Goal: Transaction & Acquisition: Purchase product/service

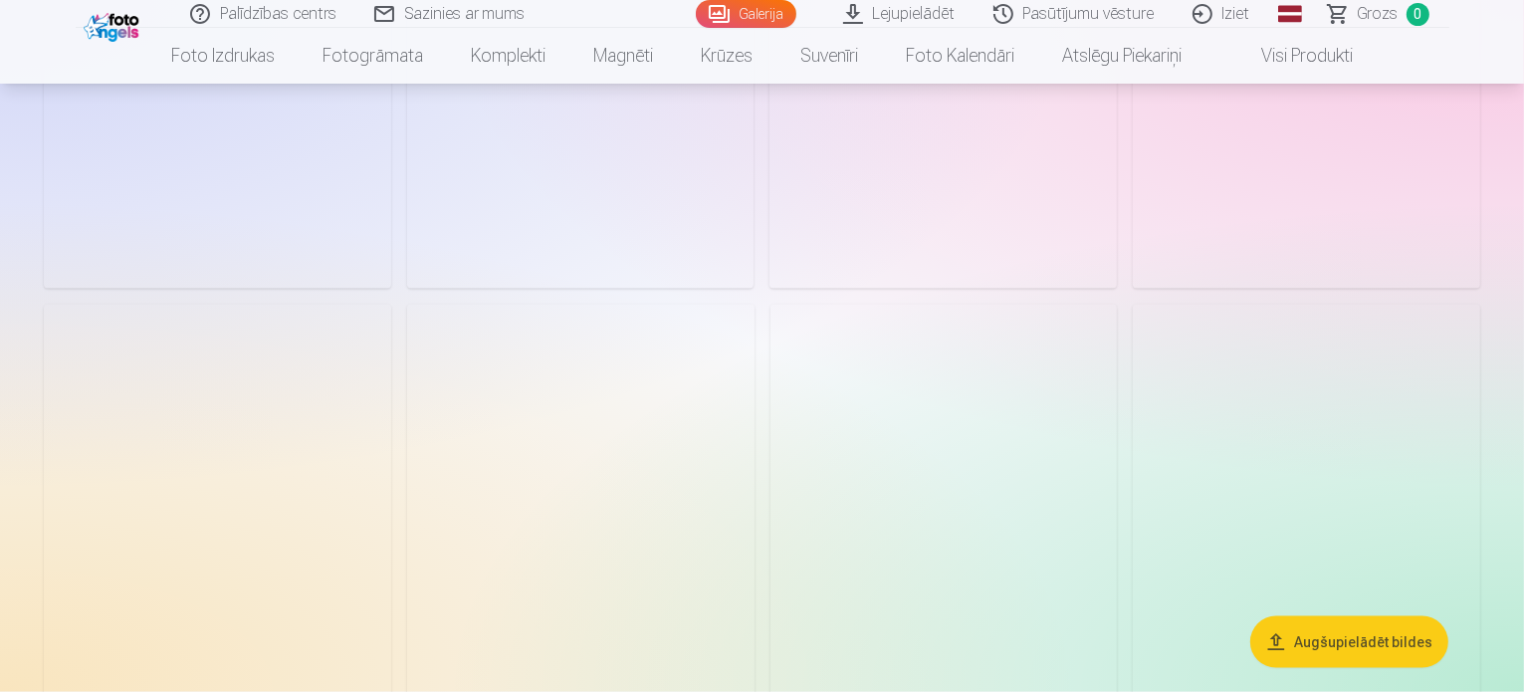
scroll to position [10051, 0]
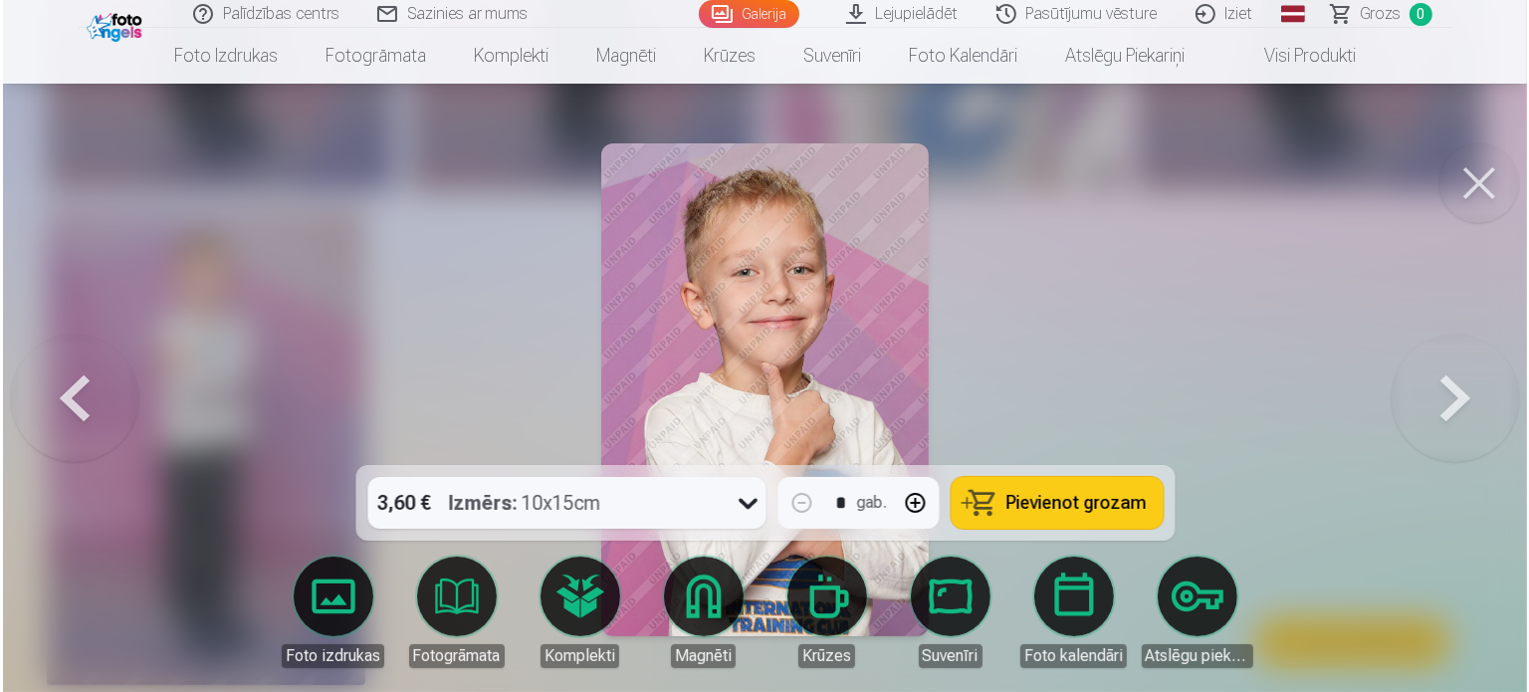
scroll to position [10879, 0]
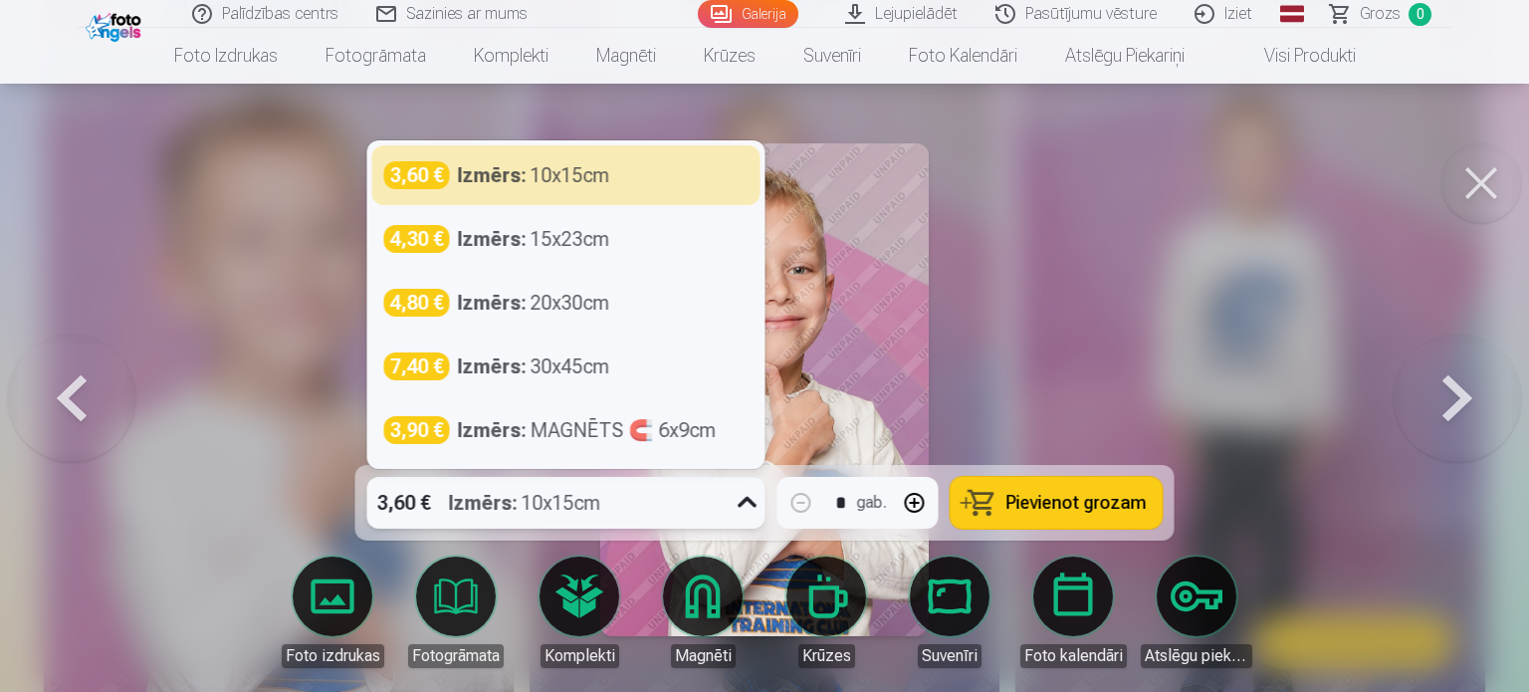
click at [734, 505] on icon at bounding box center [747, 503] width 32 height 32
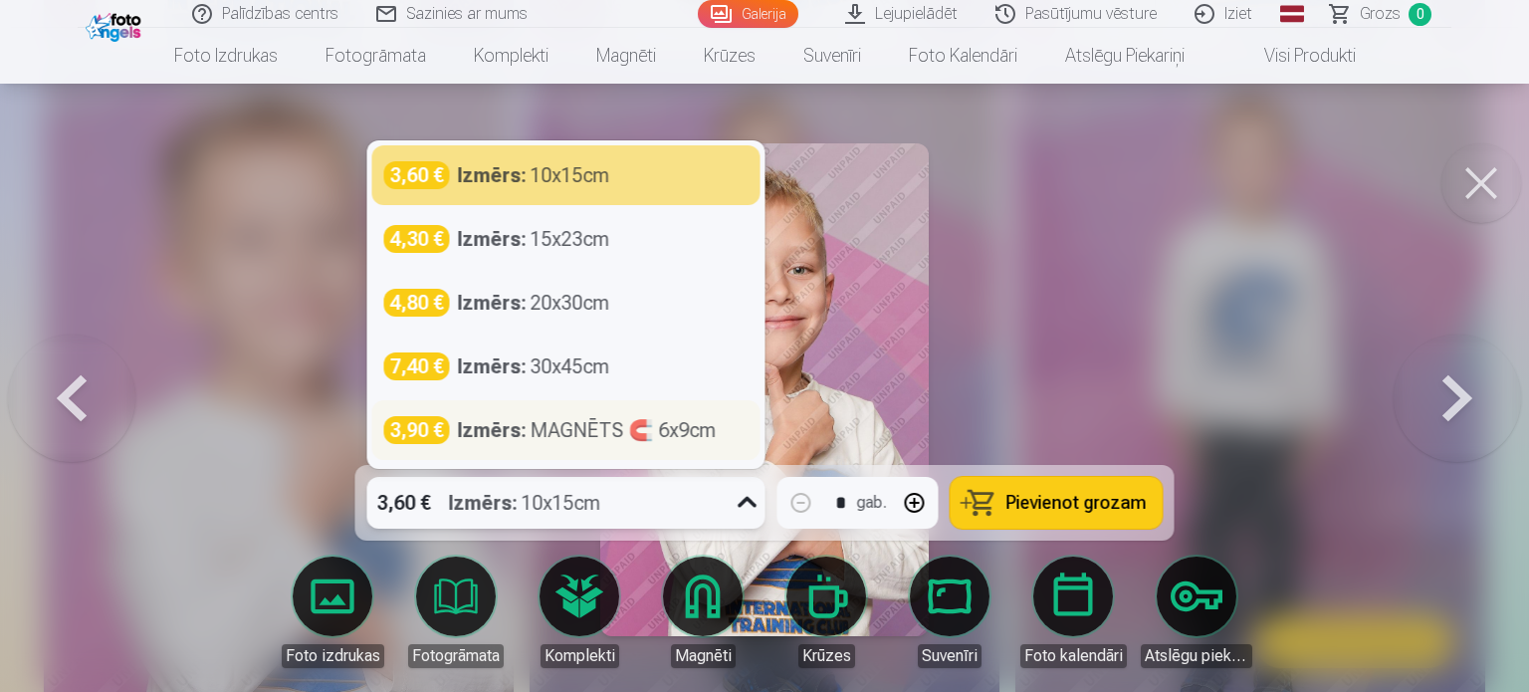
click at [673, 440] on div "Izmērs : MAGNĒTS 🧲 6x9cm" at bounding box center [587, 430] width 259 height 28
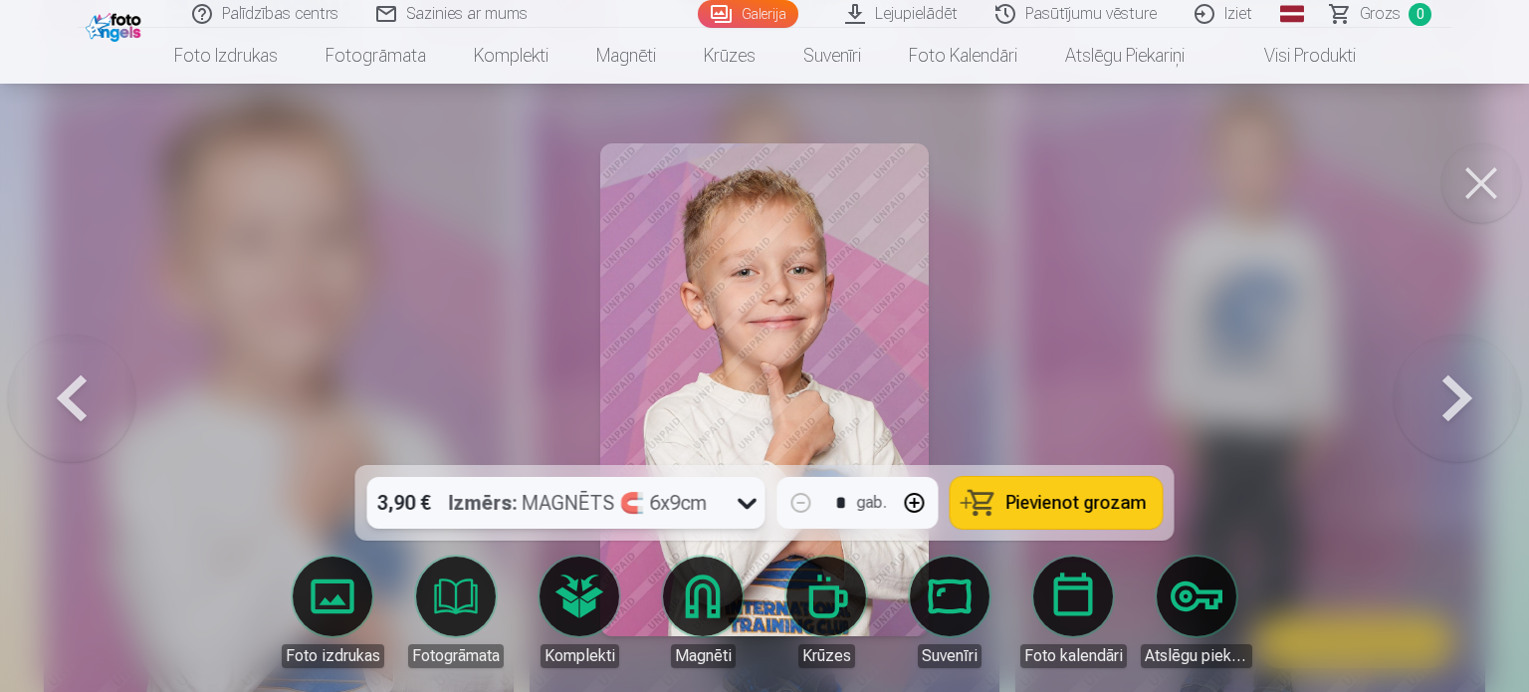
click at [918, 504] on button "button" at bounding box center [915, 503] width 48 height 48
click at [1104, 505] on span "Pievienot grozam" at bounding box center [1076, 503] width 140 height 18
type input "*"
click at [1484, 194] on button at bounding box center [1481, 183] width 80 height 80
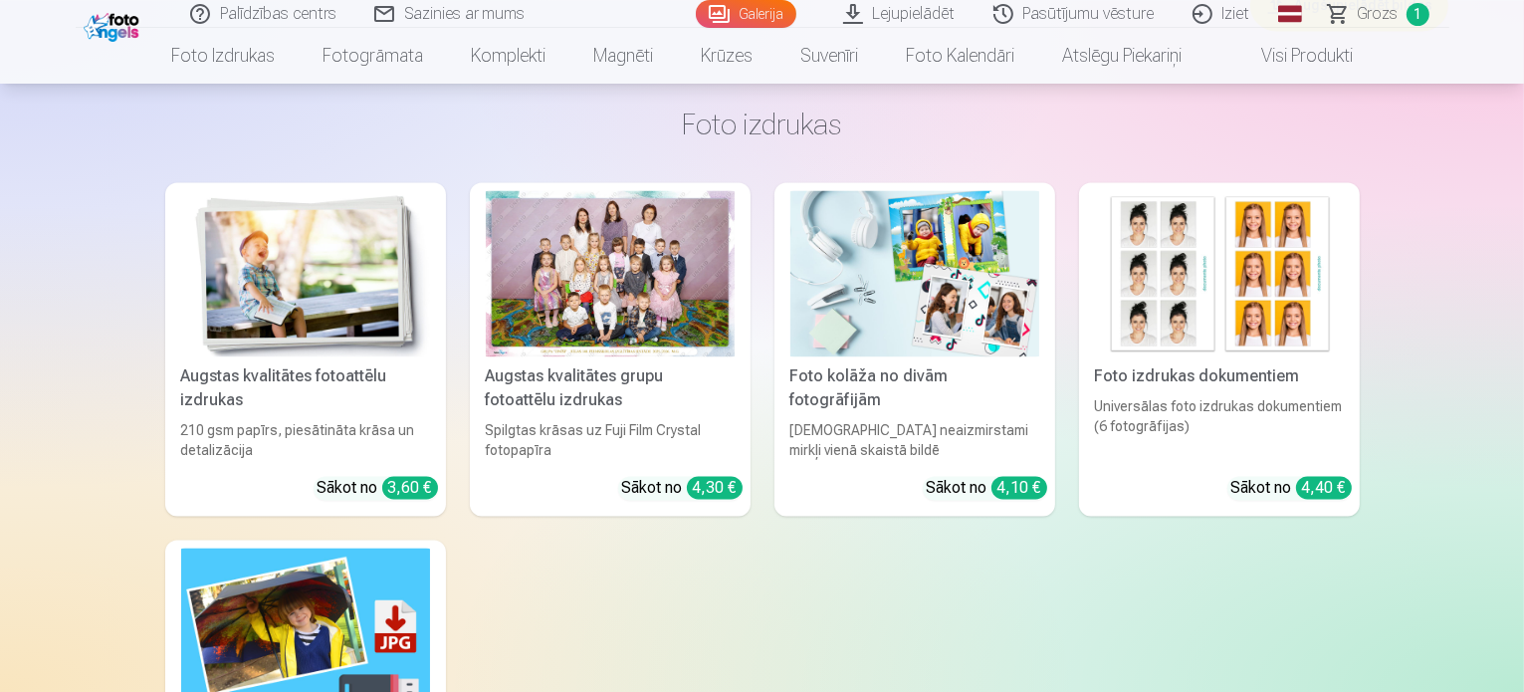
scroll to position [11657, 0]
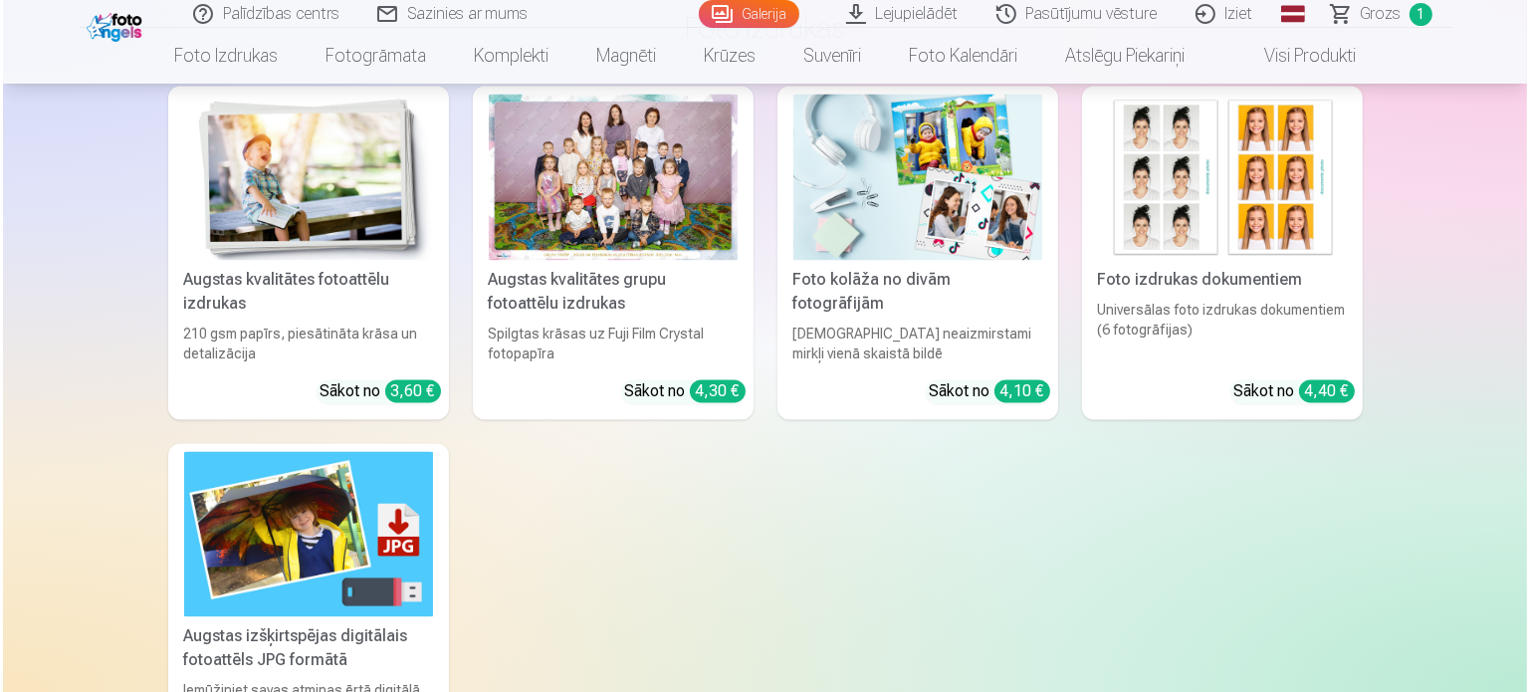
scroll to position [11695, 0]
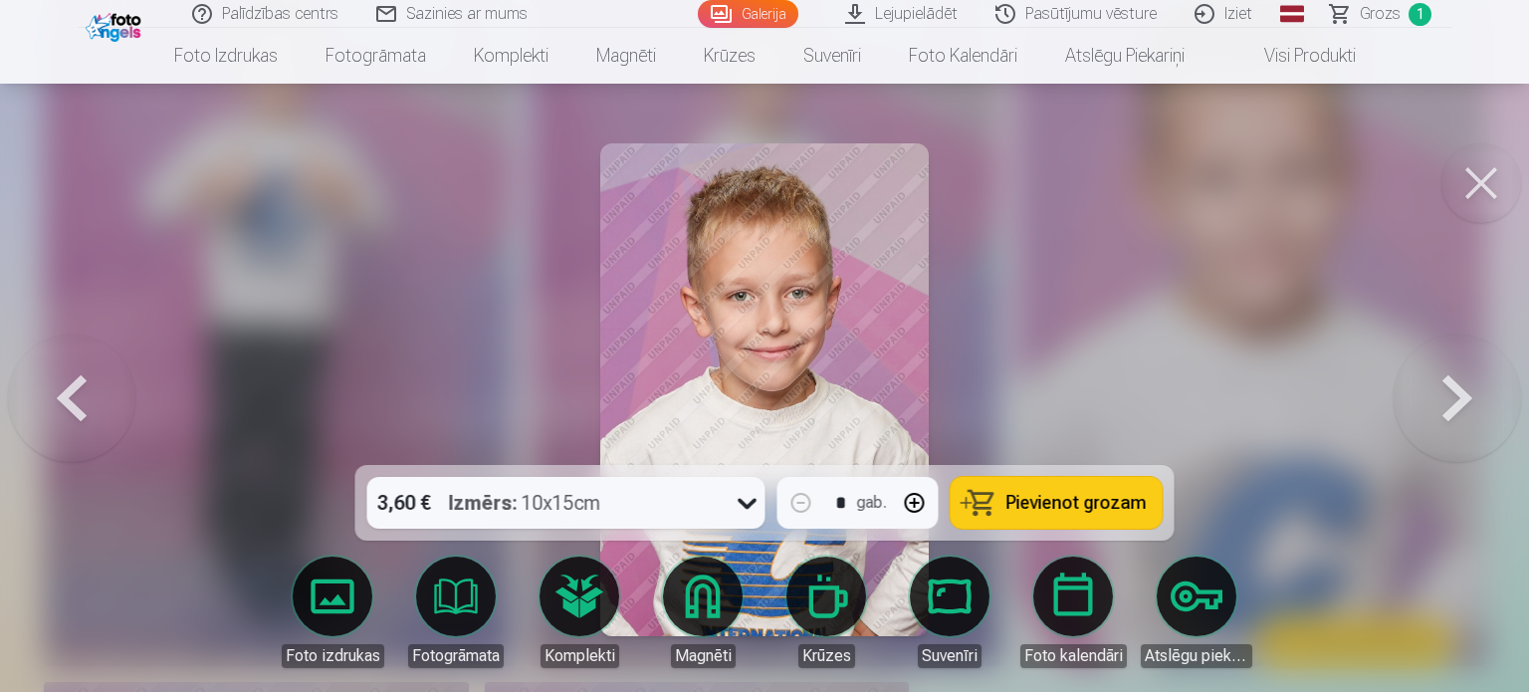
click at [1469, 186] on button at bounding box center [1481, 183] width 80 height 80
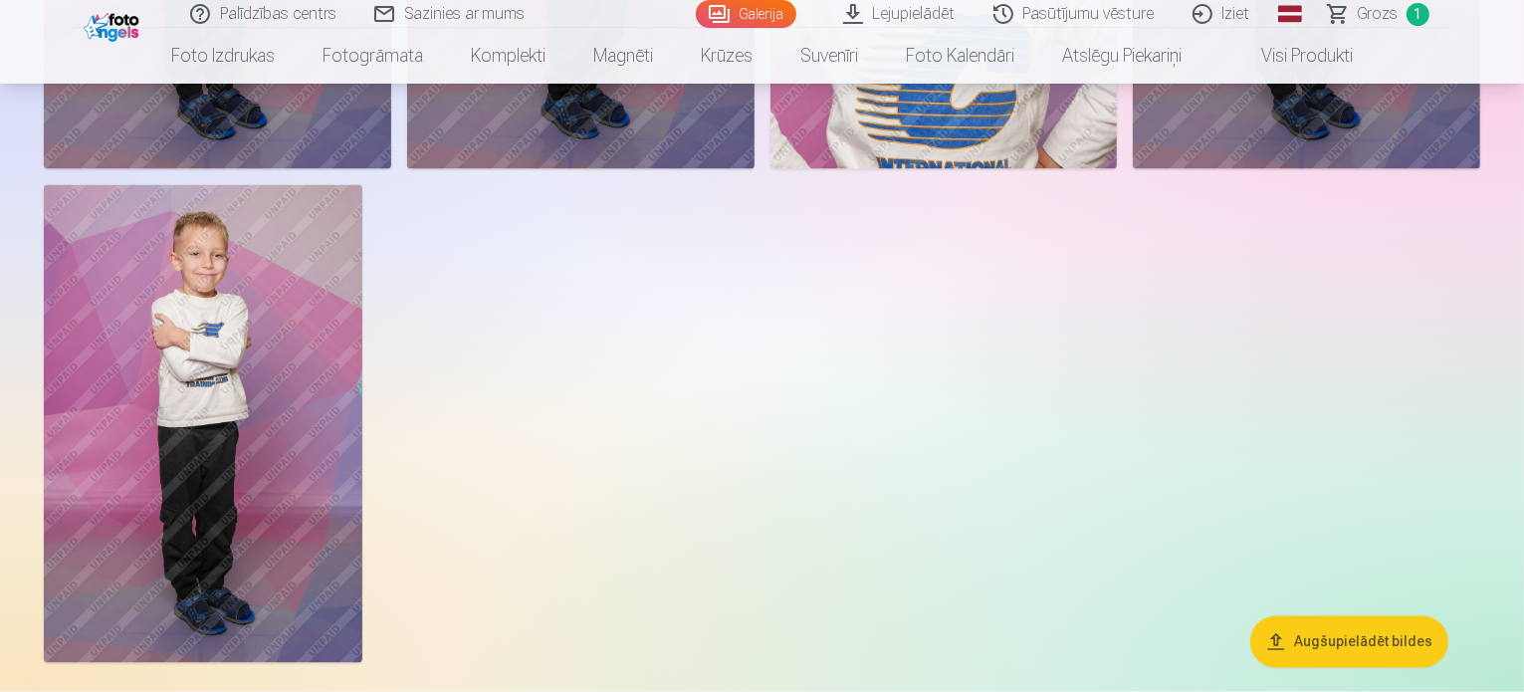
scroll to position [10861, 0]
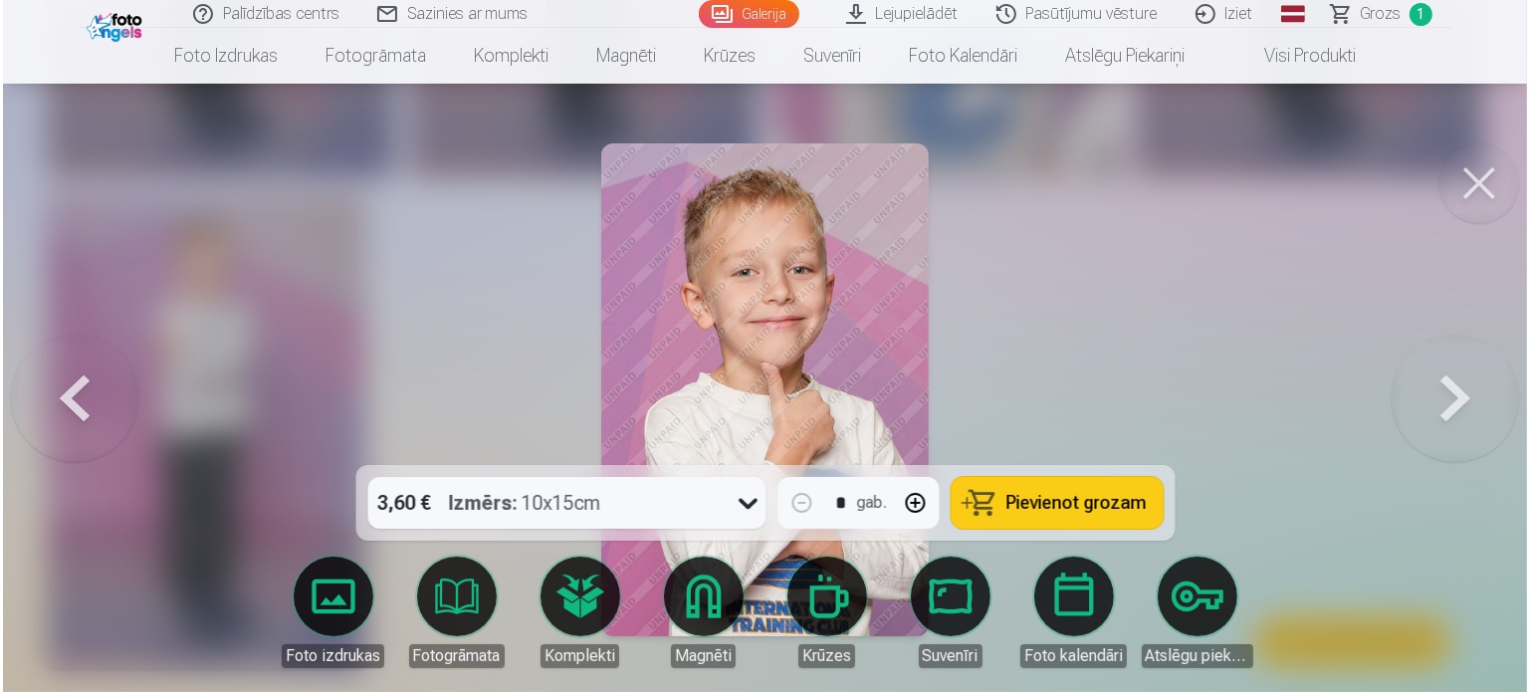
scroll to position [10894, 0]
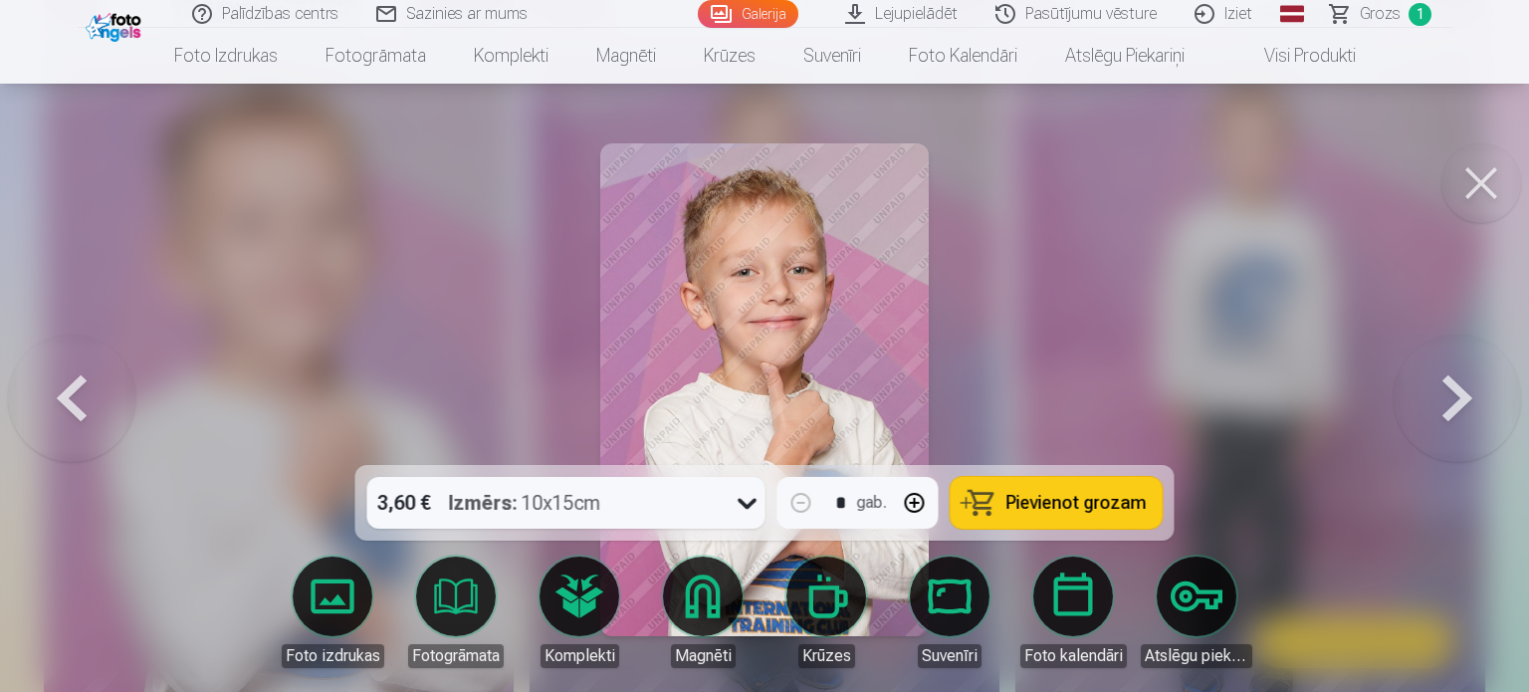
click at [1473, 190] on button at bounding box center [1481, 183] width 80 height 80
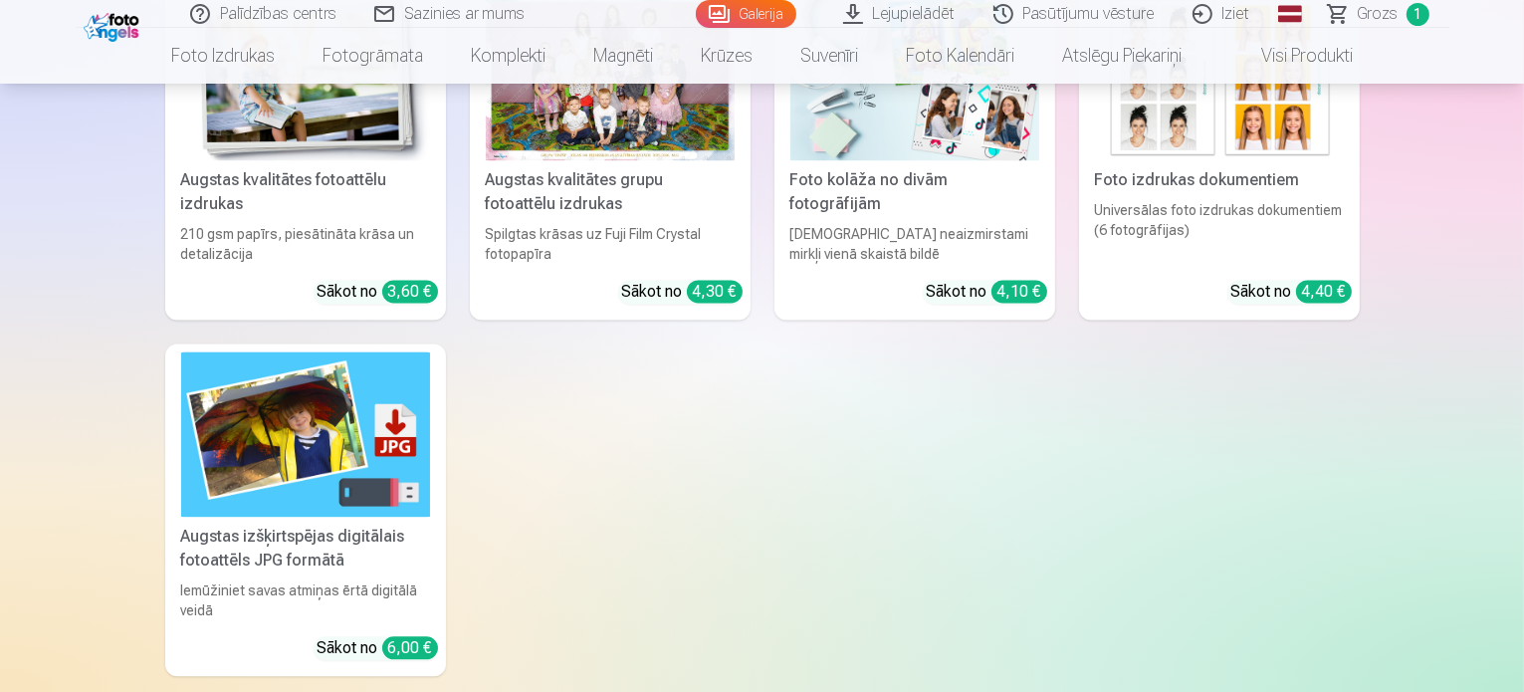
scroll to position [11557, 0]
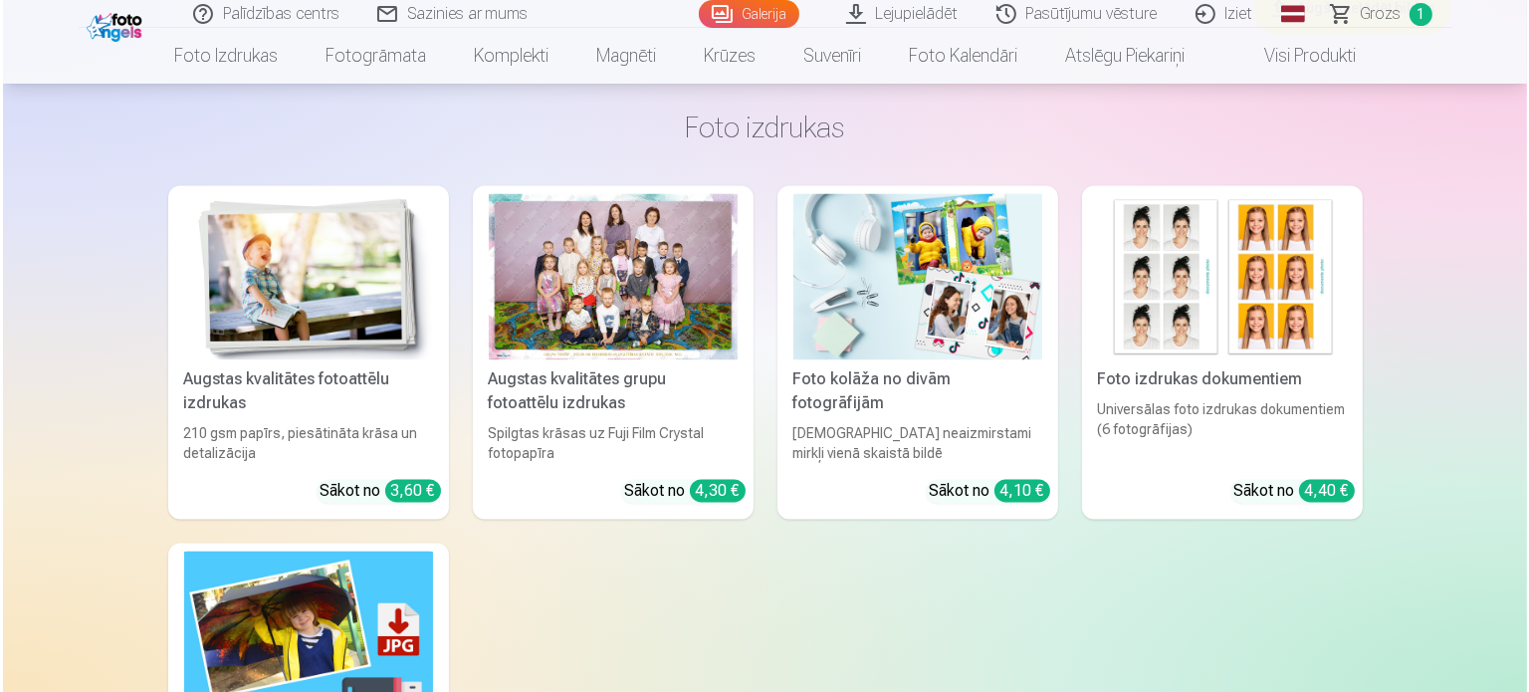
scroll to position [11592, 0]
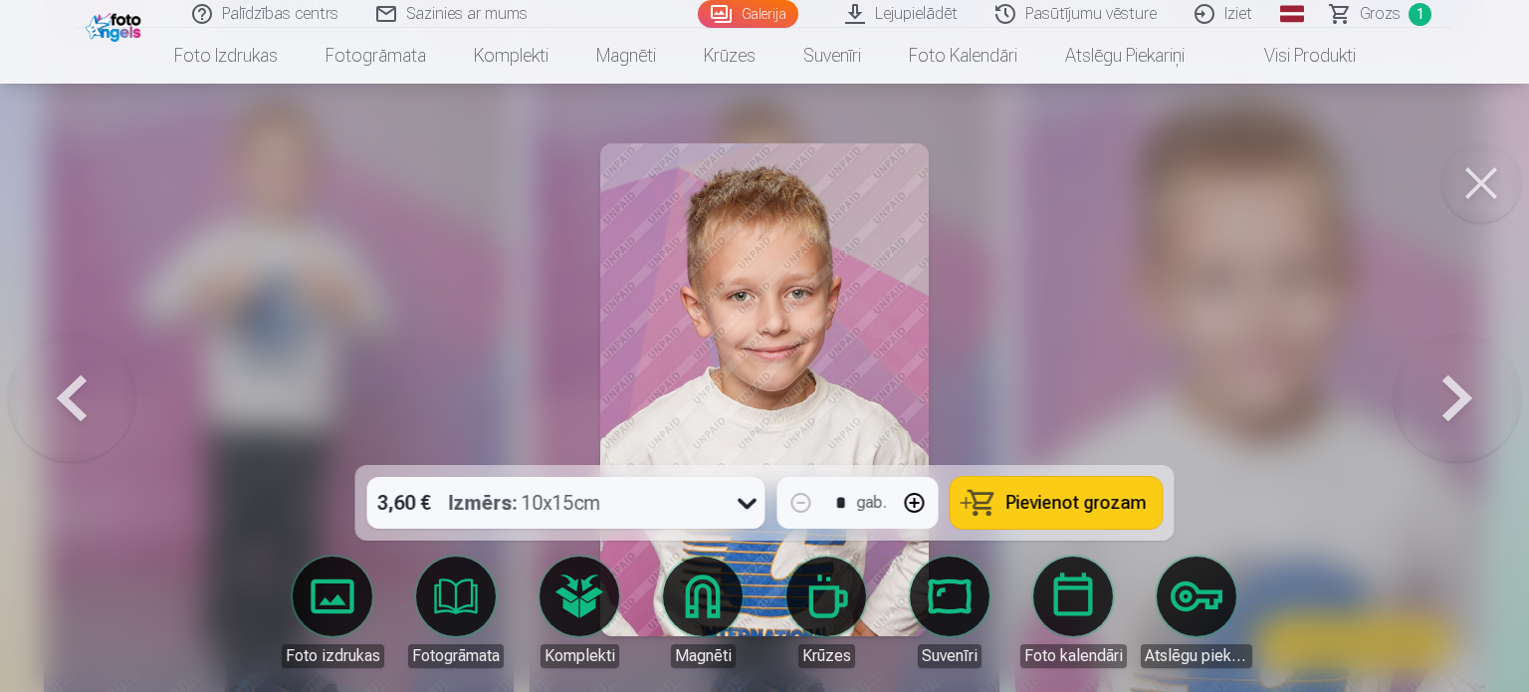
click at [1098, 505] on span "Pievienot grozam" at bounding box center [1076, 503] width 140 height 18
click at [1327, 272] on div at bounding box center [764, 346] width 1529 height 692
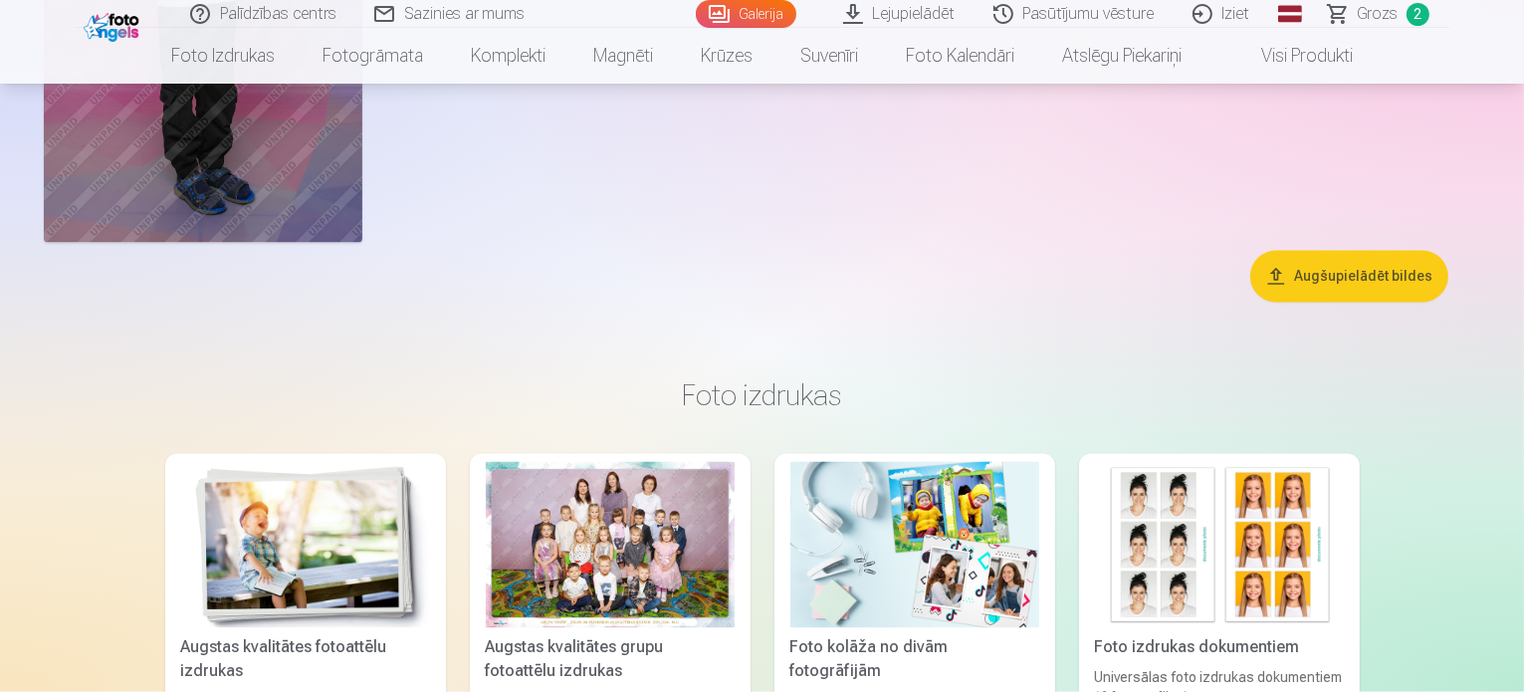
scroll to position [11458, 0]
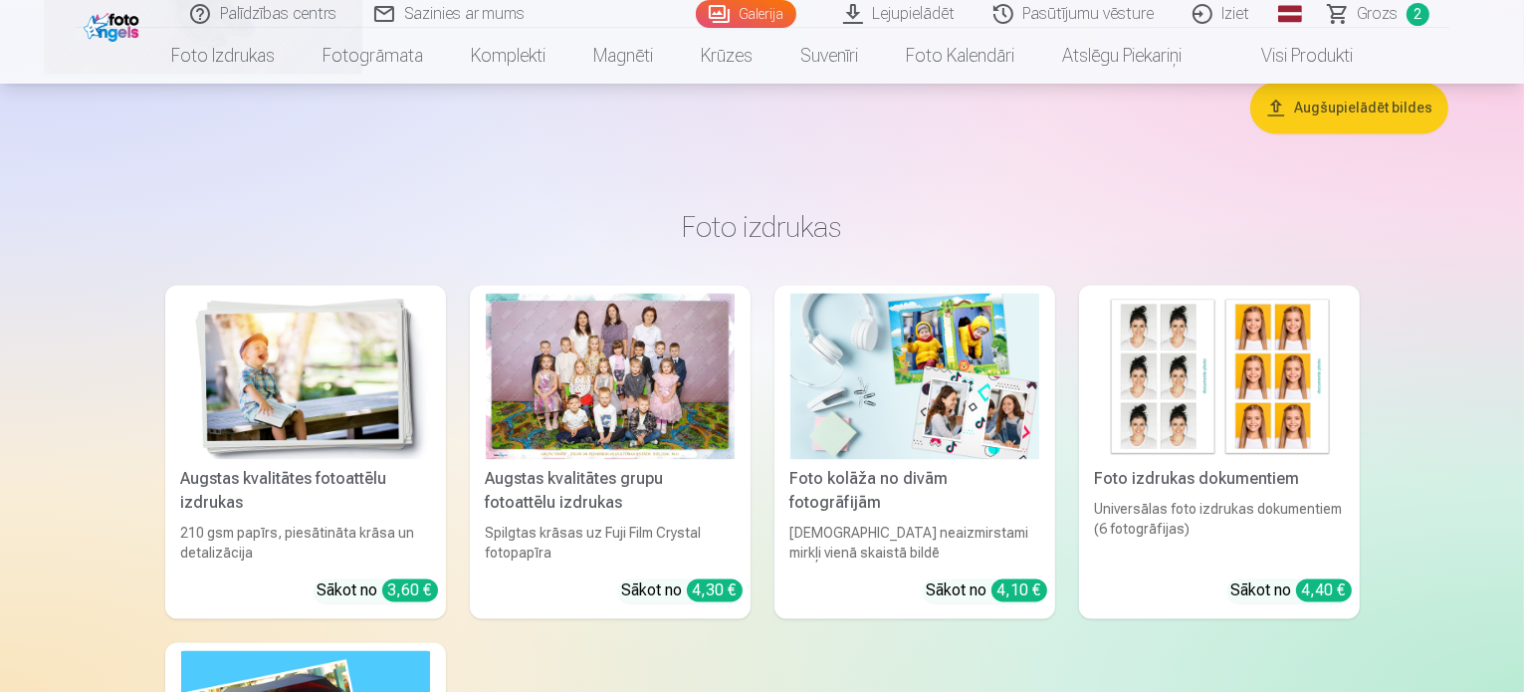
click at [1413, 7] on span "2" at bounding box center [1417, 14] width 23 height 23
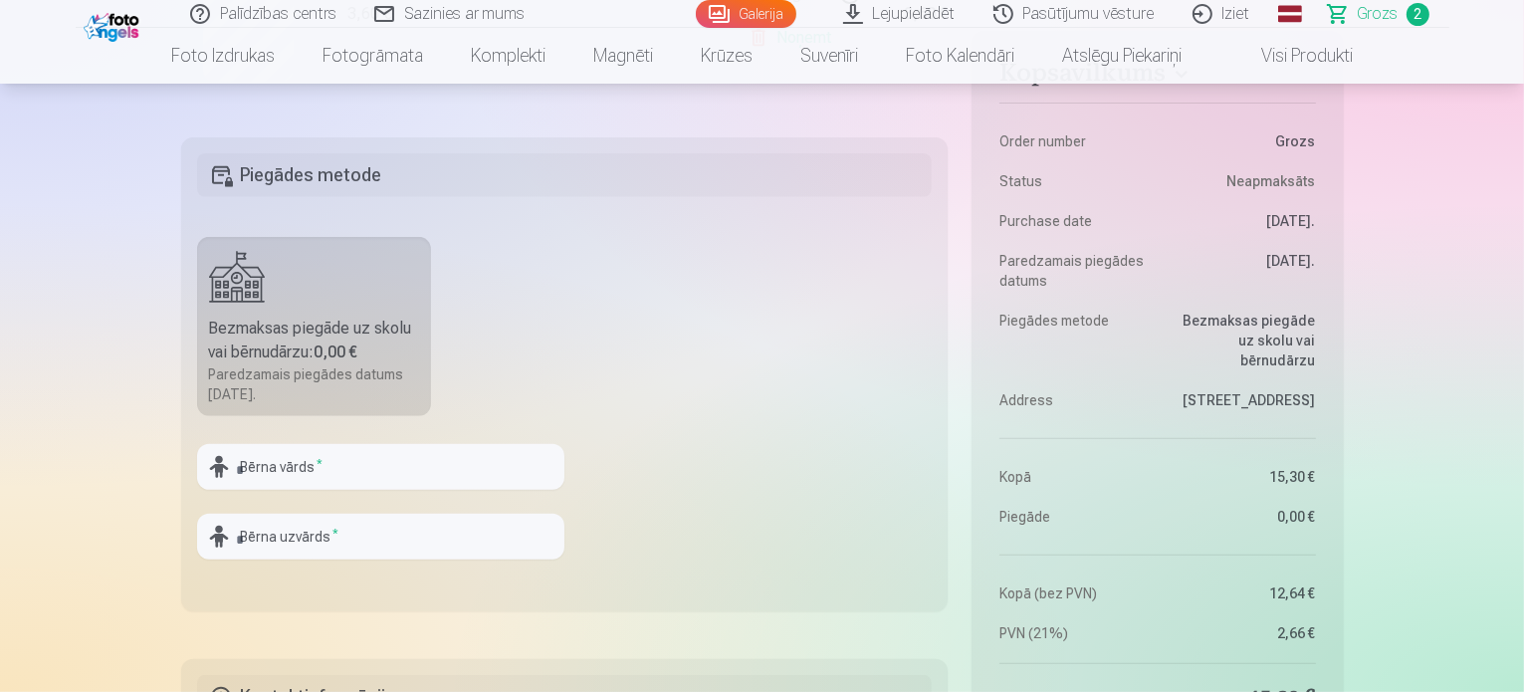
scroll to position [398, 0]
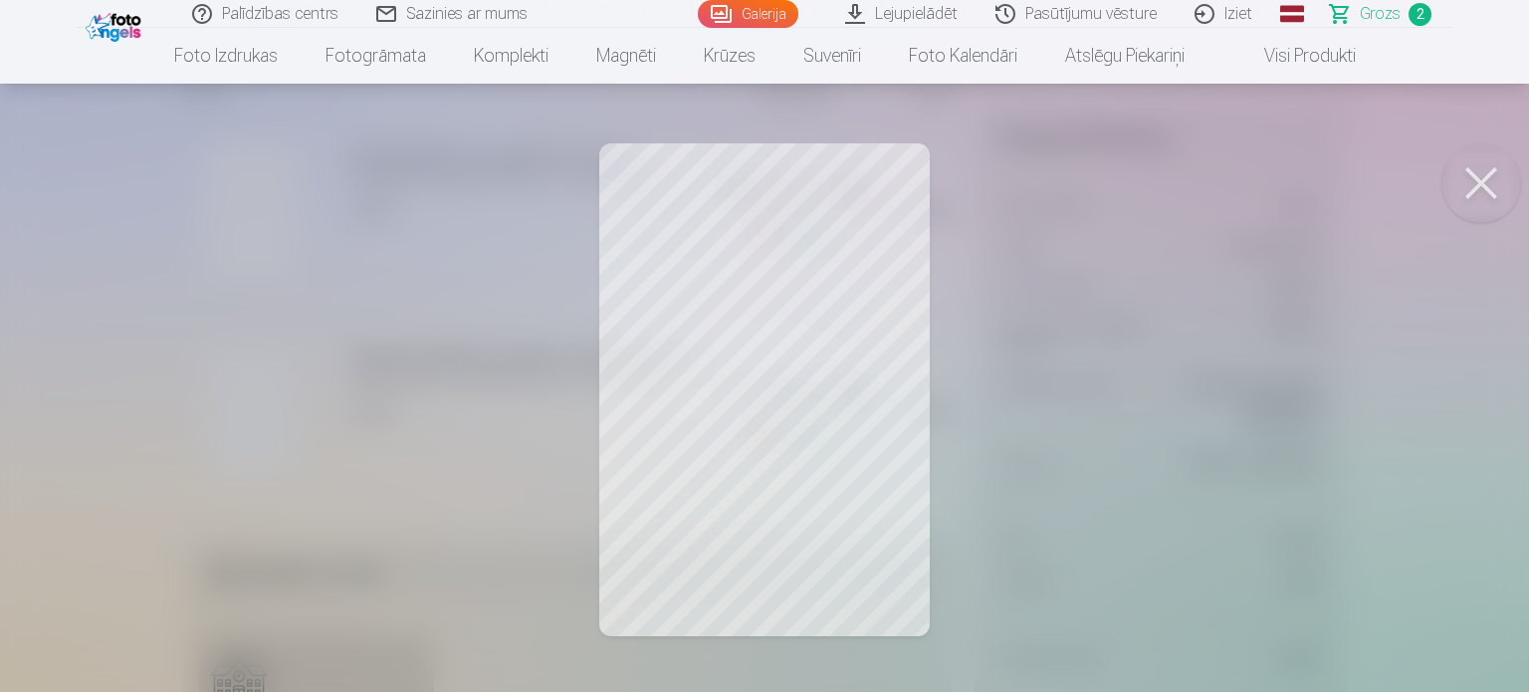
click at [1487, 190] on button at bounding box center [1481, 183] width 80 height 80
click at [1465, 182] on button at bounding box center [1481, 183] width 80 height 80
click at [1472, 180] on button at bounding box center [1481, 183] width 80 height 80
click at [1476, 179] on button at bounding box center [1481, 183] width 80 height 80
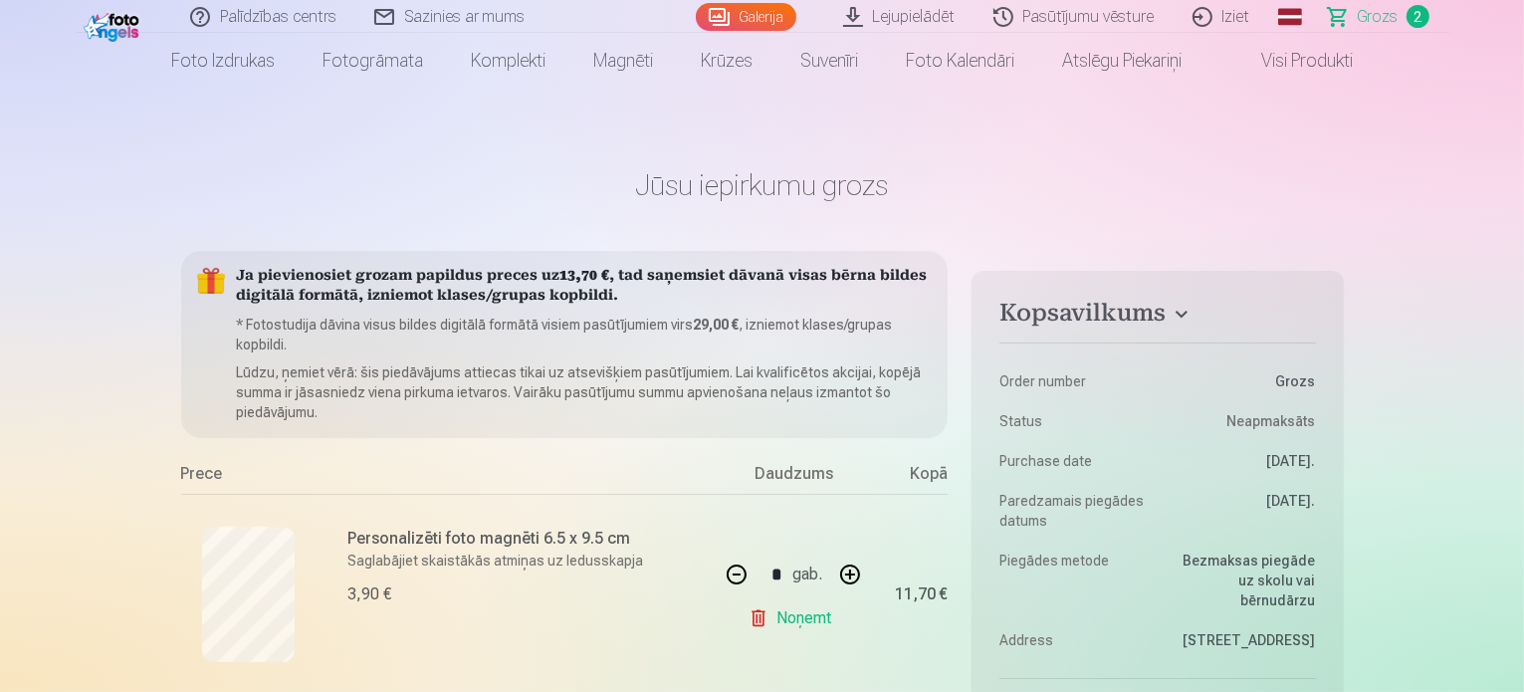
scroll to position [0, 0]
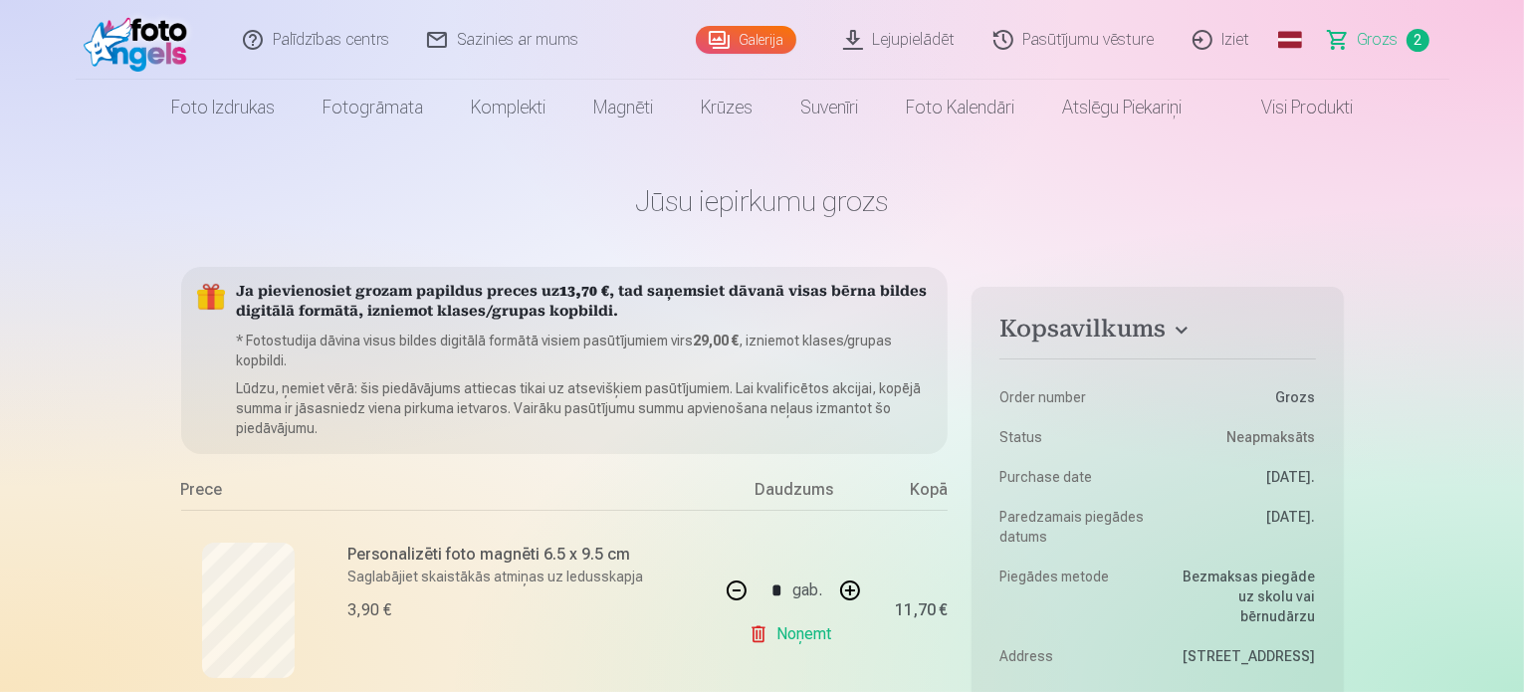
click at [141, 48] on img at bounding box center [141, 40] width 114 height 64
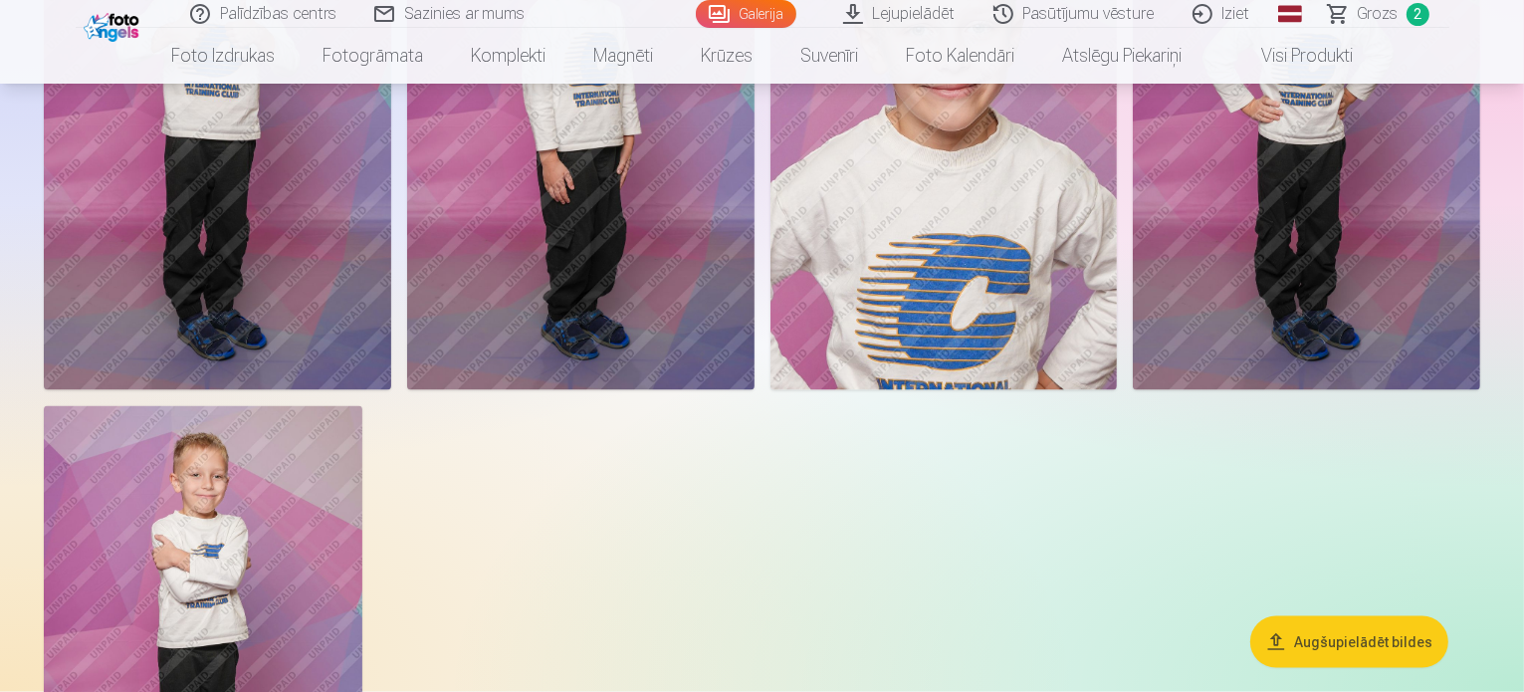
scroll to position [10847, 0]
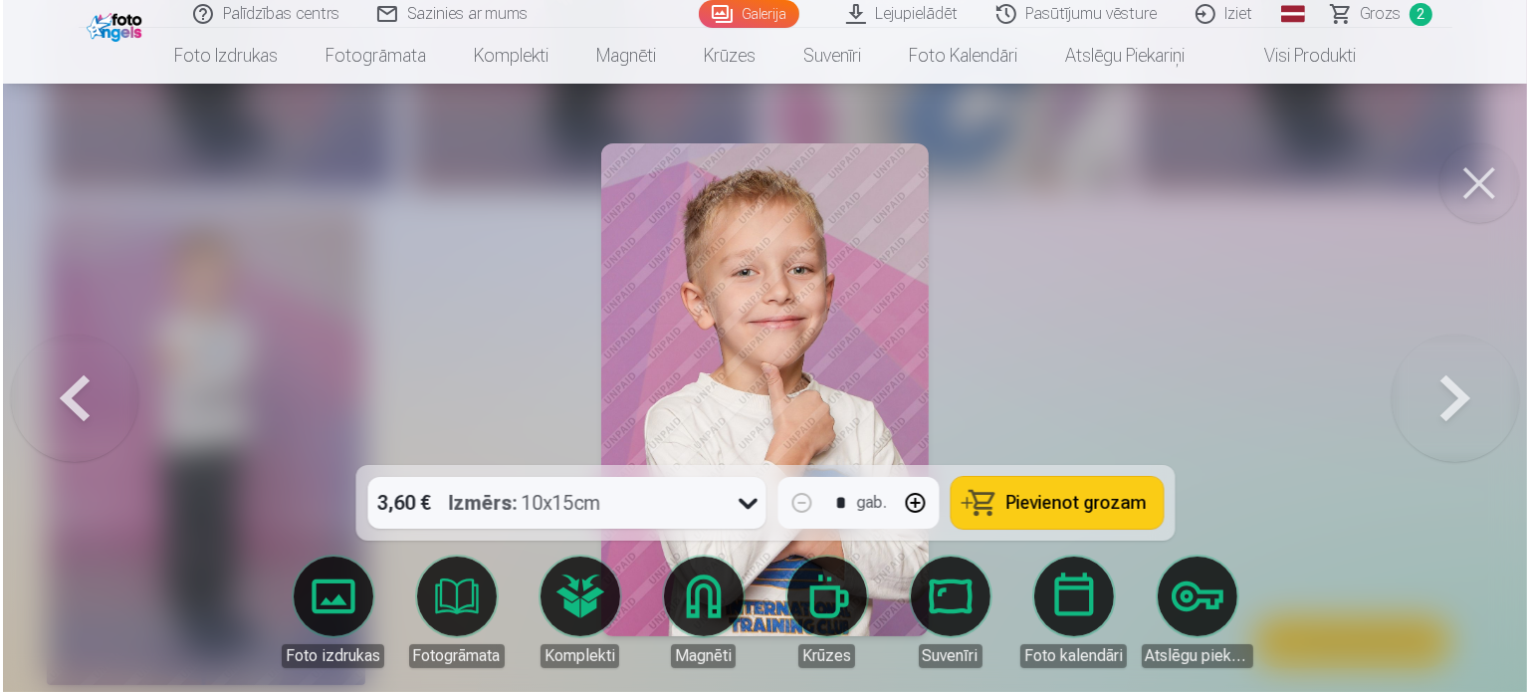
scroll to position [10879, 0]
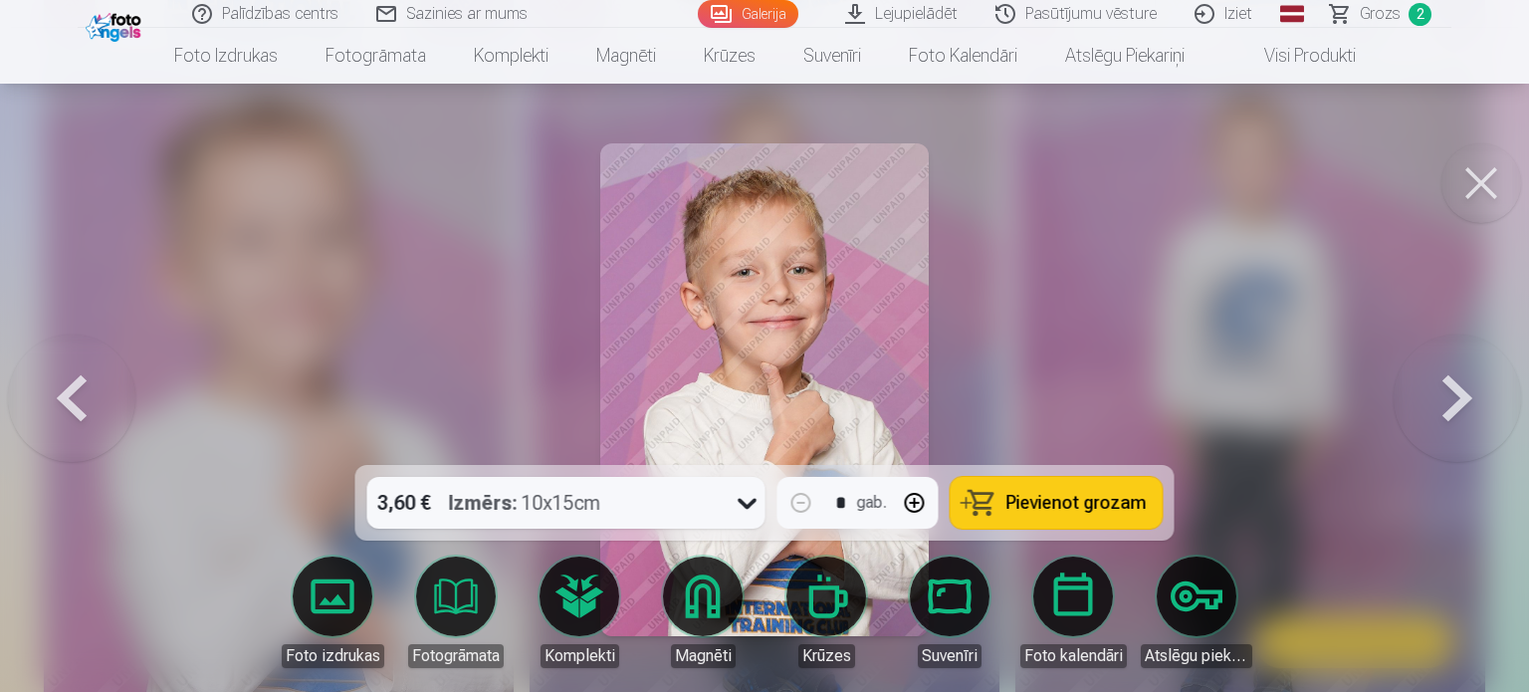
click at [1466, 185] on button at bounding box center [1481, 183] width 80 height 80
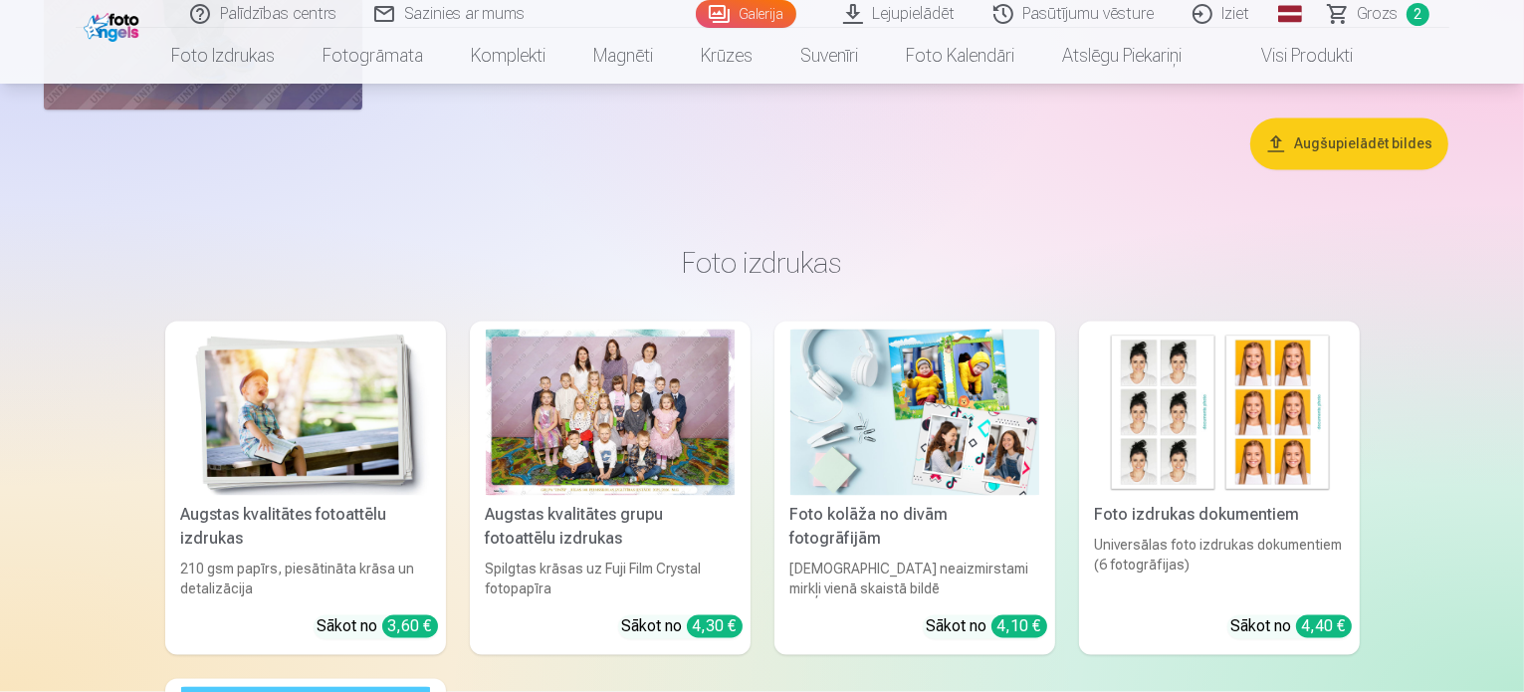
scroll to position [11444, 0]
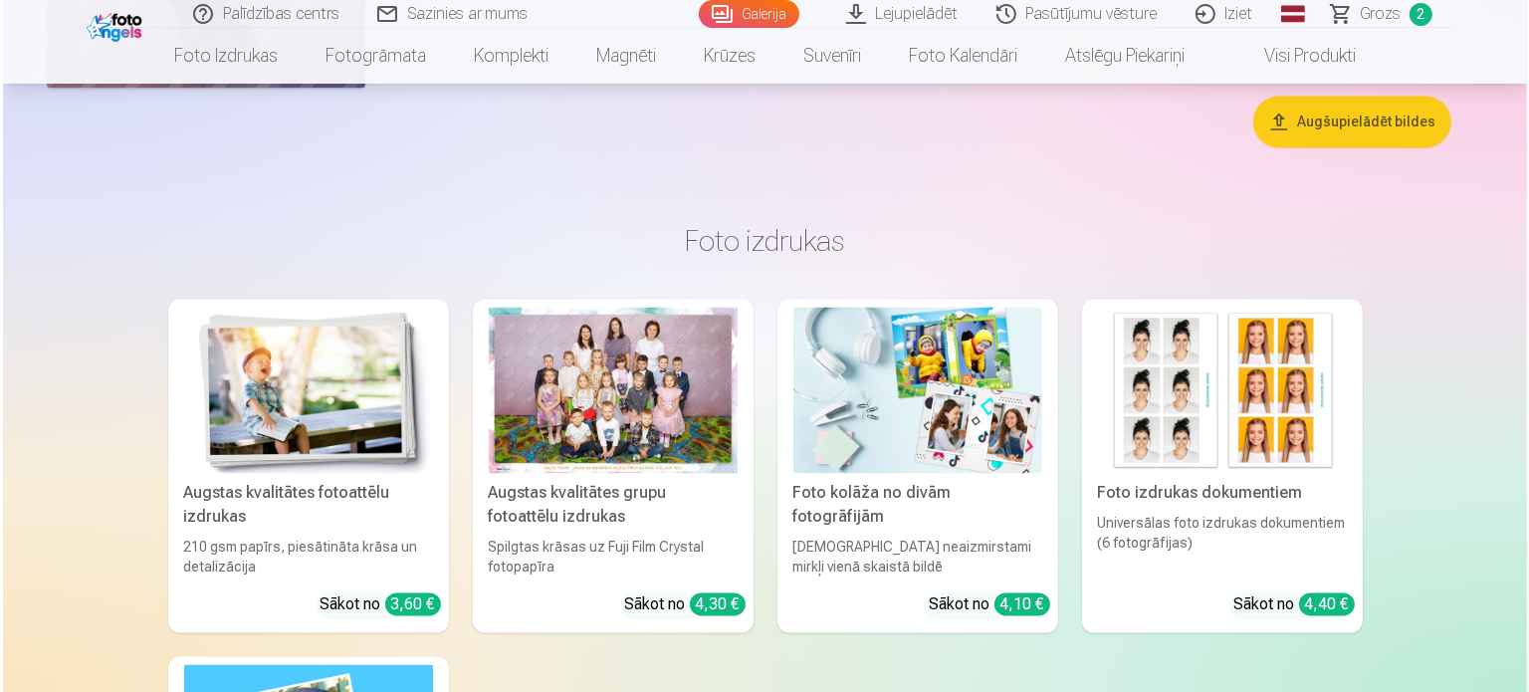
scroll to position [11479, 0]
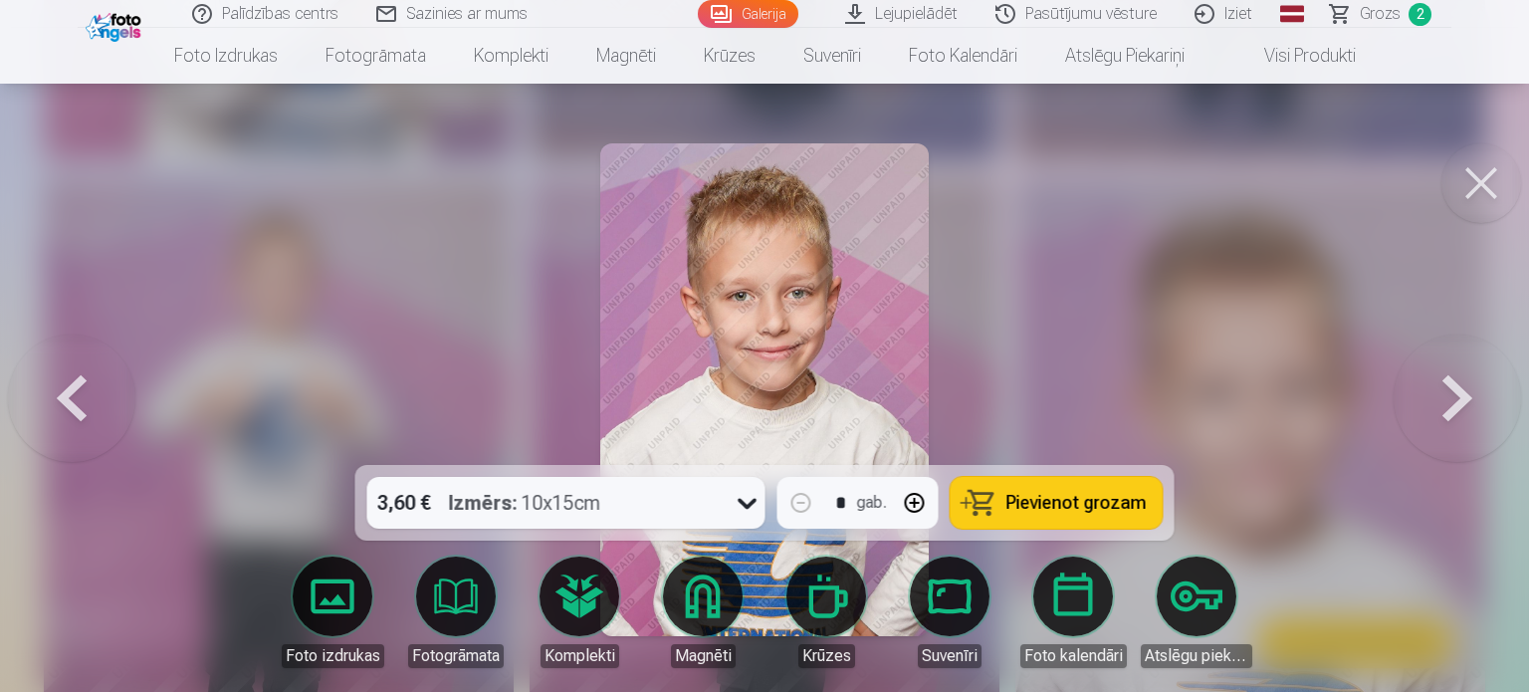
click at [731, 509] on icon at bounding box center [747, 503] width 32 height 32
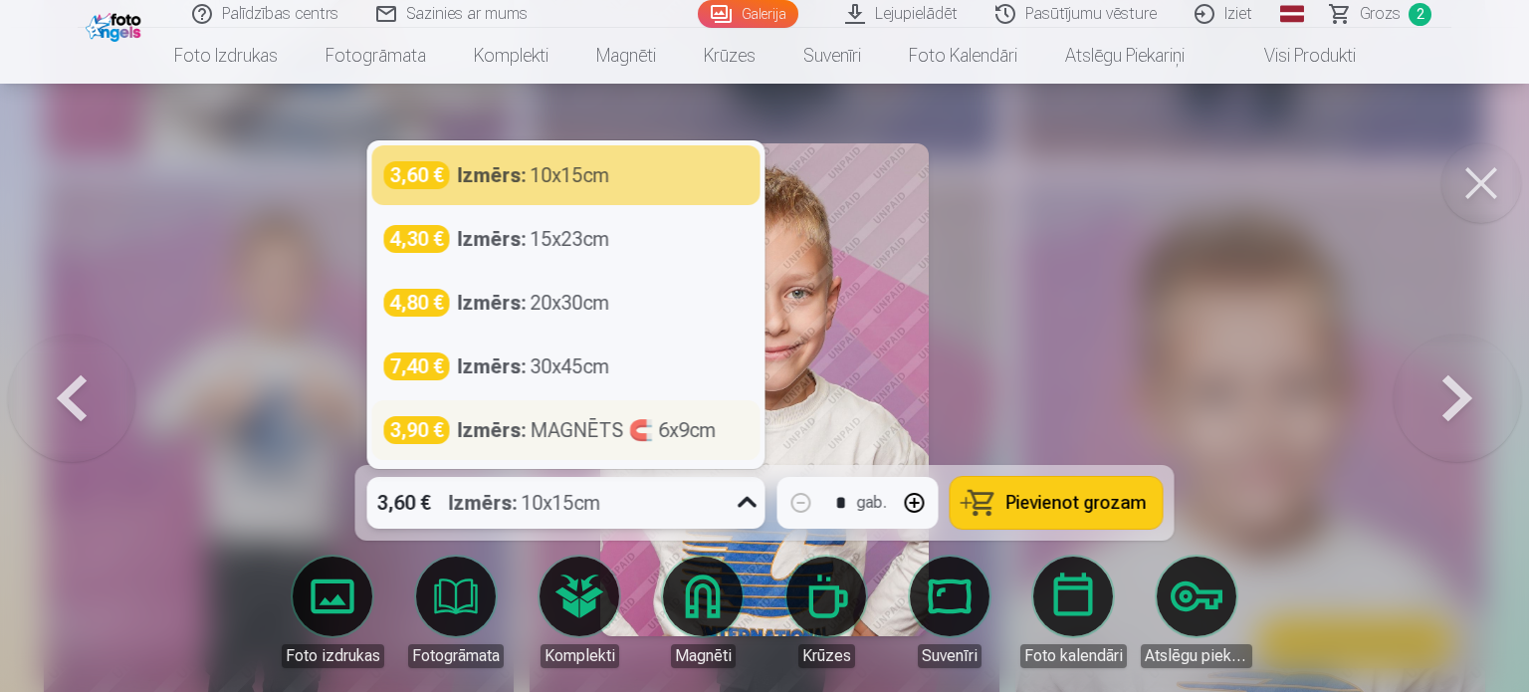
click at [607, 437] on div "Izmērs : MAGNĒTS 🧲 6x9cm" at bounding box center [587, 430] width 259 height 28
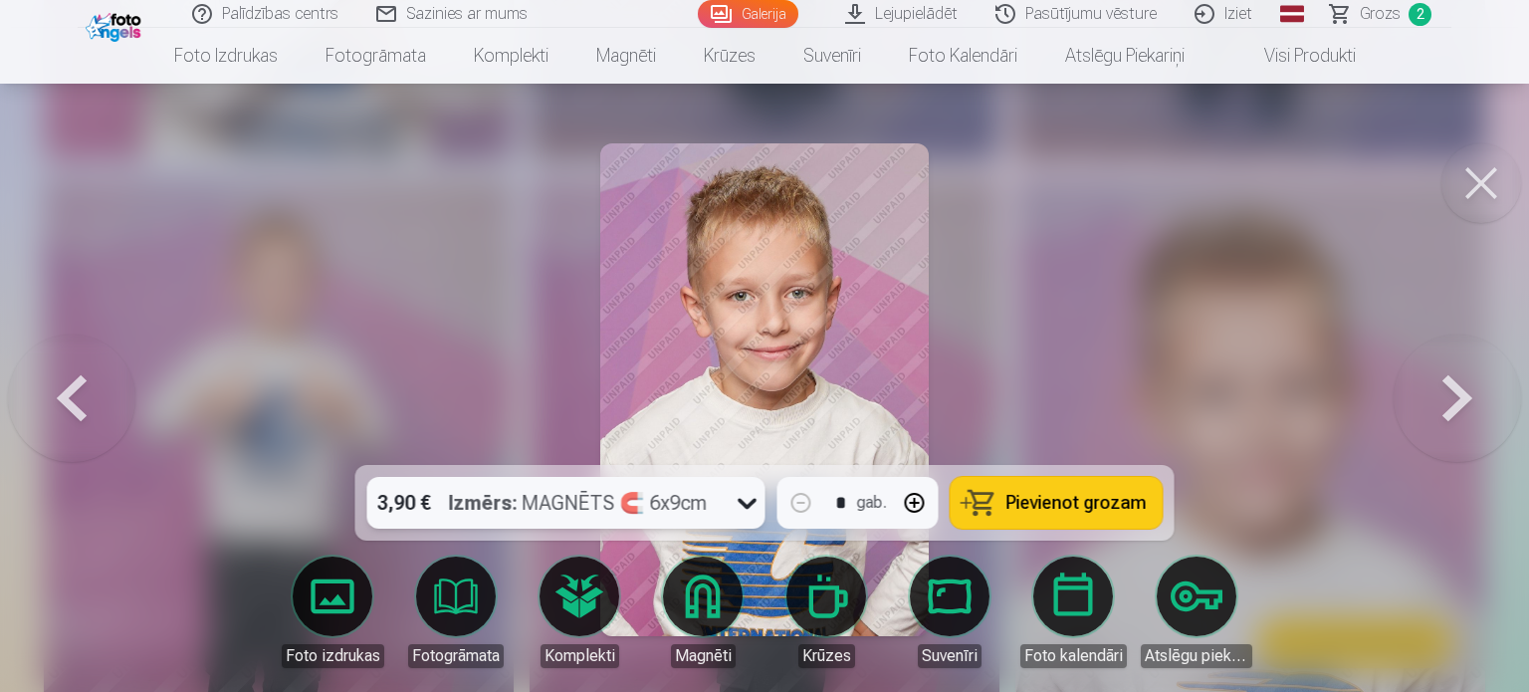
click at [917, 501] on button "button" at bounding box center [915, 503] width 48 height 48
click at [1038, 497] on span "Pievienot grozam" at bounding box center [1076, 503] width 140 height 18
type input "*"
click at [1488, 198] on button at bounding box center [1481, 183] width 80 height 80
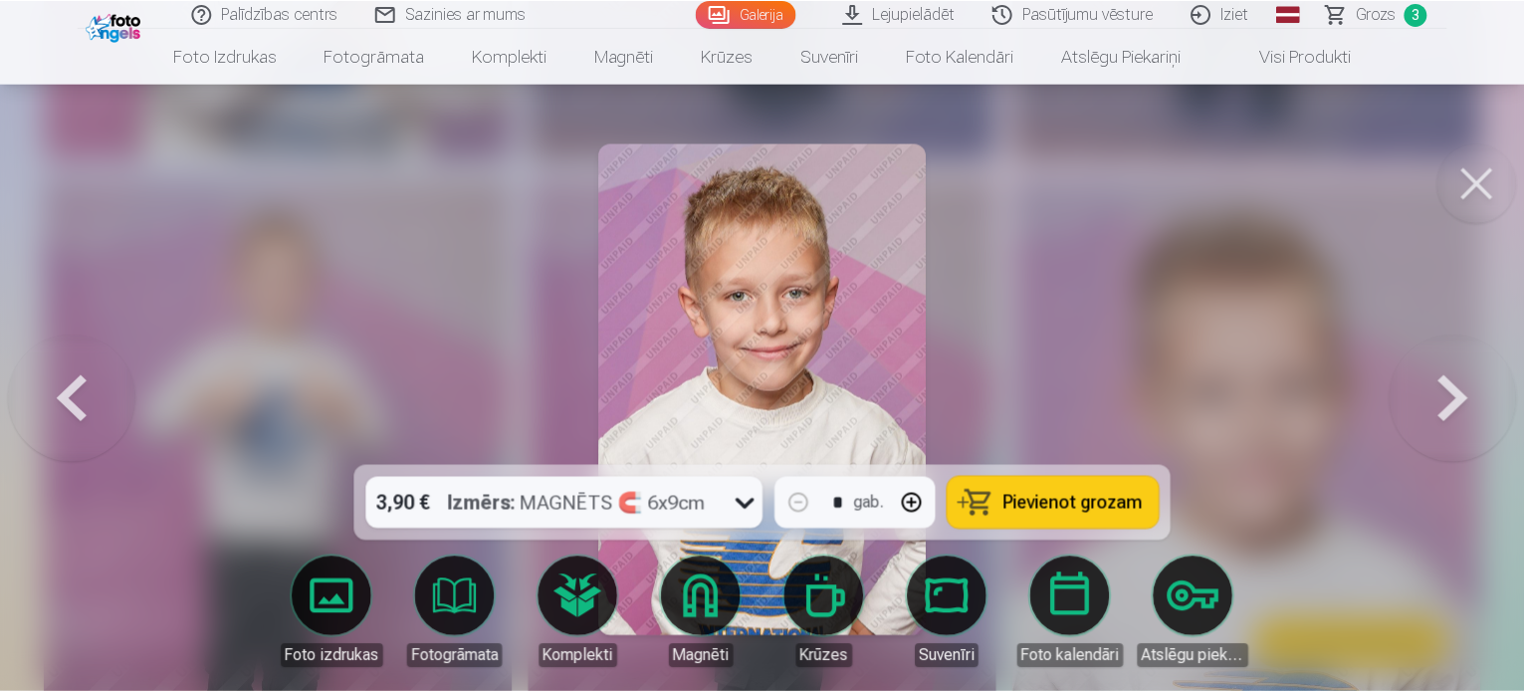
scroll to position [11444, 0]
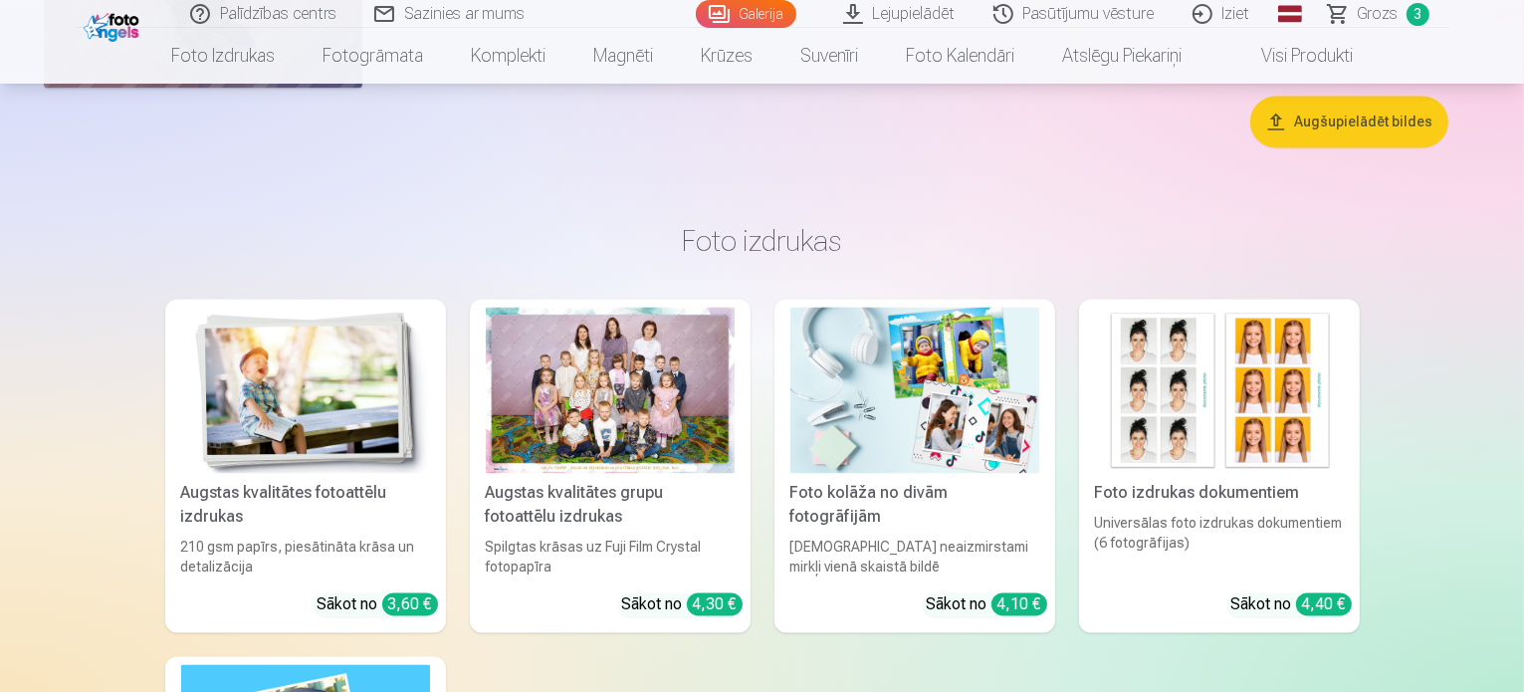
click at [1421, 19] on span "3" at bounding box center [1417, 14] width 23 height 23
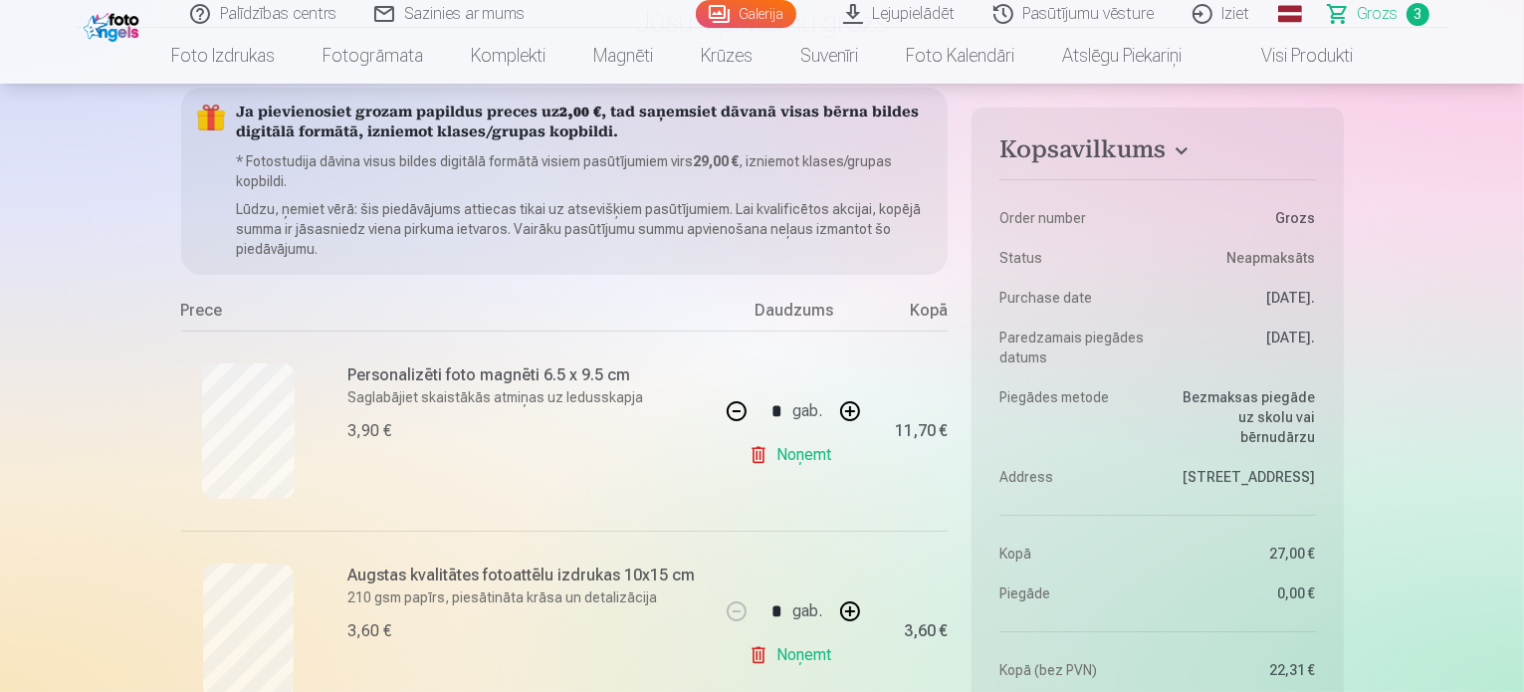
scroll to position [398, 0]
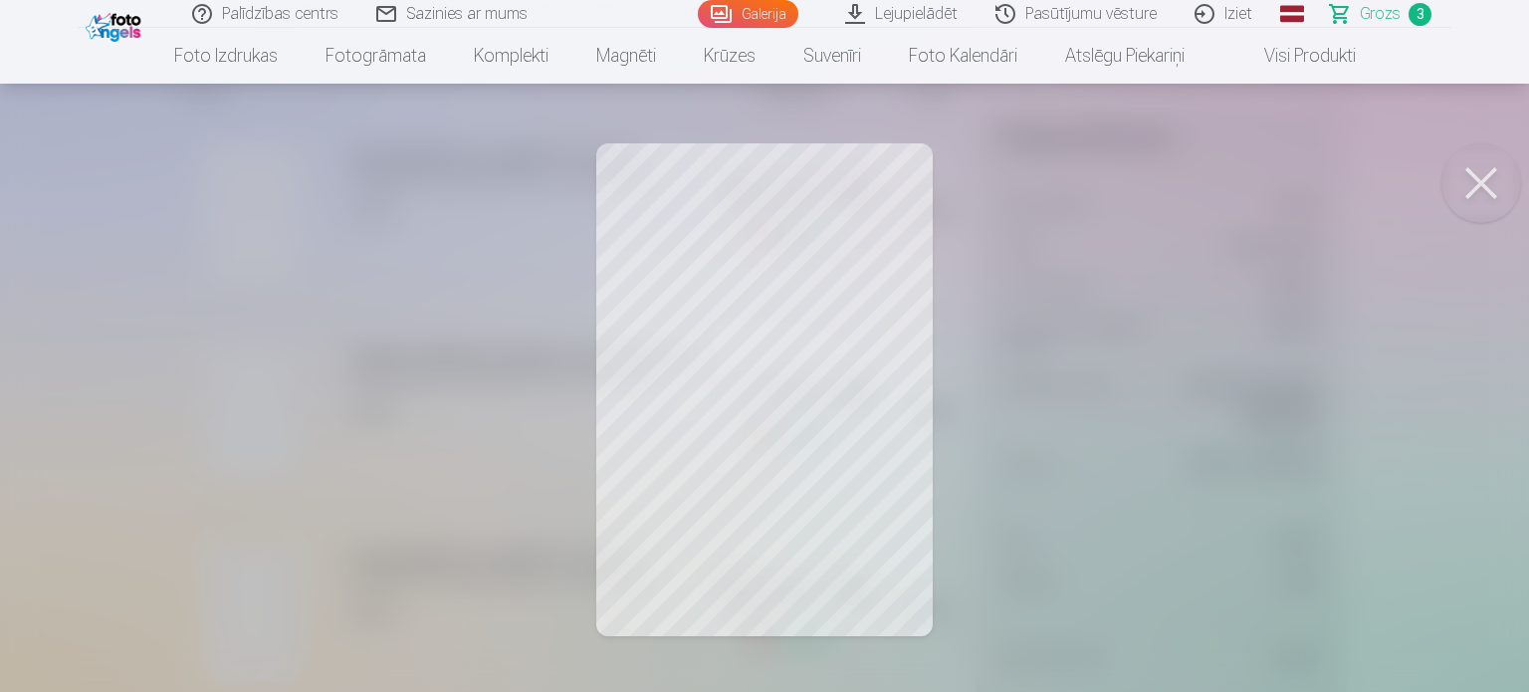
click at [1486, 183] on button at bounding box center [1481, 183] width 80 height 80
click at [1496, 190] on button at bounding box center [1481, 183] width 80 height 80
click at [729, 299] on div at bounding box center [764, 346] width 1529 height 692
drag, startPoint x: 769, startPoint y: 452, endPoint x: 1325, endPoint y: 448, distance: 555.3
click at [1325, 448] on div at bounding box center [764, 346] width 1529 height 692
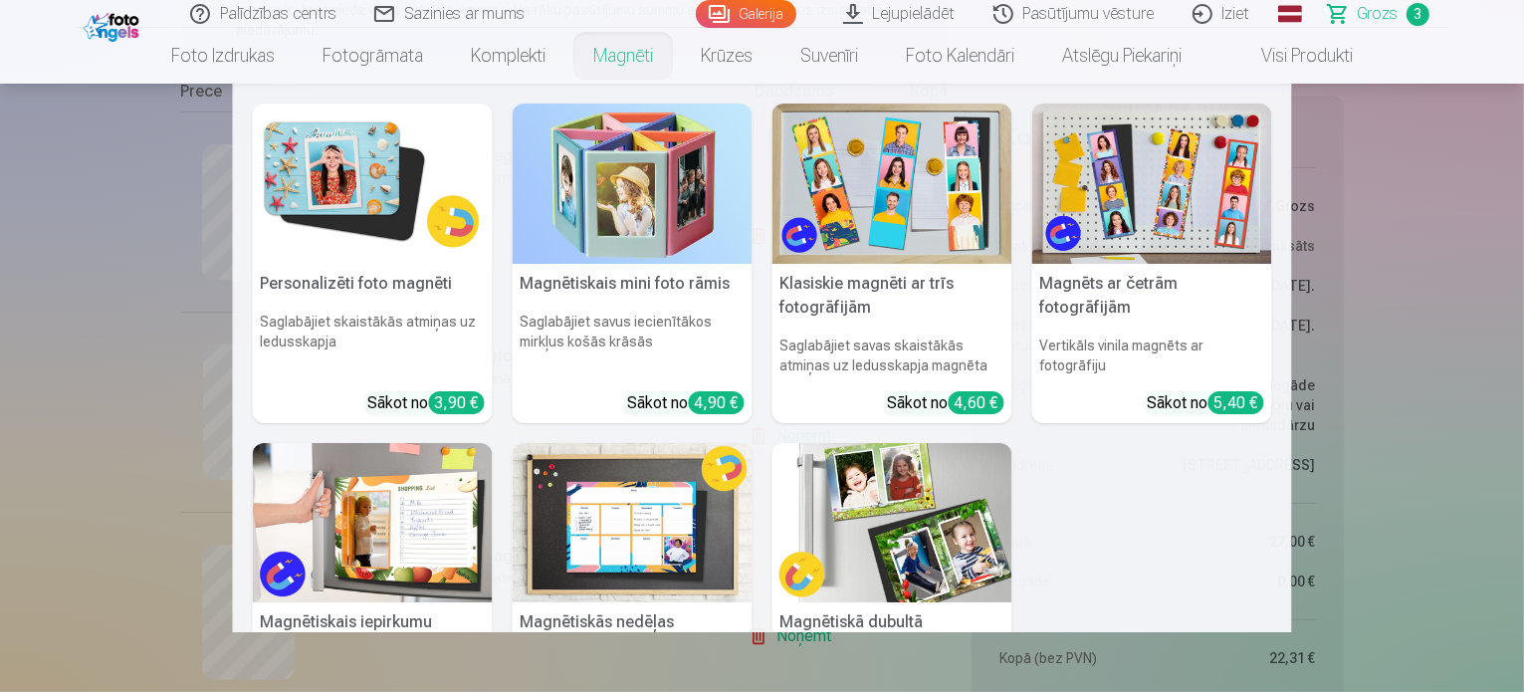
click at [359, 215] on img at bounding box center [373, 183] width 240 height 160
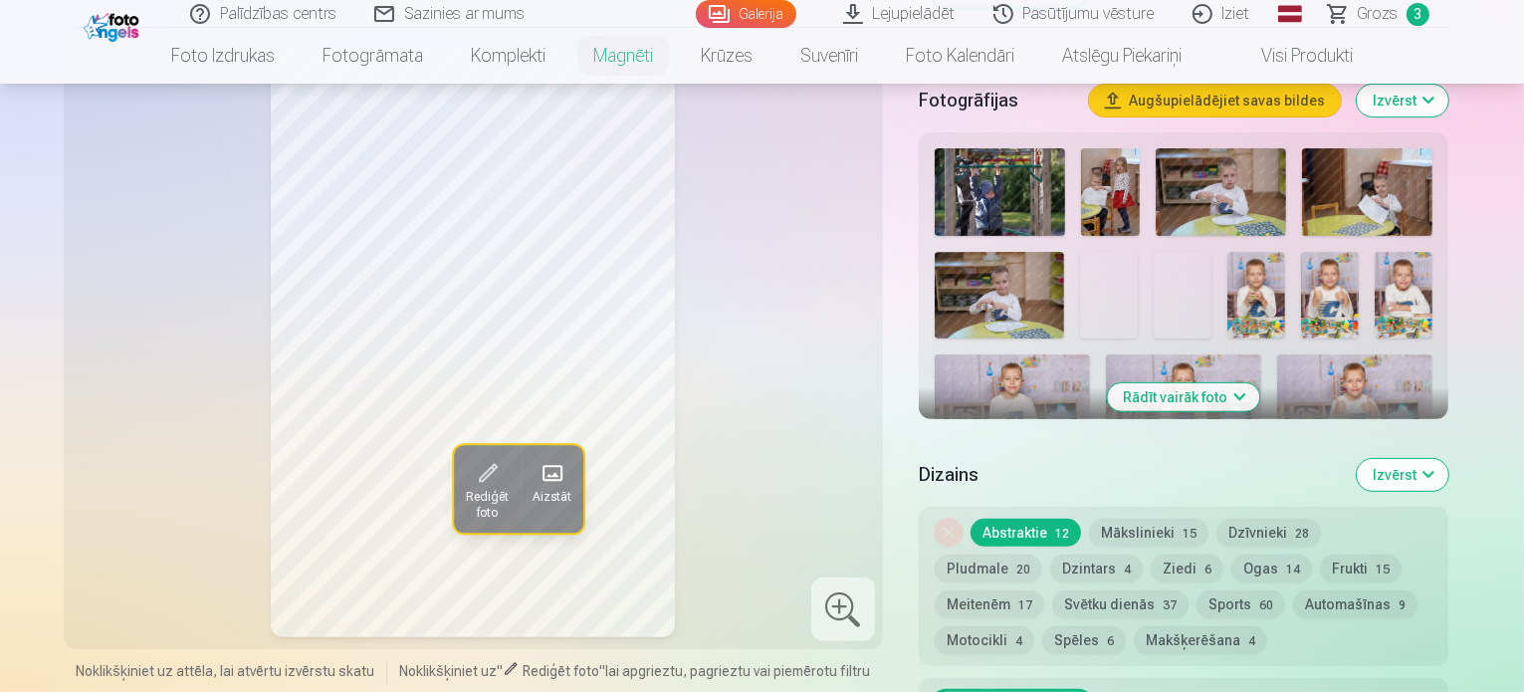
scroll to position [697, 0]
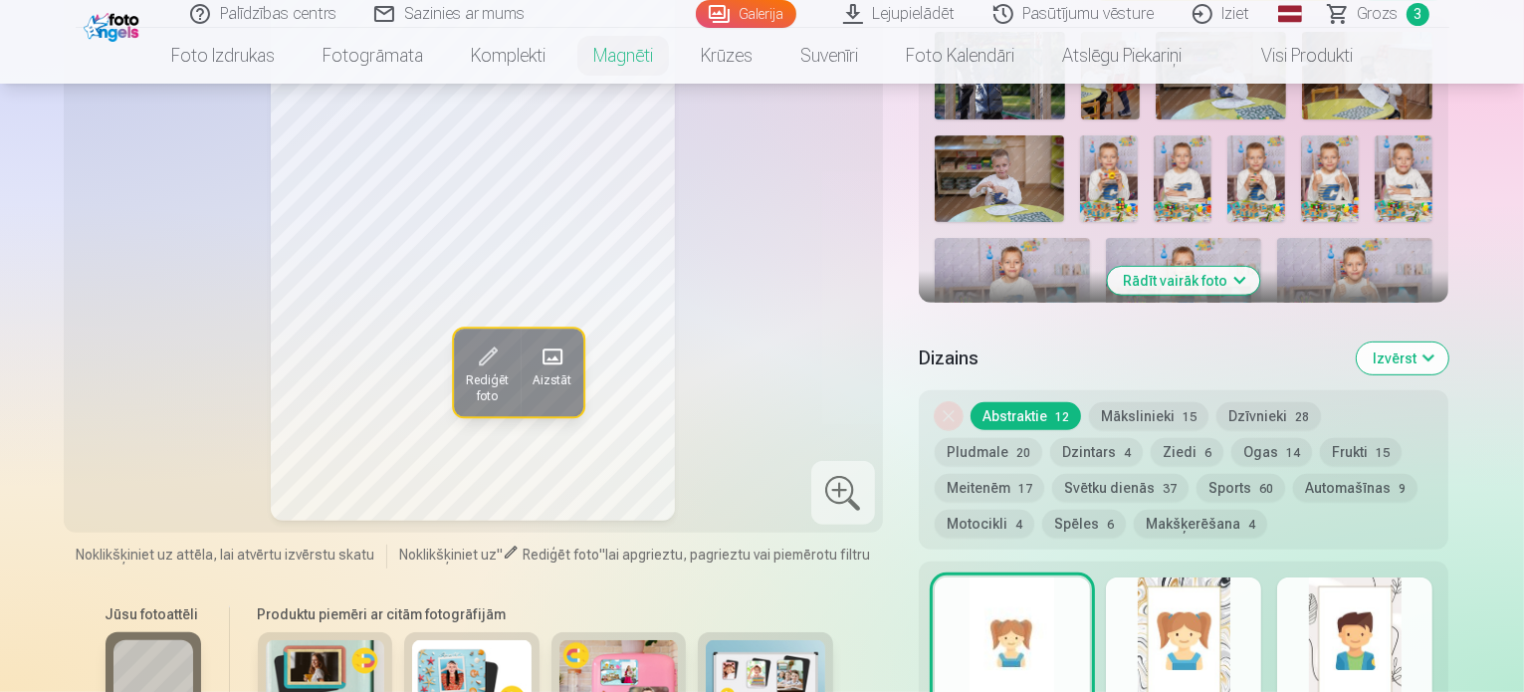
click at [1248, 267] on button "Rādīt vairāk foto" at bounding box center [1184, 281] width 152 height 28
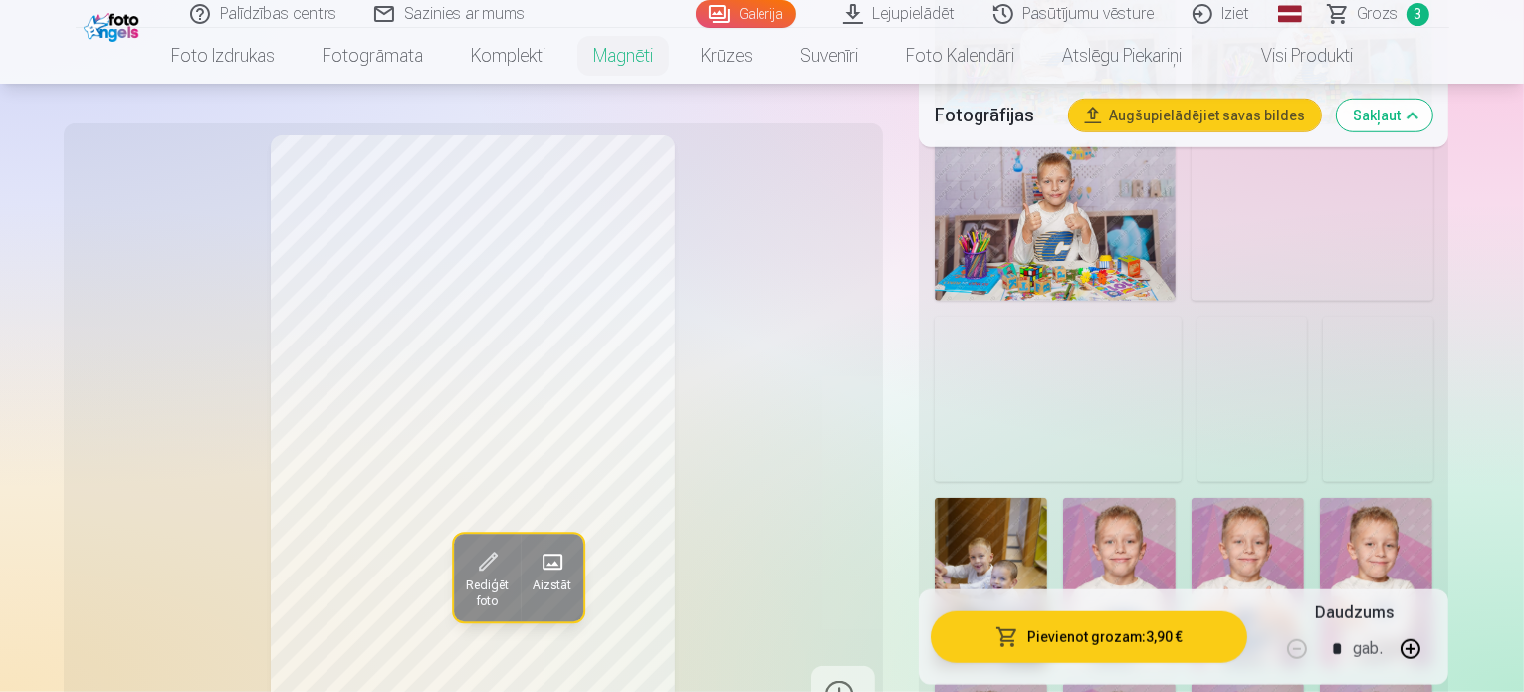
scroll to position [1493, 0]
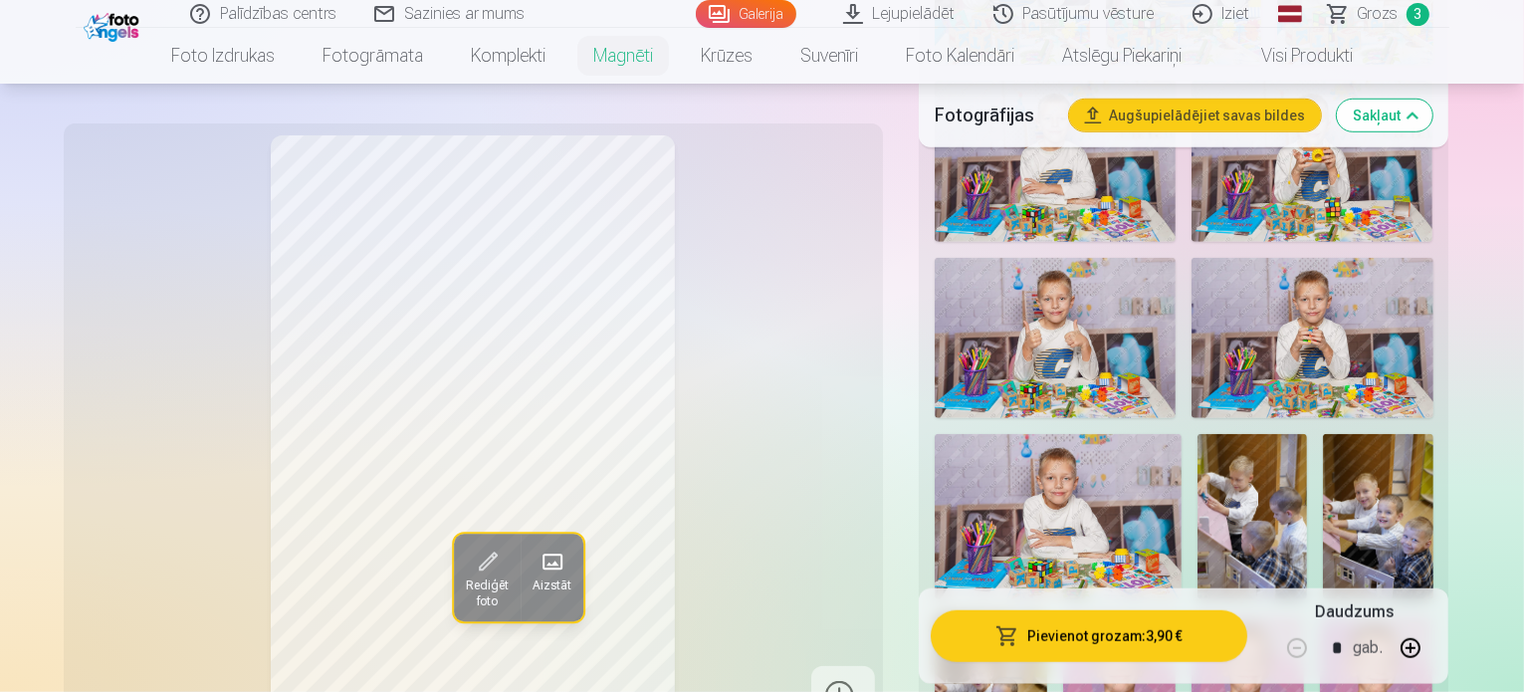
click at [1191, 615] on img at bounding box center [1247, 699] width 112 height 169
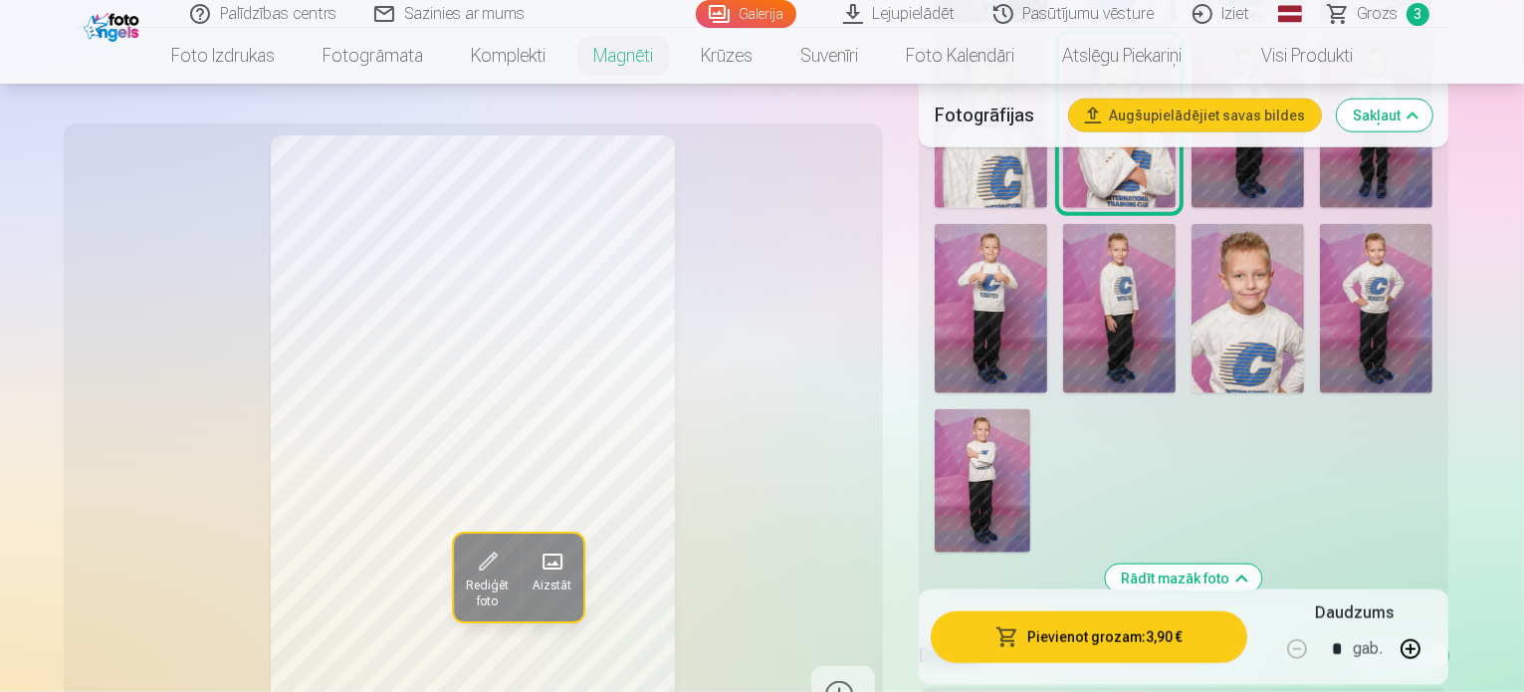
scroll to position [2289, 0]
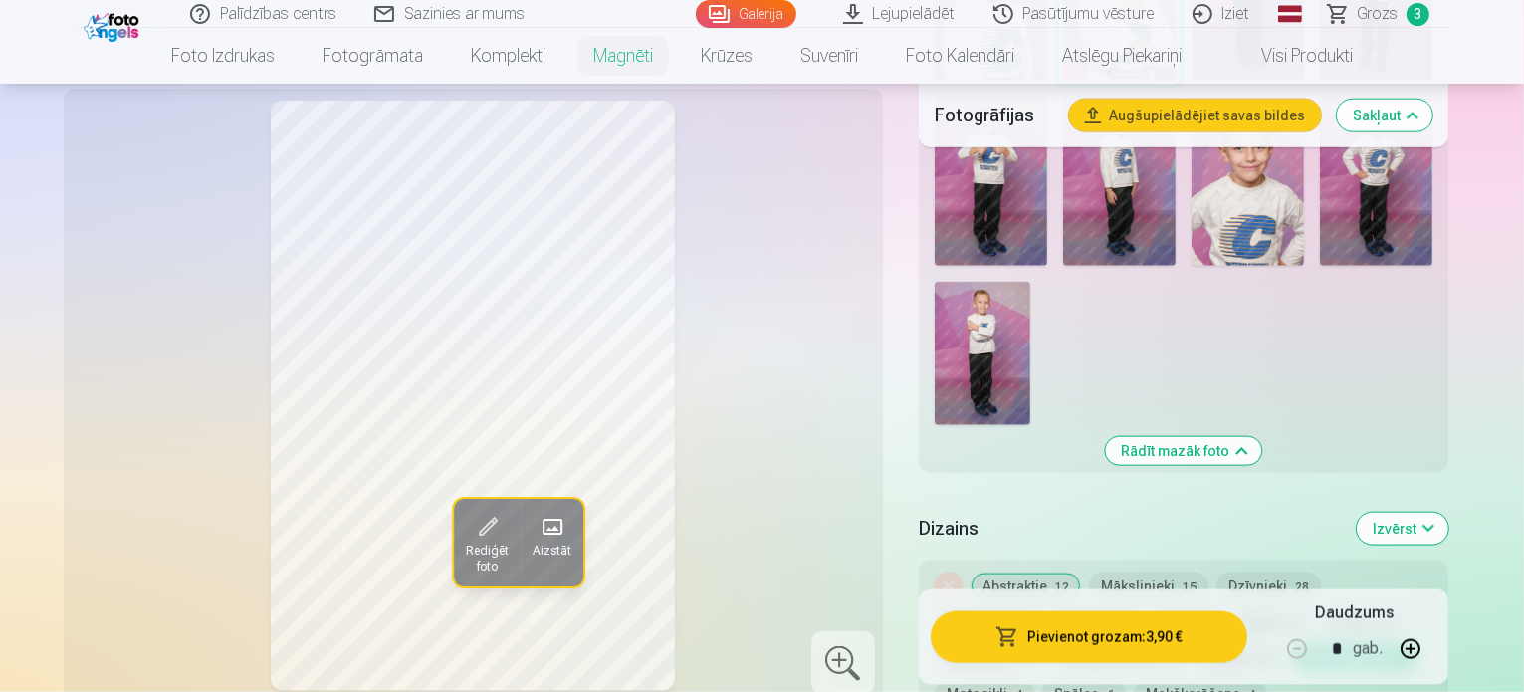
scroll to position [2488, 0]
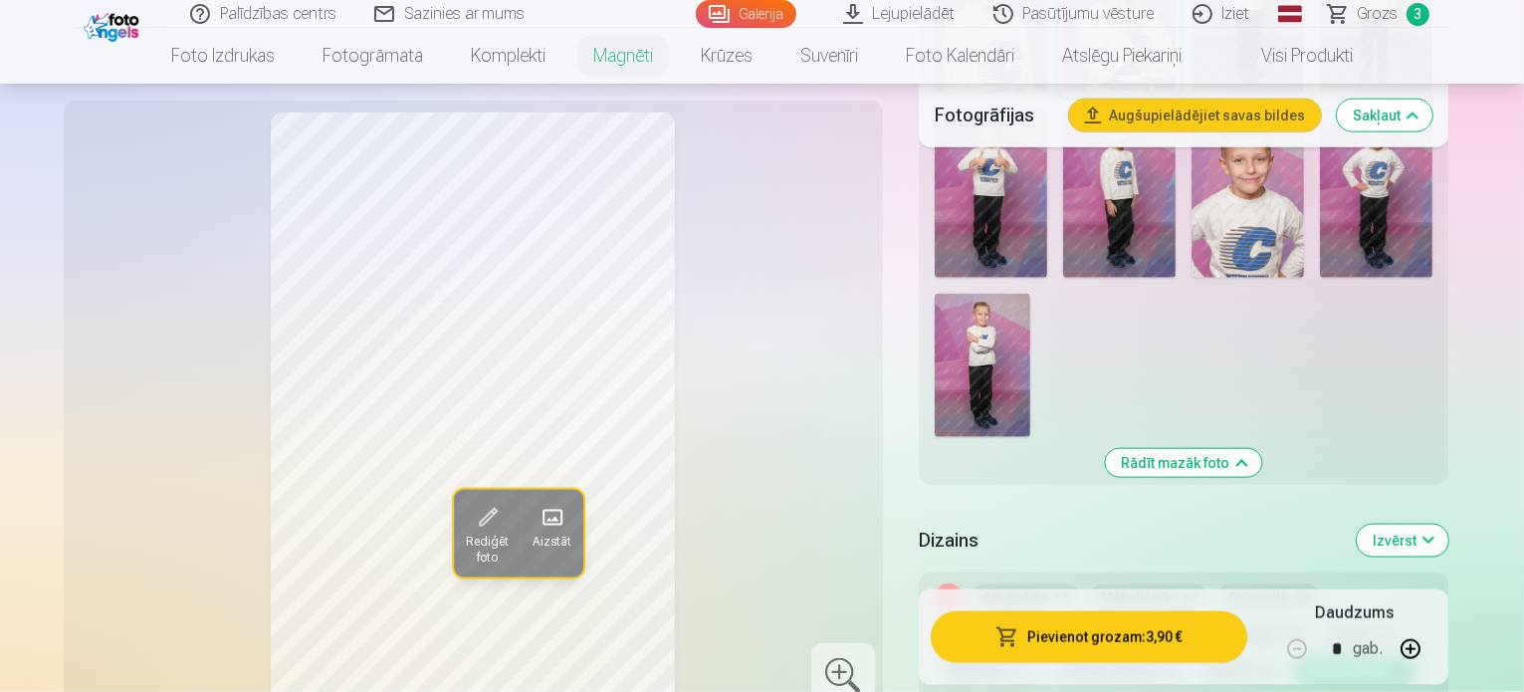
scroll to position [2344, 0]
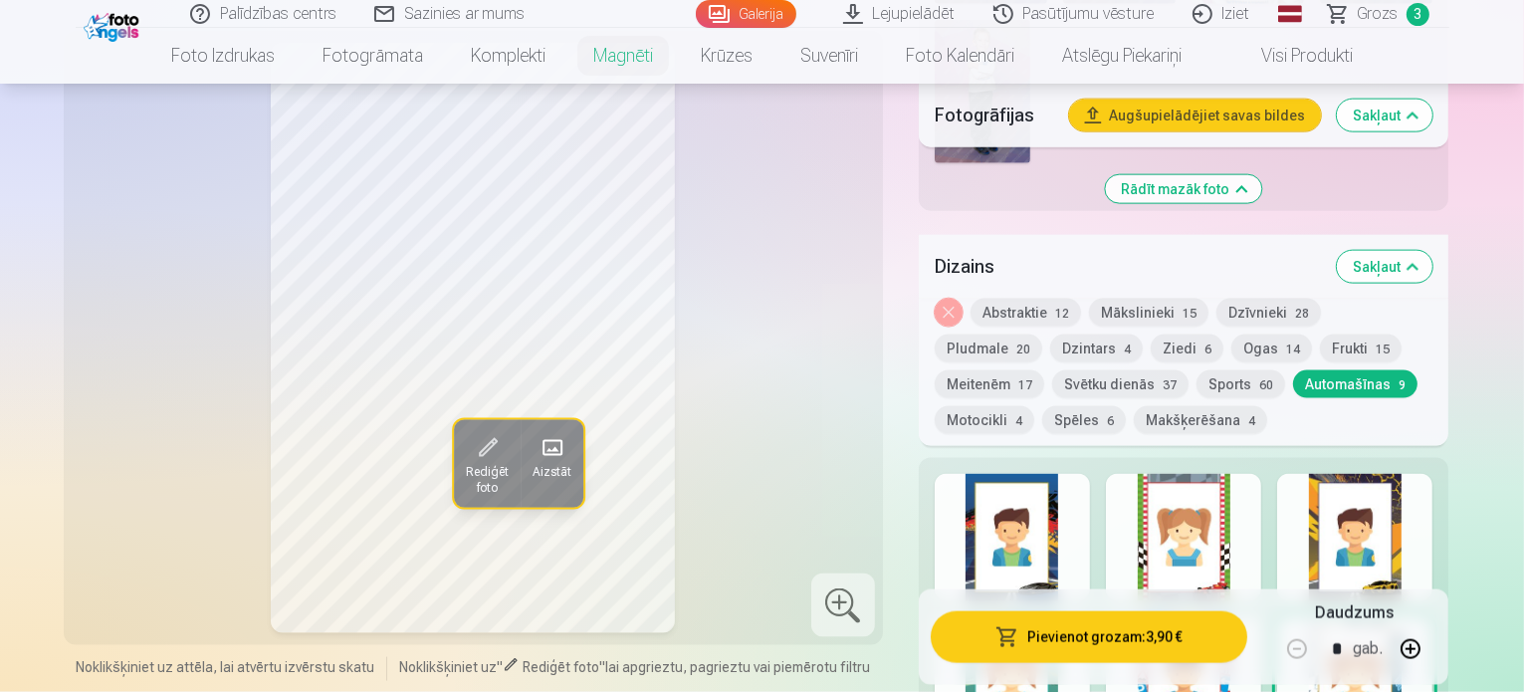
scroll to position [2444, 0]
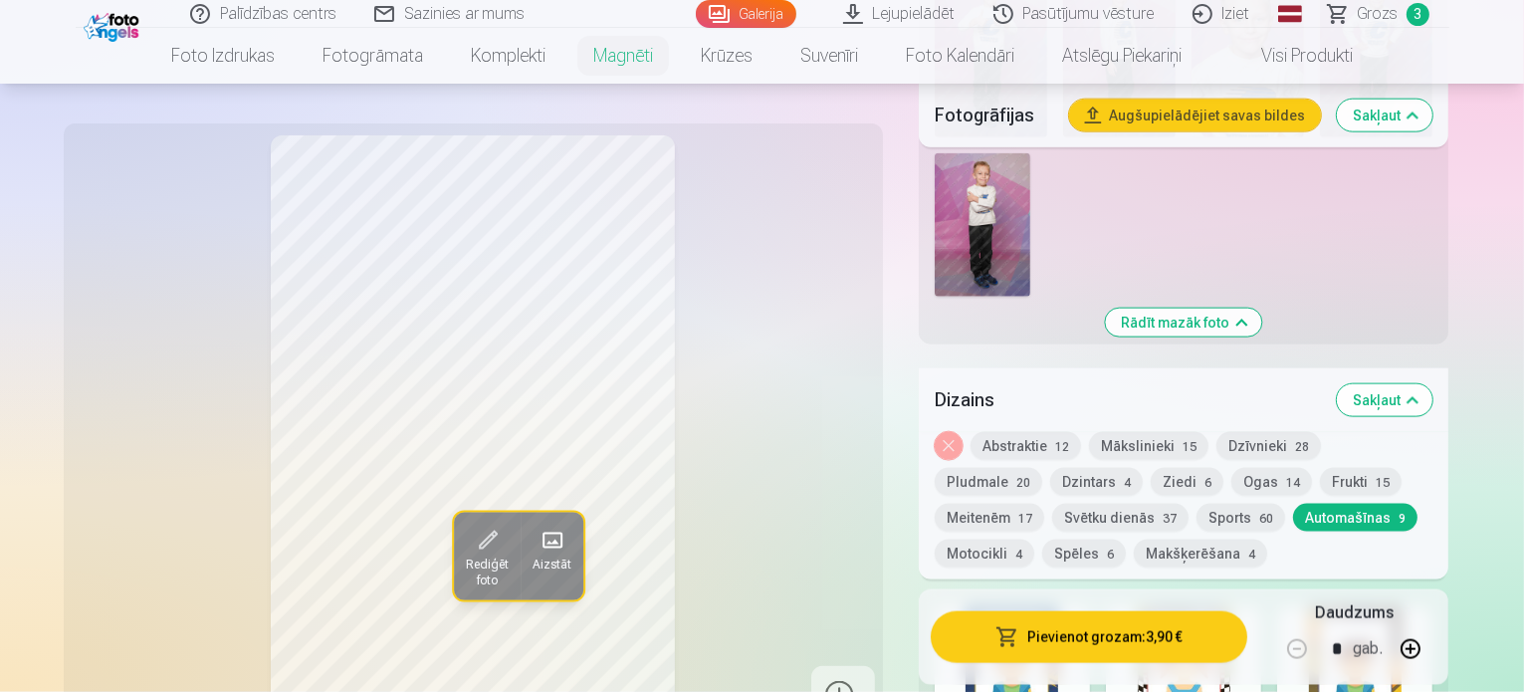
scroll to position [2544, 0]
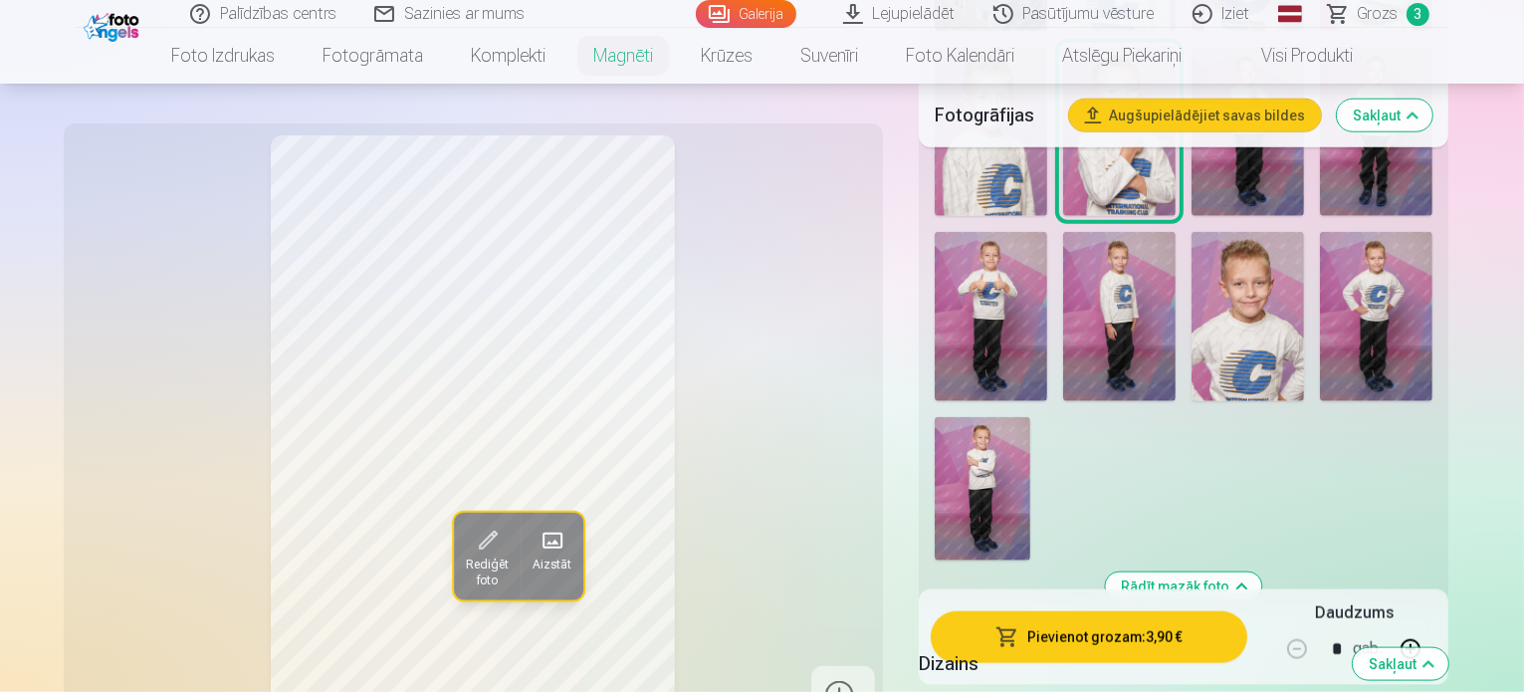
scroll to position [2245, 0]
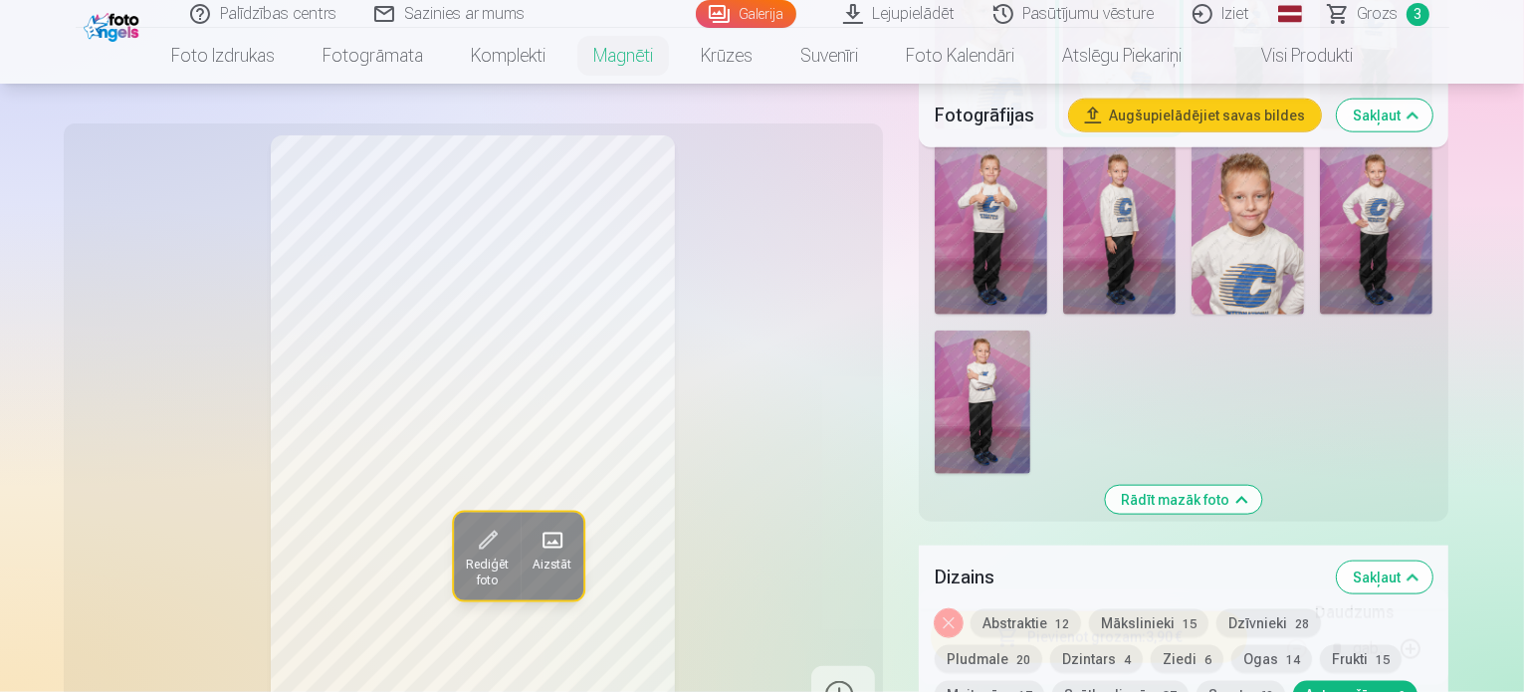
scroll to position [2344, 0]
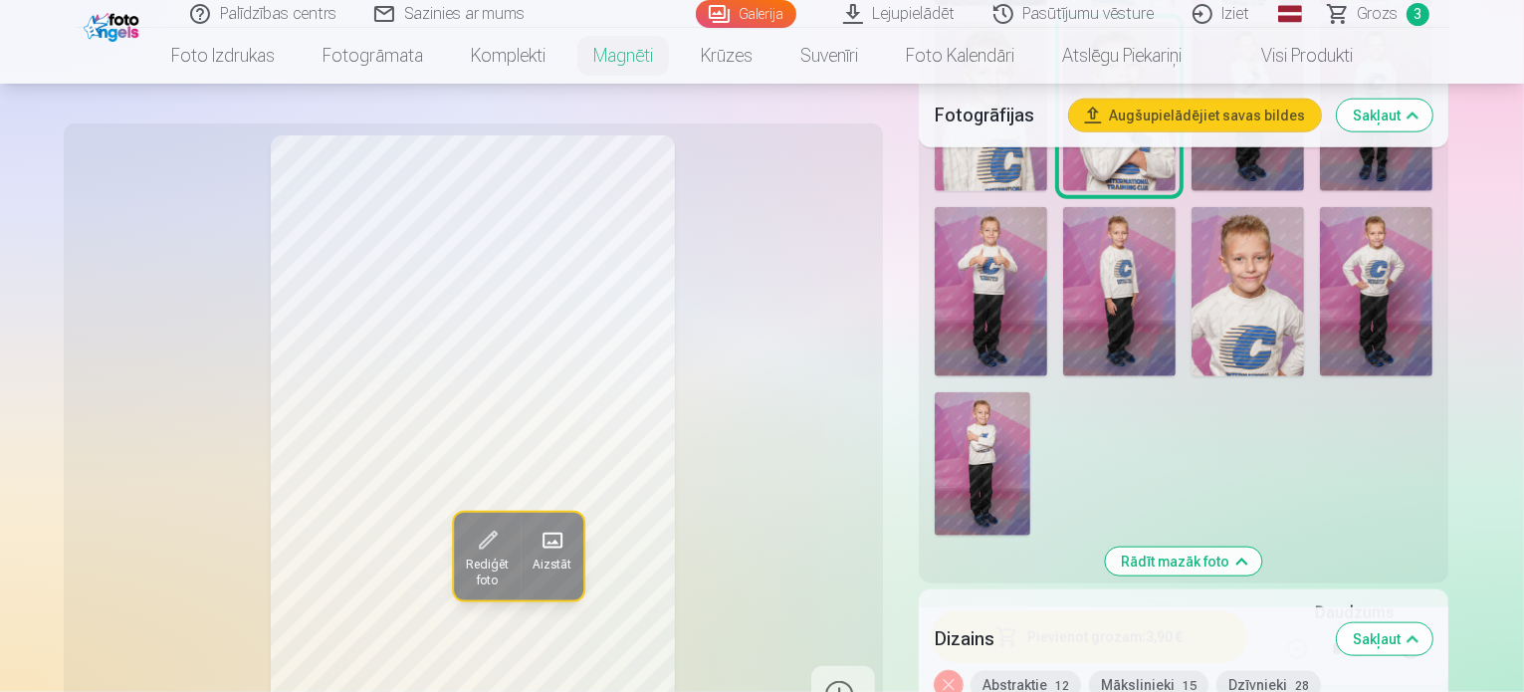
scroll to position [2444, 0]
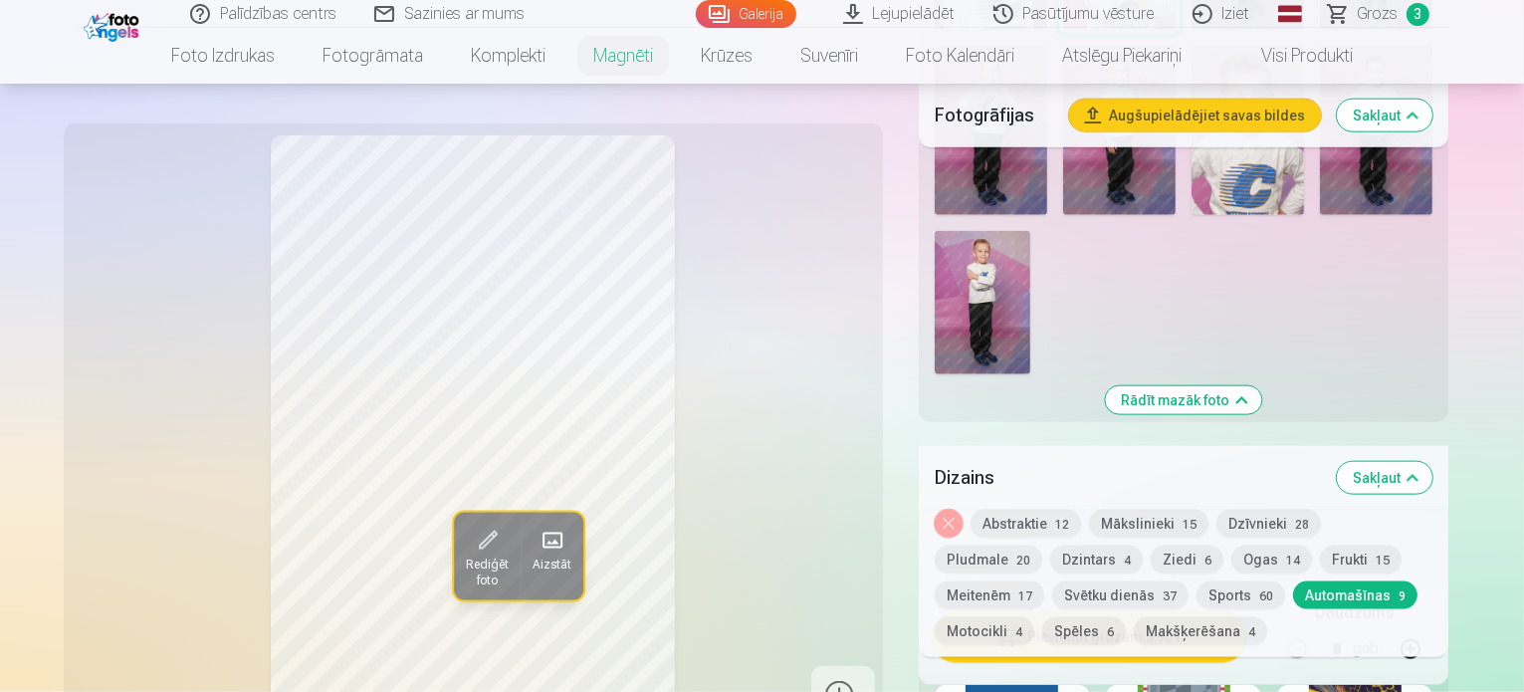
scroll to position [2344, 0]
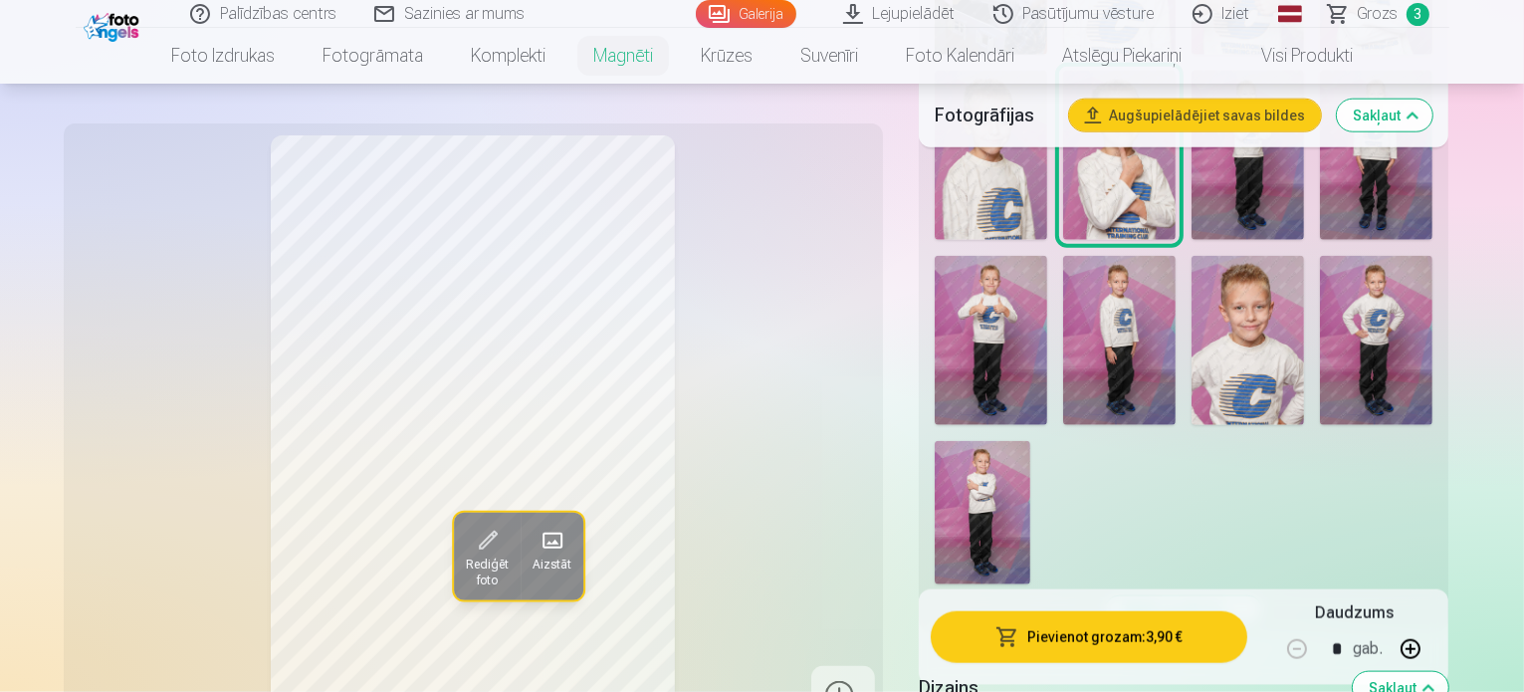
scroll to position [2046, 0]
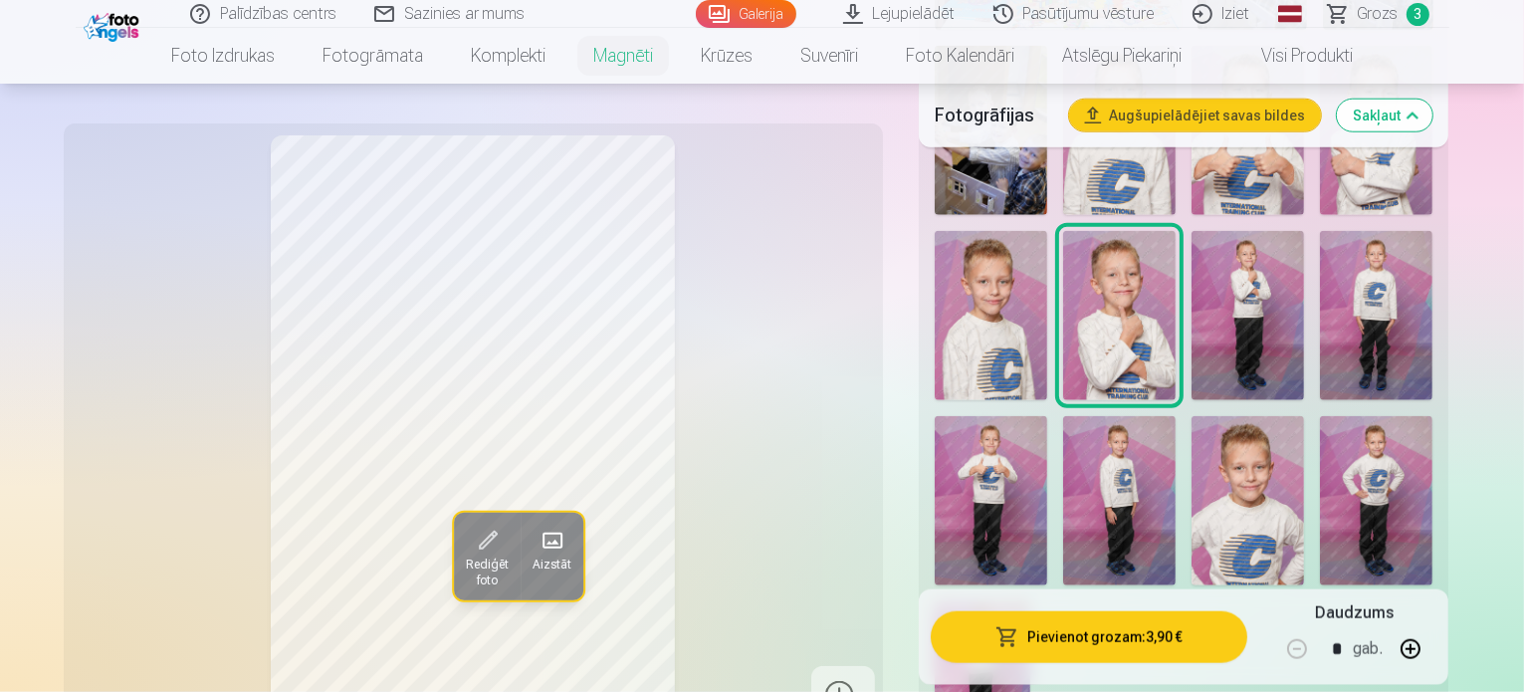
scroll to position [2145, 0]
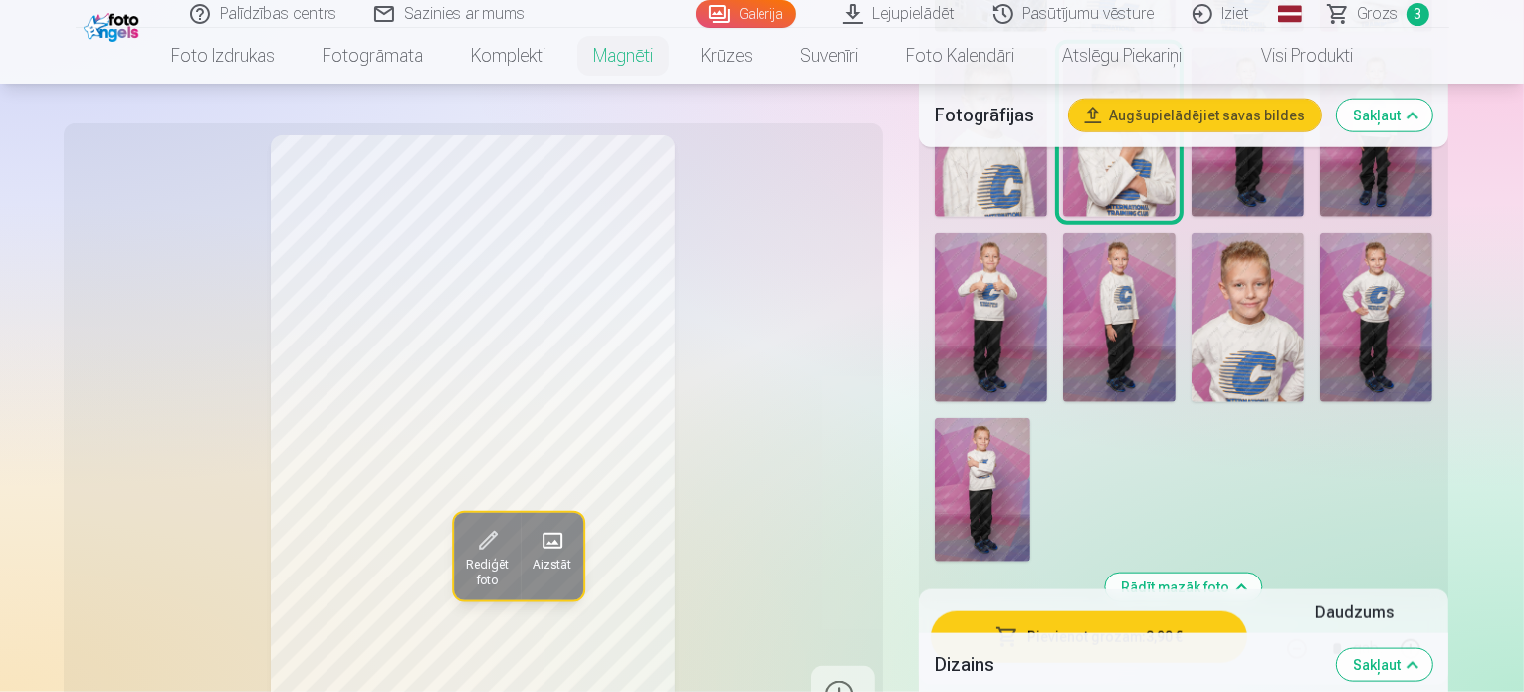
scroll to position [2344, 0]
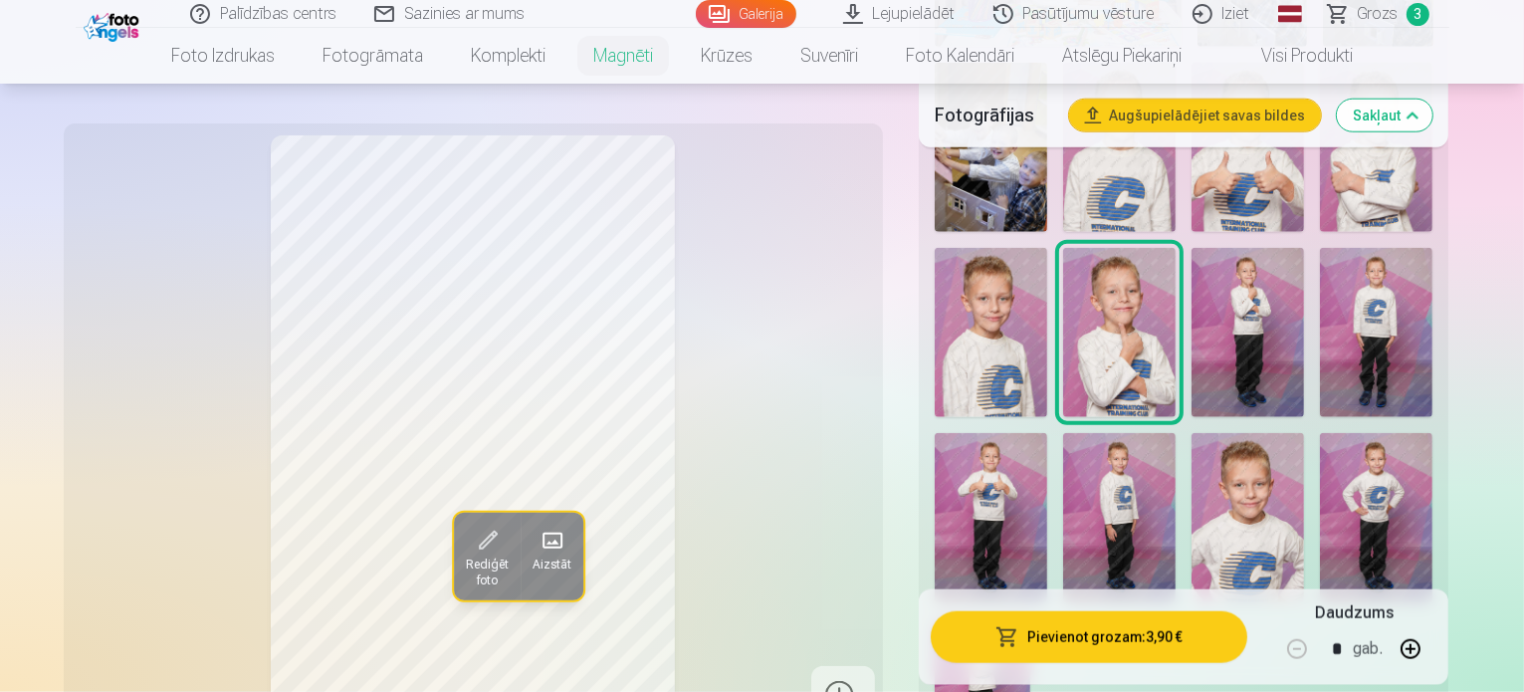
scroll to position [2046, 0]
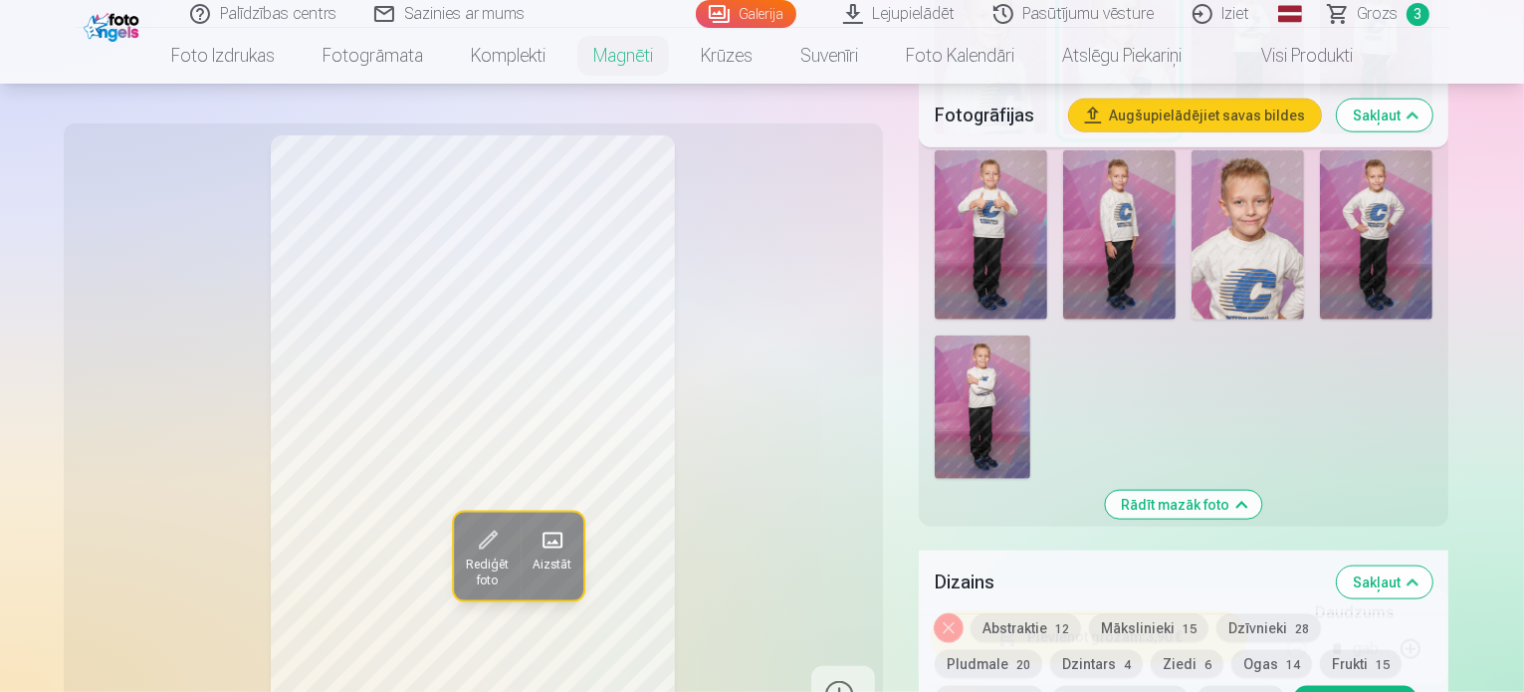
scroll to position [2444, 0]
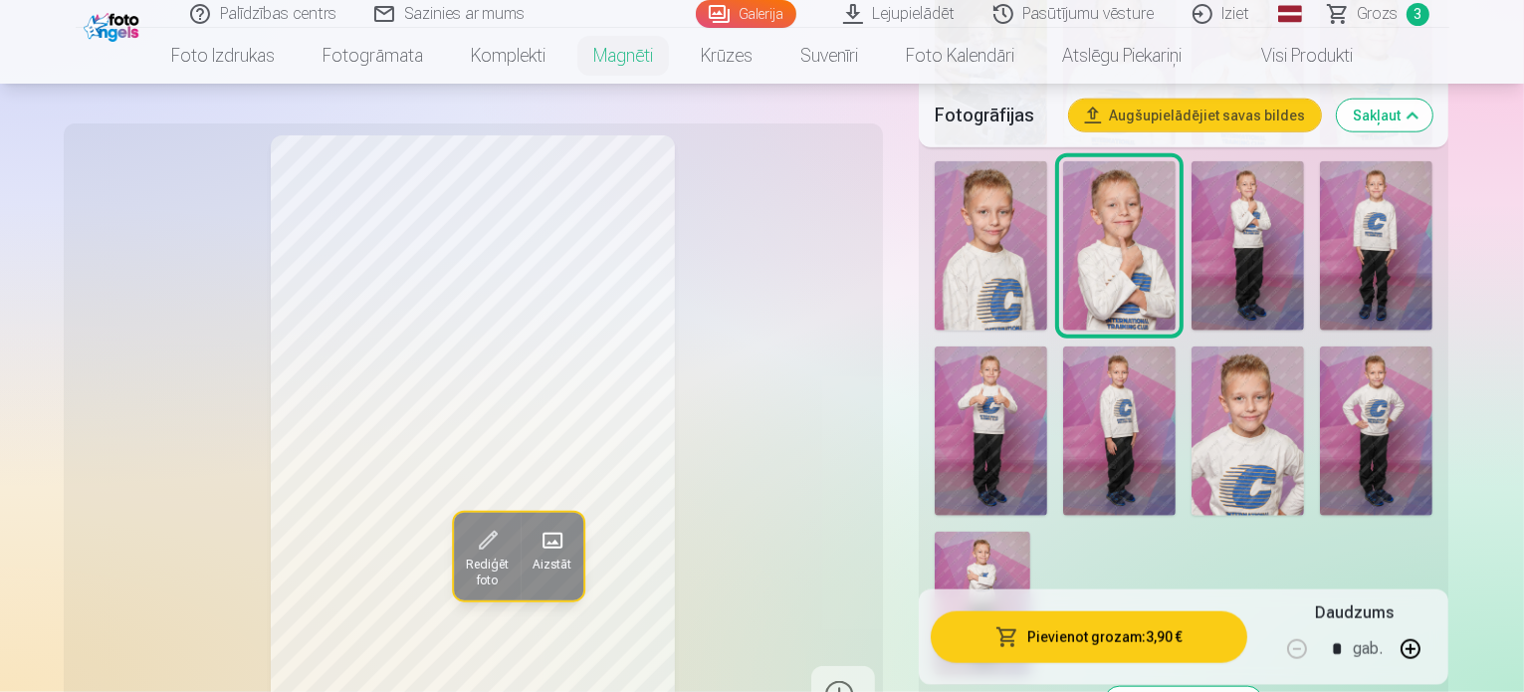
scroll to position [2245, 0]
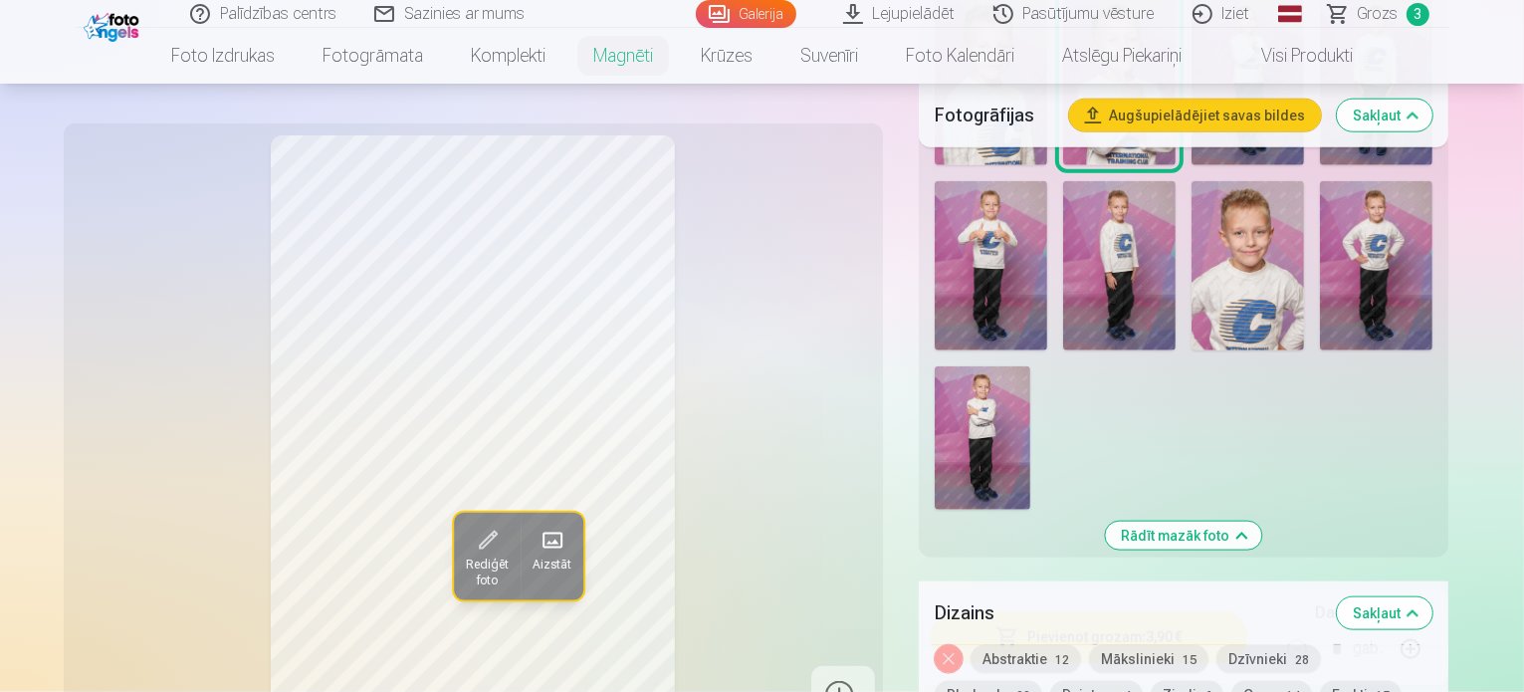
scroll to position [2444, 0]
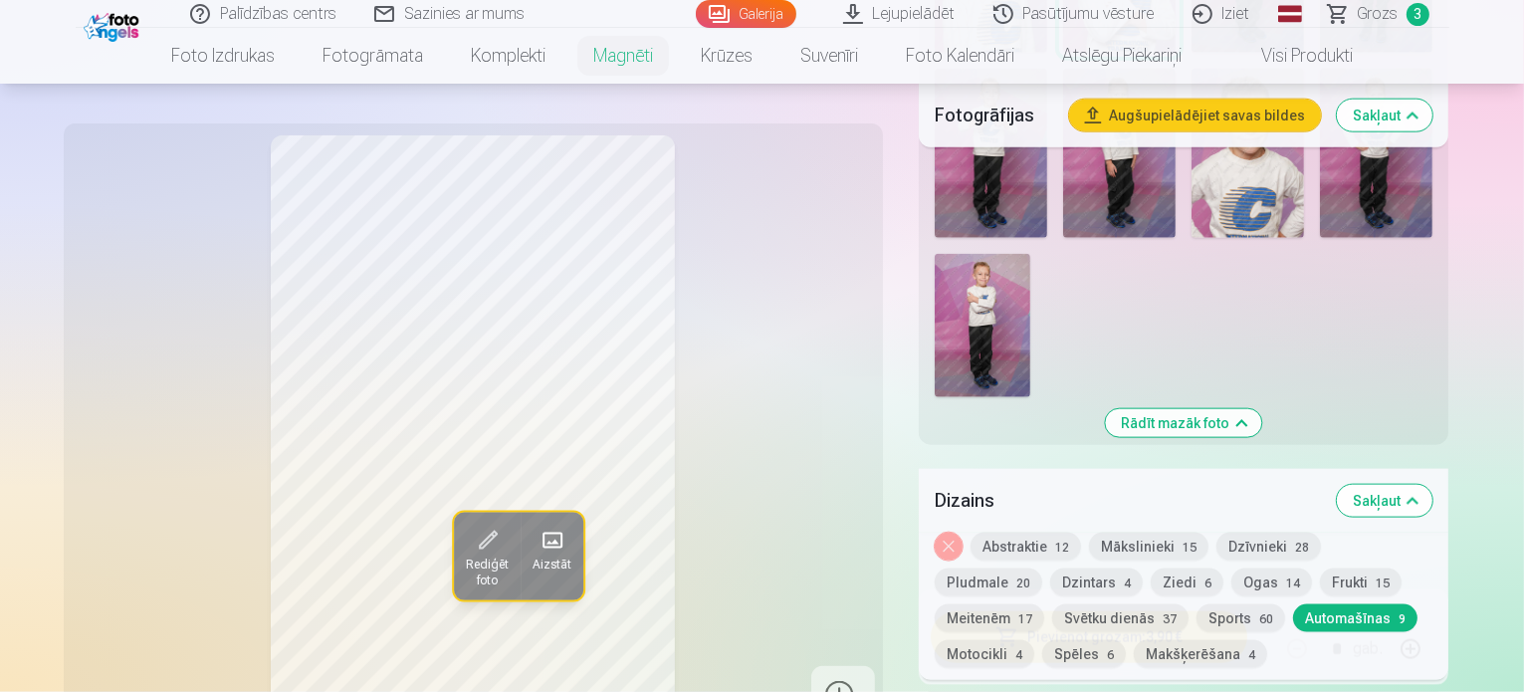
scroll to position [2544, 0]
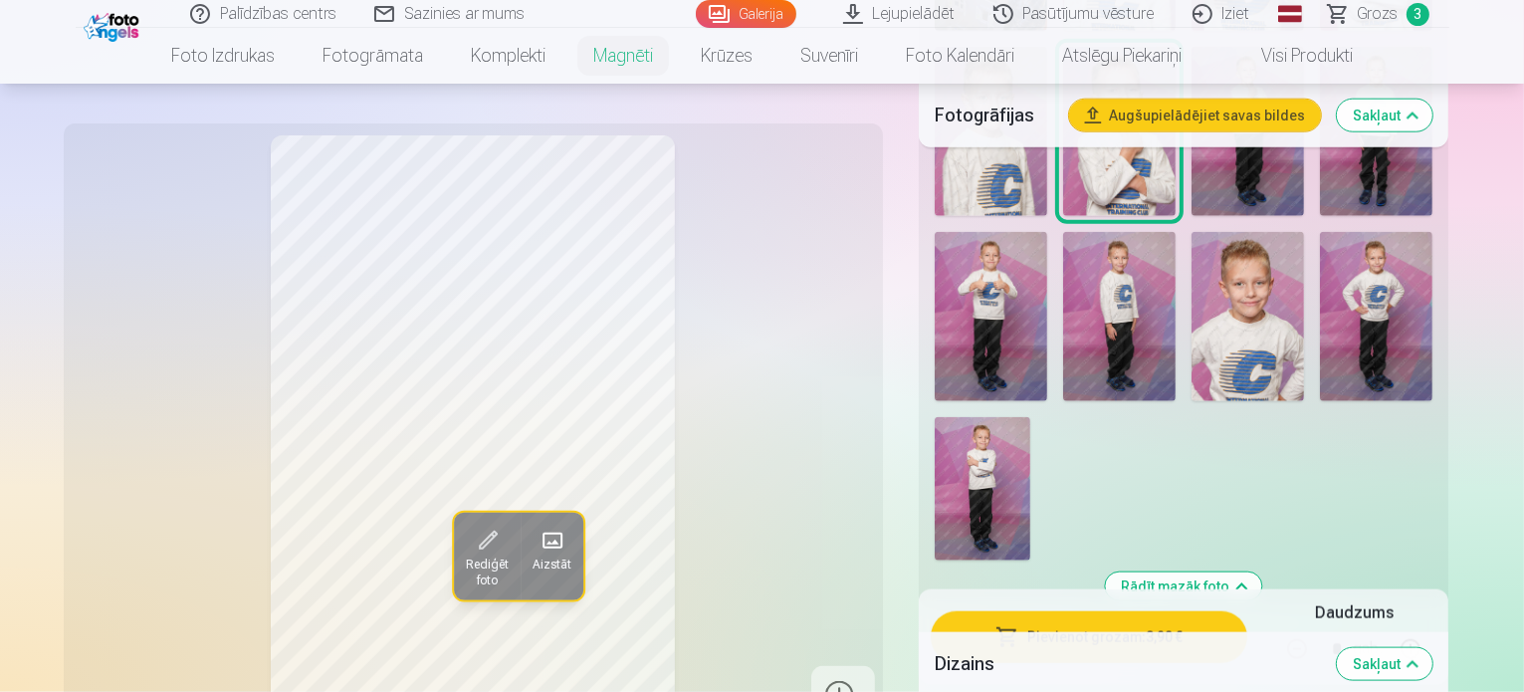
scroll to position [2245, 0]
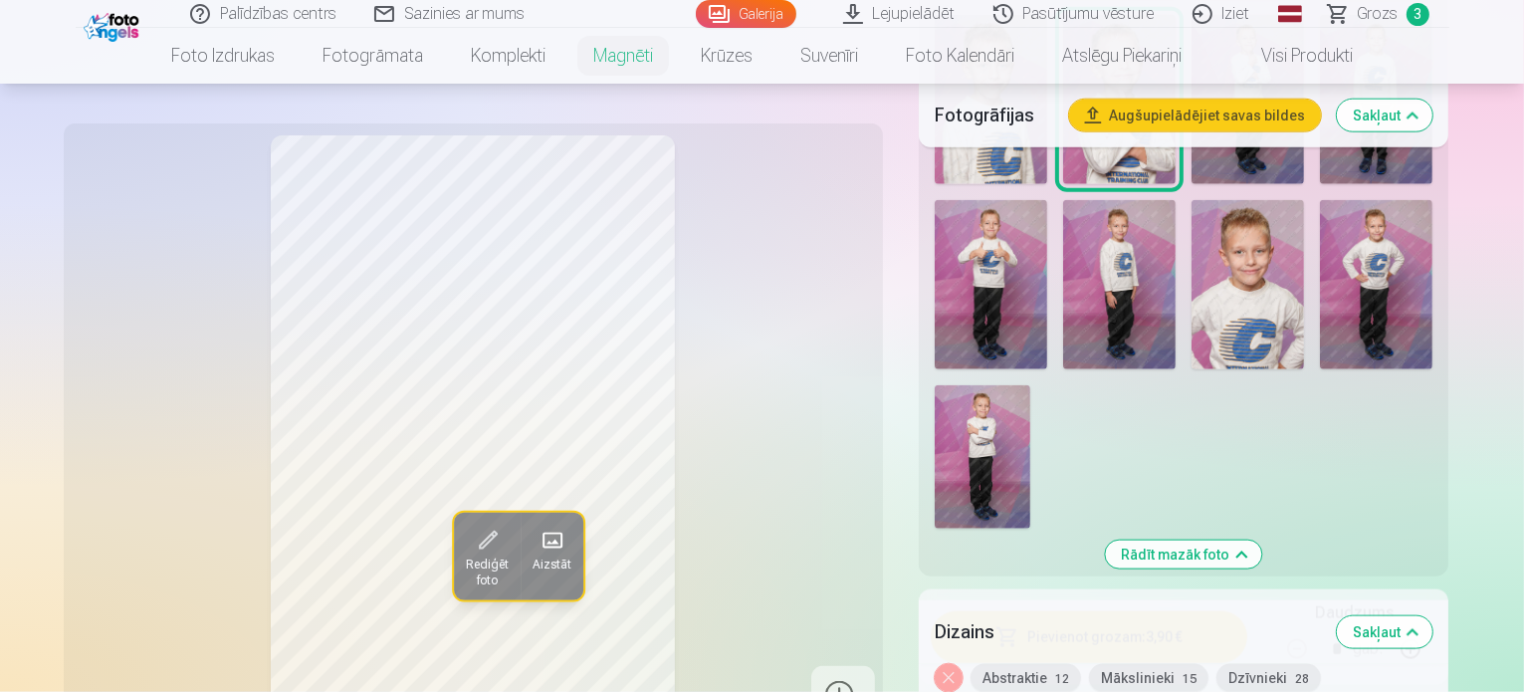
scroll to position [2444, 0]
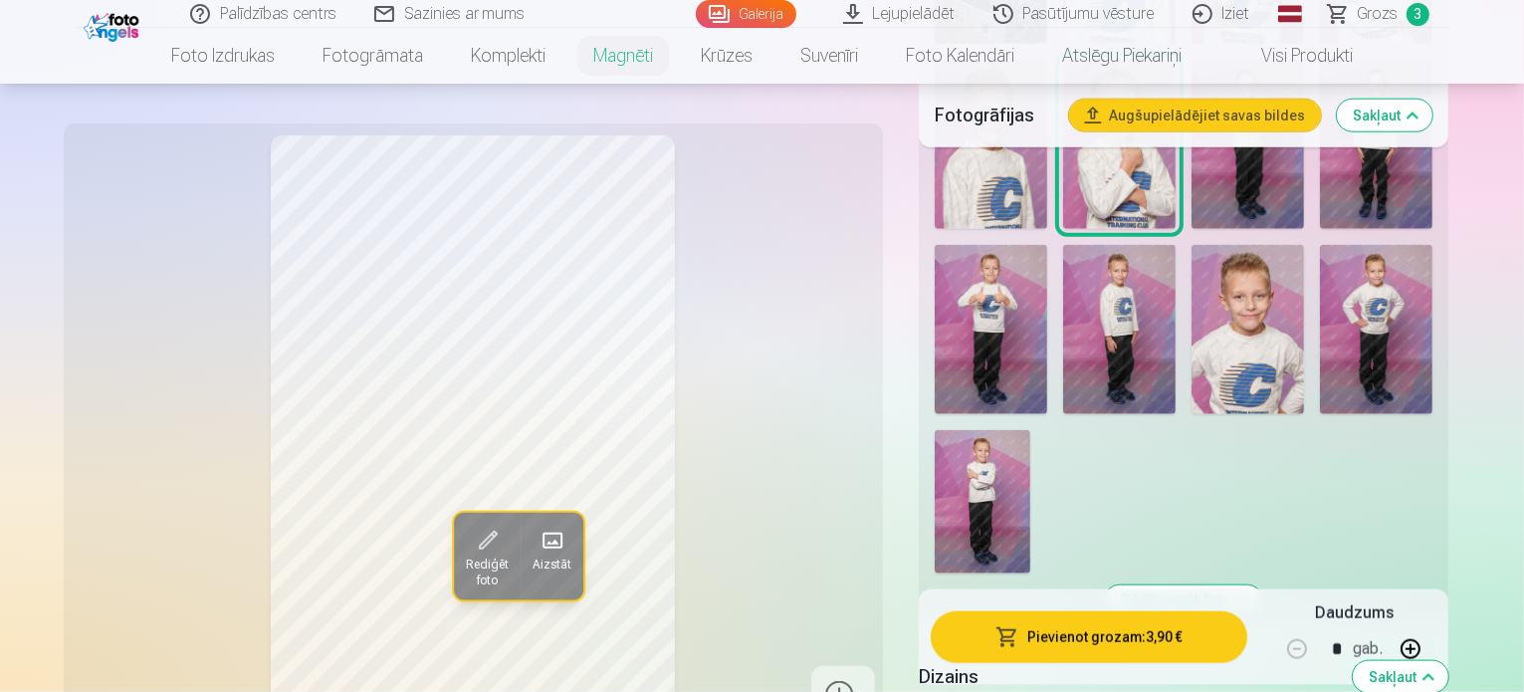
scroll to position [2245, 0]
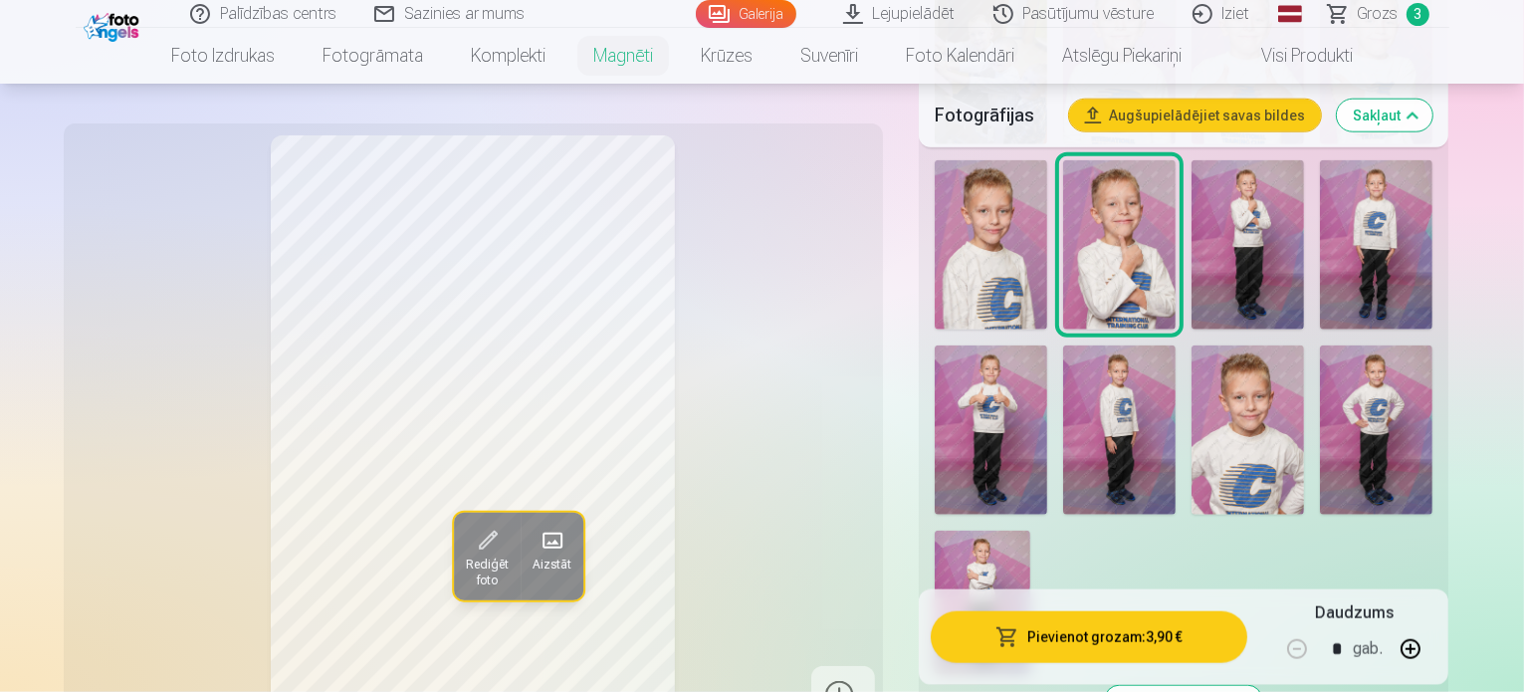
scroll to position [2046, 0]
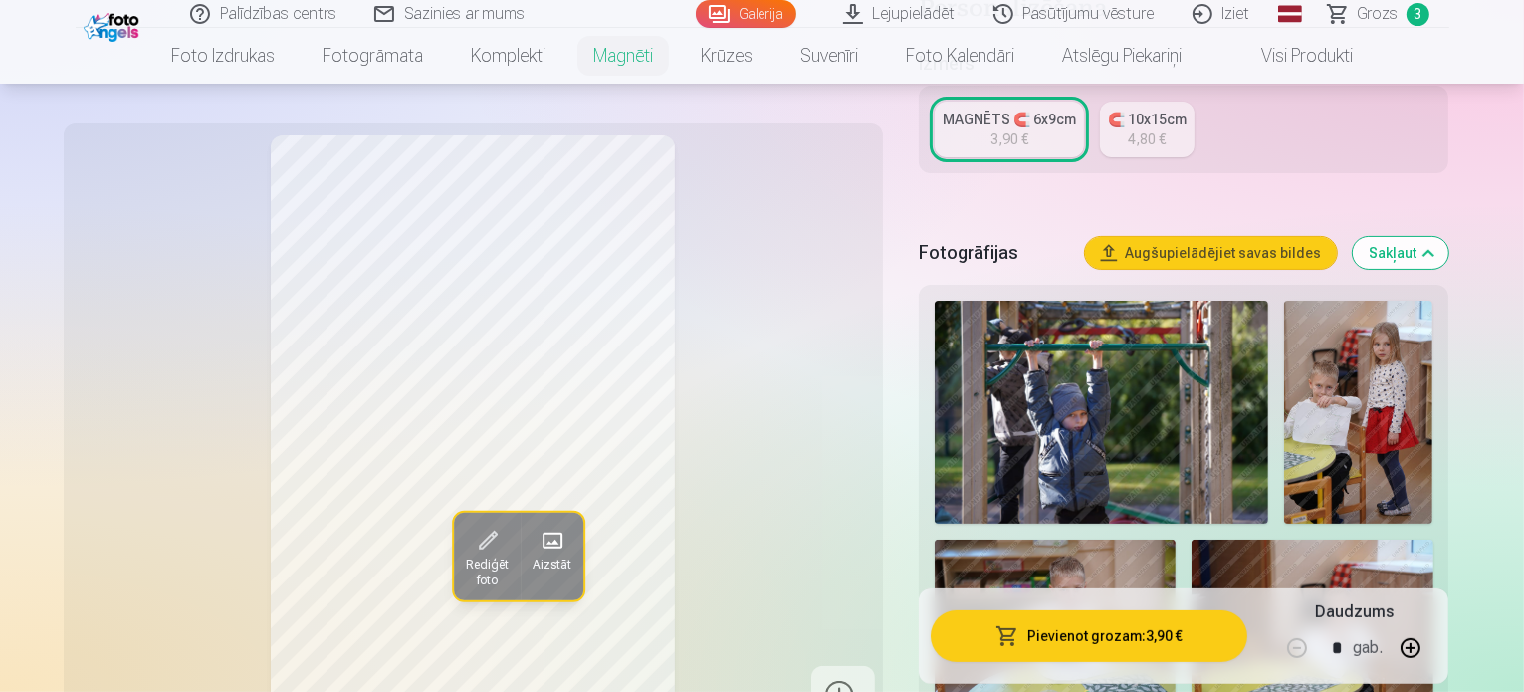
scroll to position [56, 0]
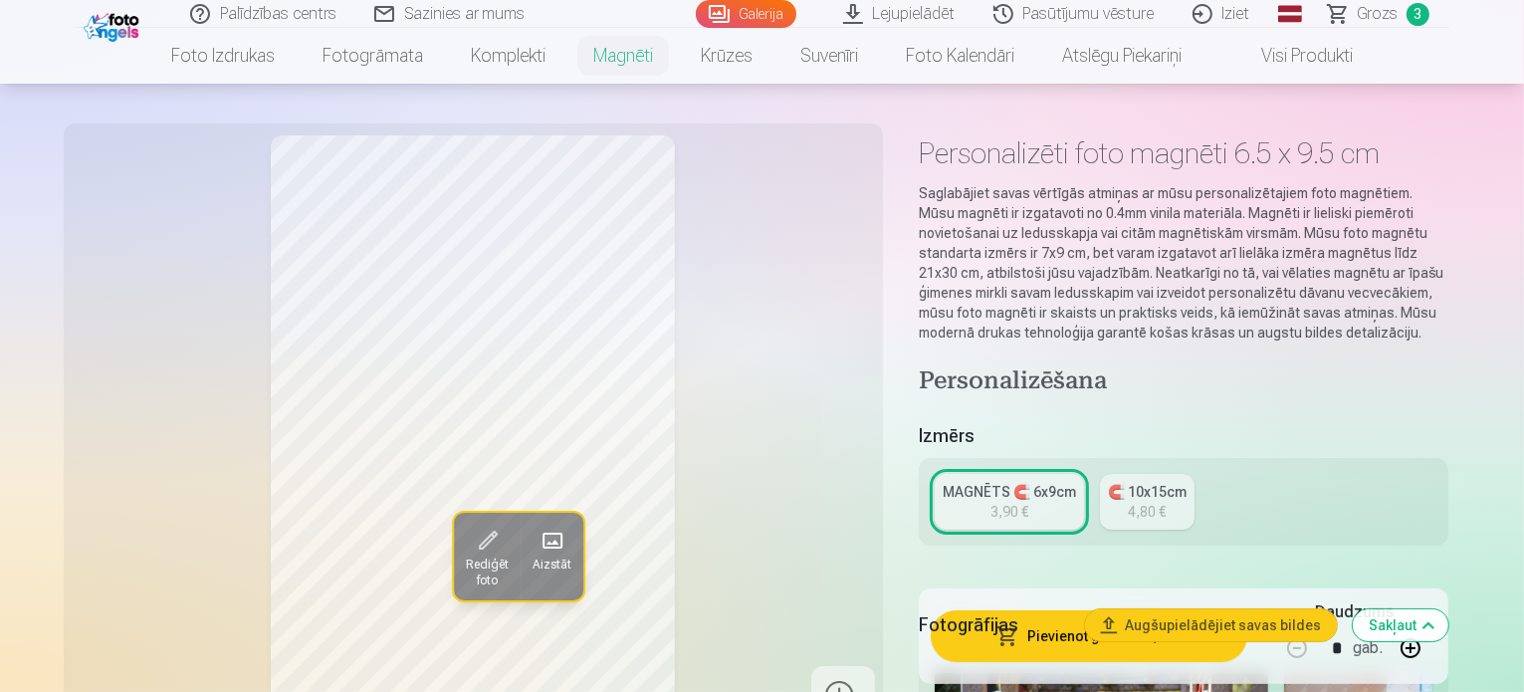
click at [1057, 482] on div "MAGNĒTS 🧲 6x9cm" at bounding box center [1008, 492] width 133 height 20
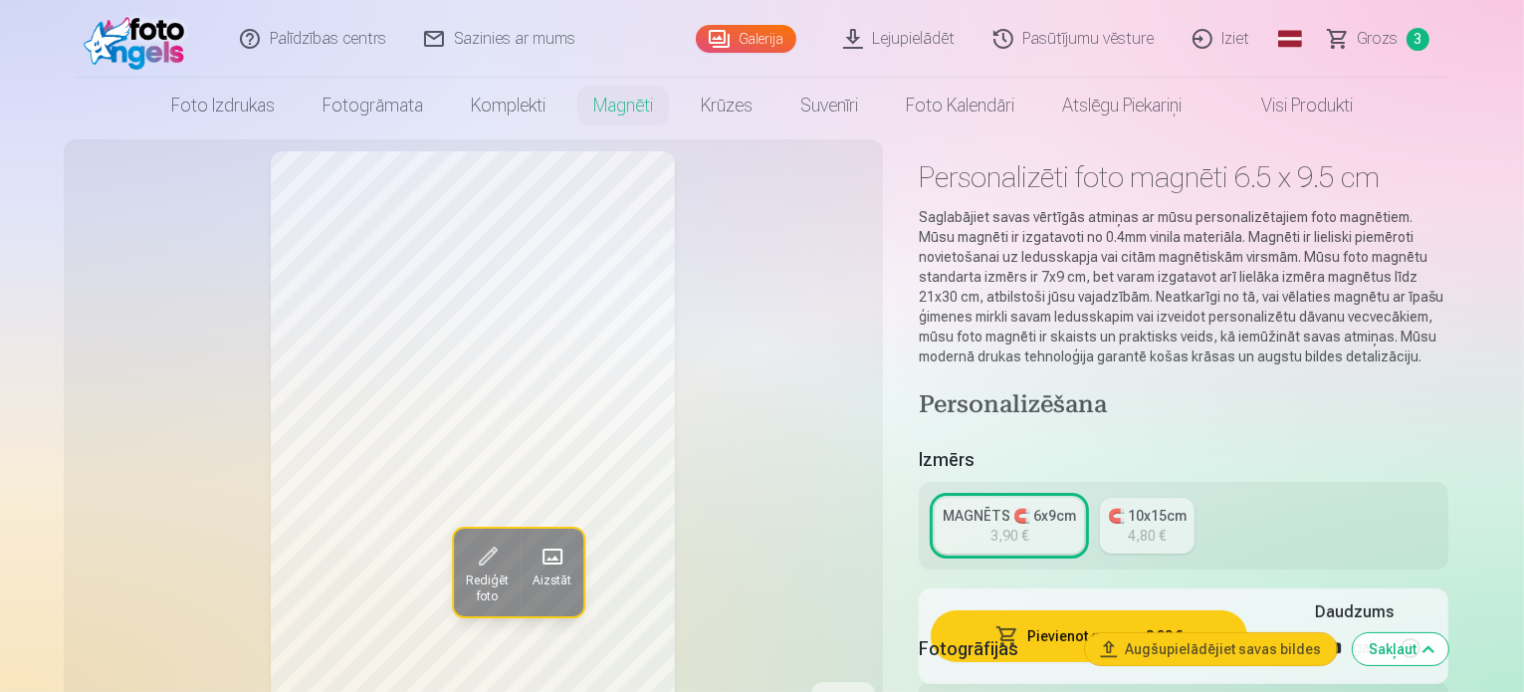
scroll to position [199, 0]
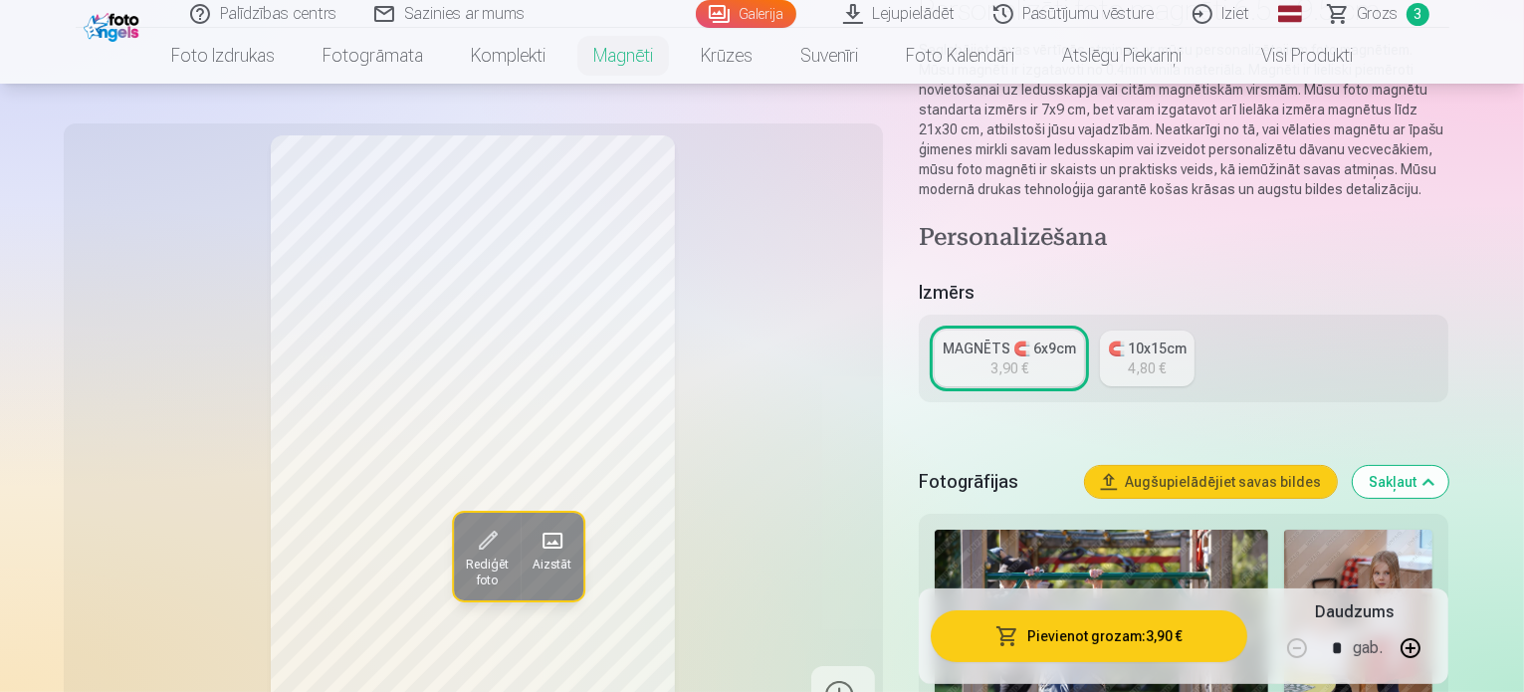
click at [1043, 338] on div "MAGNĒTS 🧲 6x9cm" at bounding box center [1008, 348] width 133 height 20
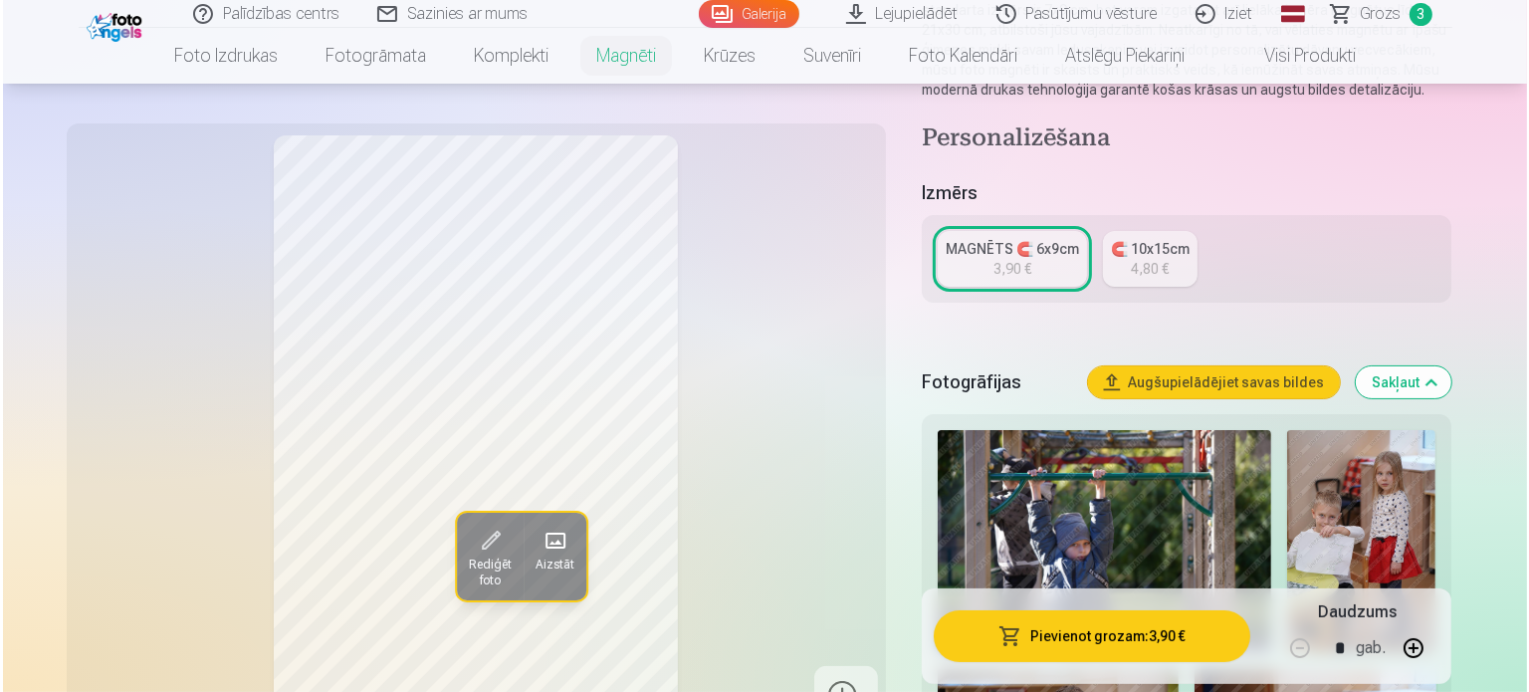
scroll to position [597, 0]
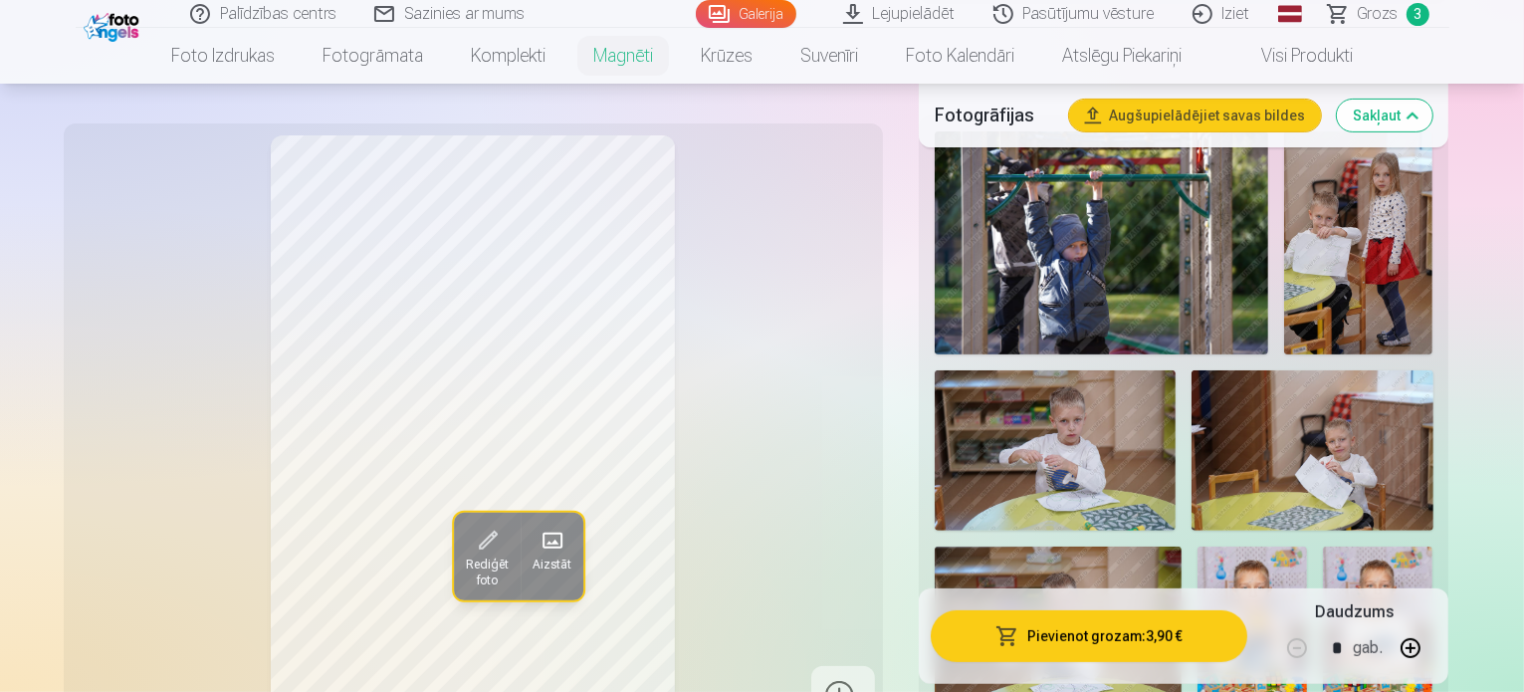
click at [1434, 650] on button "button" at bounding box center [1410, 648] width 48 height 48
type input "*"
click at [1170, 628] on button "Pievienot grozam : 11,70 €" at bounding box center [1088, 636] width 317 height 52
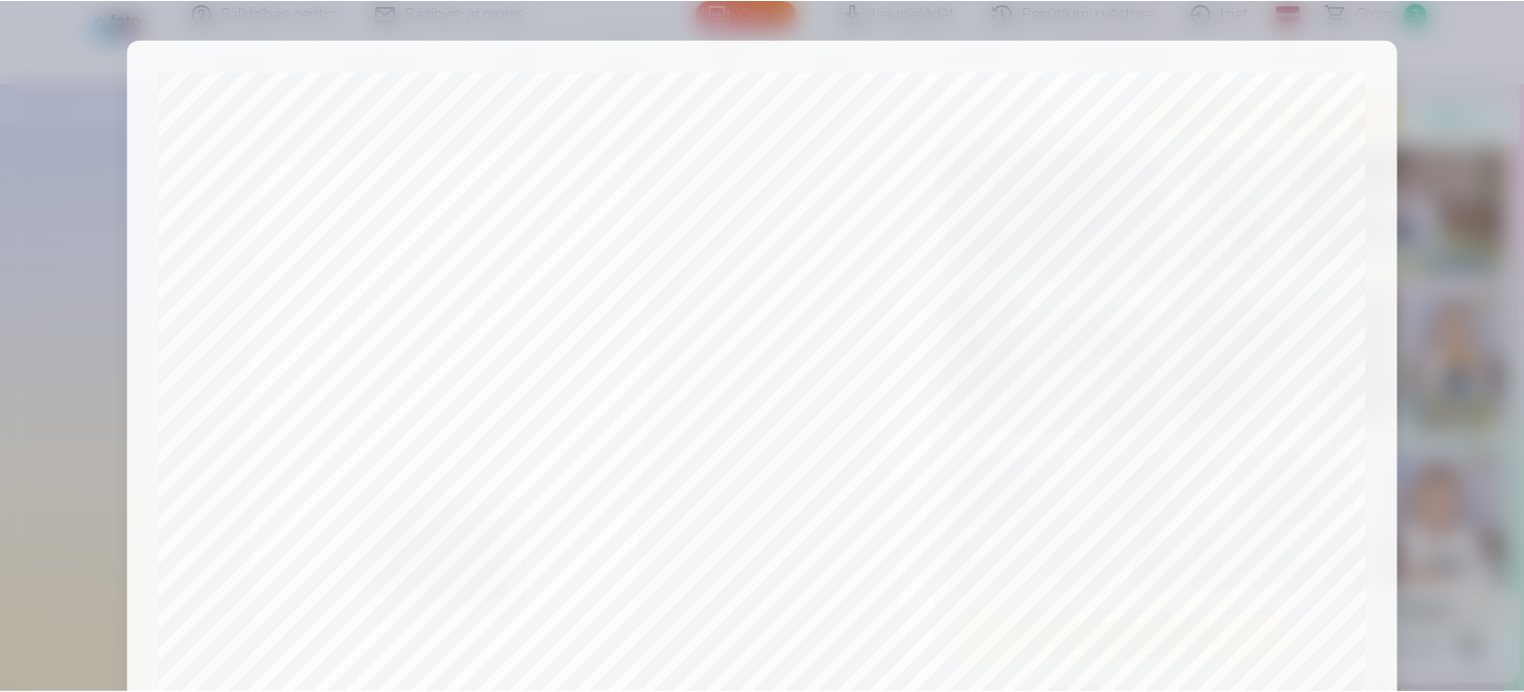
scroll to position [740, 0]
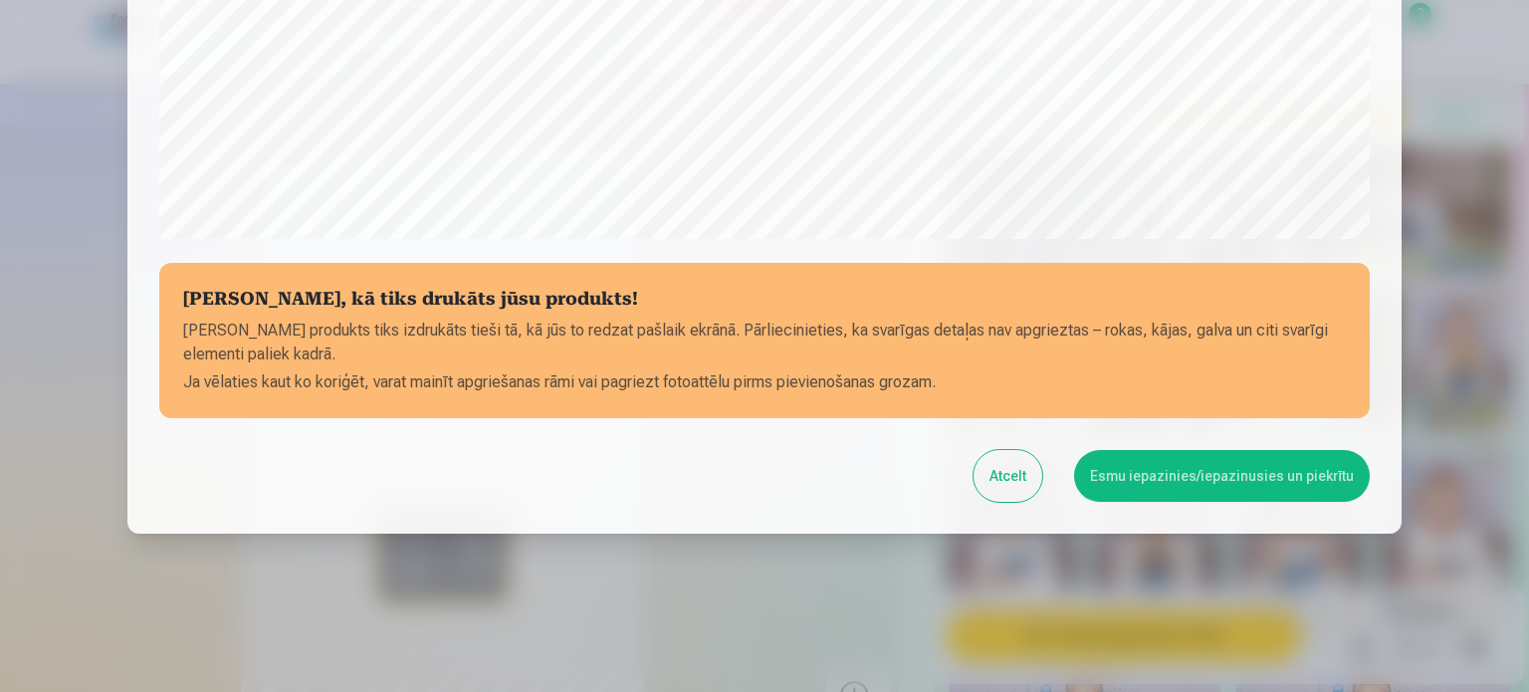
click at [1183, 481] on button "Esmu iepazinies/iepazinusies un piekrītu" at bounding box center [1222, 476] width 296 height 52
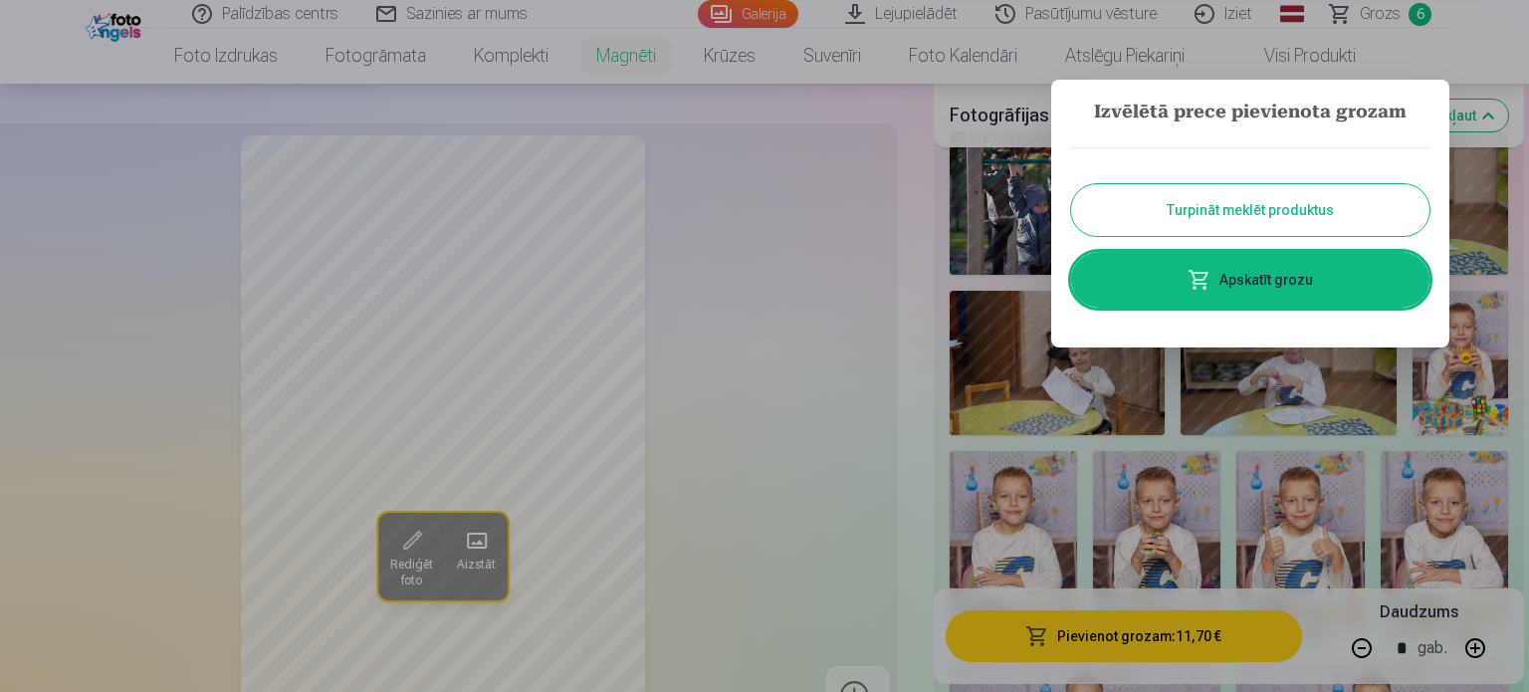
click at [1232, 274] on link "Apskatīt grozu" at bounding box center [1250, 280] width 358 height 56
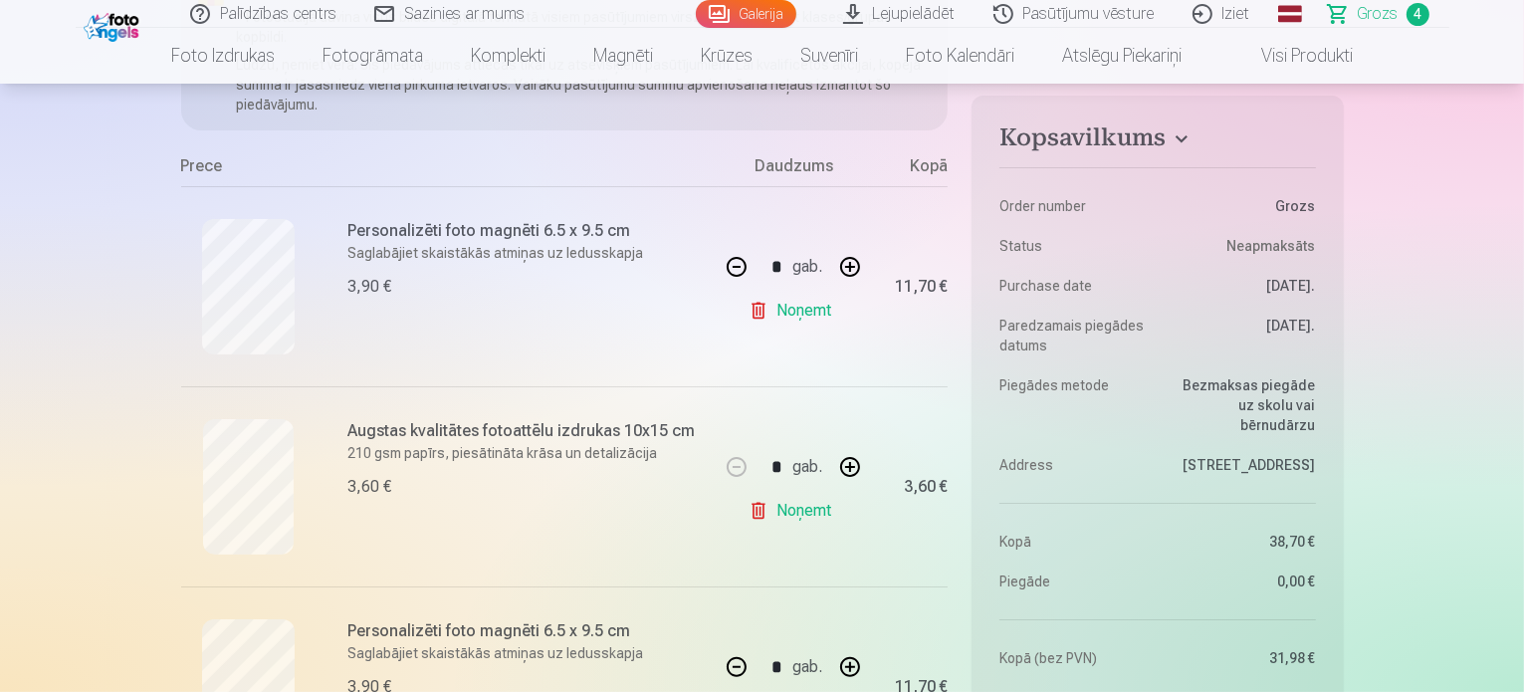
scroll to position [299, 0]
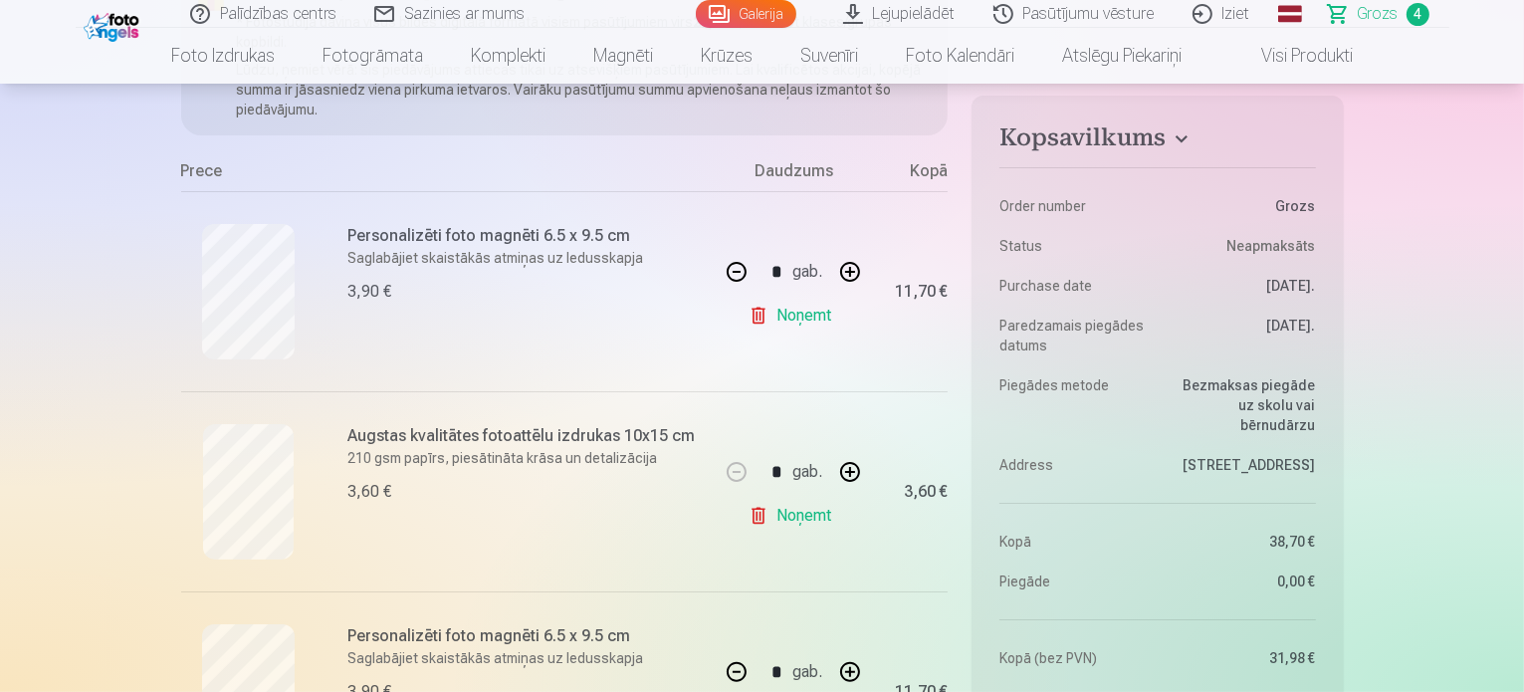
click at [729, 271] on button "button" at bounding box center [737, 272] width 48 height 48
click at [729, 271] on div "* gab." at bounding box center [793, 272] width 161 height 48
click at [729, 271] on button "button" at bounding box center [737, 272] width 48 height 48
type input "*"
click at [796, 315] on link "Noņemt" at bounding box center [793, 316] width 91 height 40
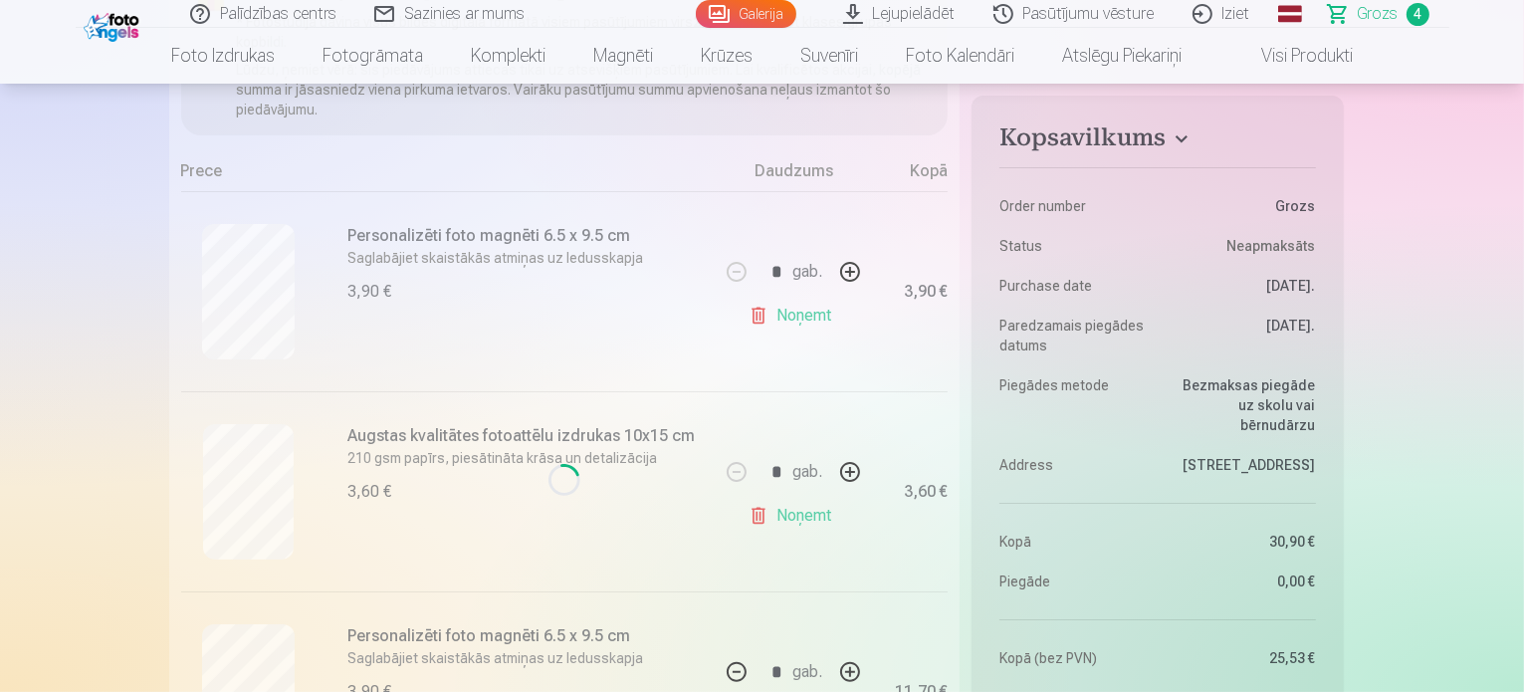
type input "*"
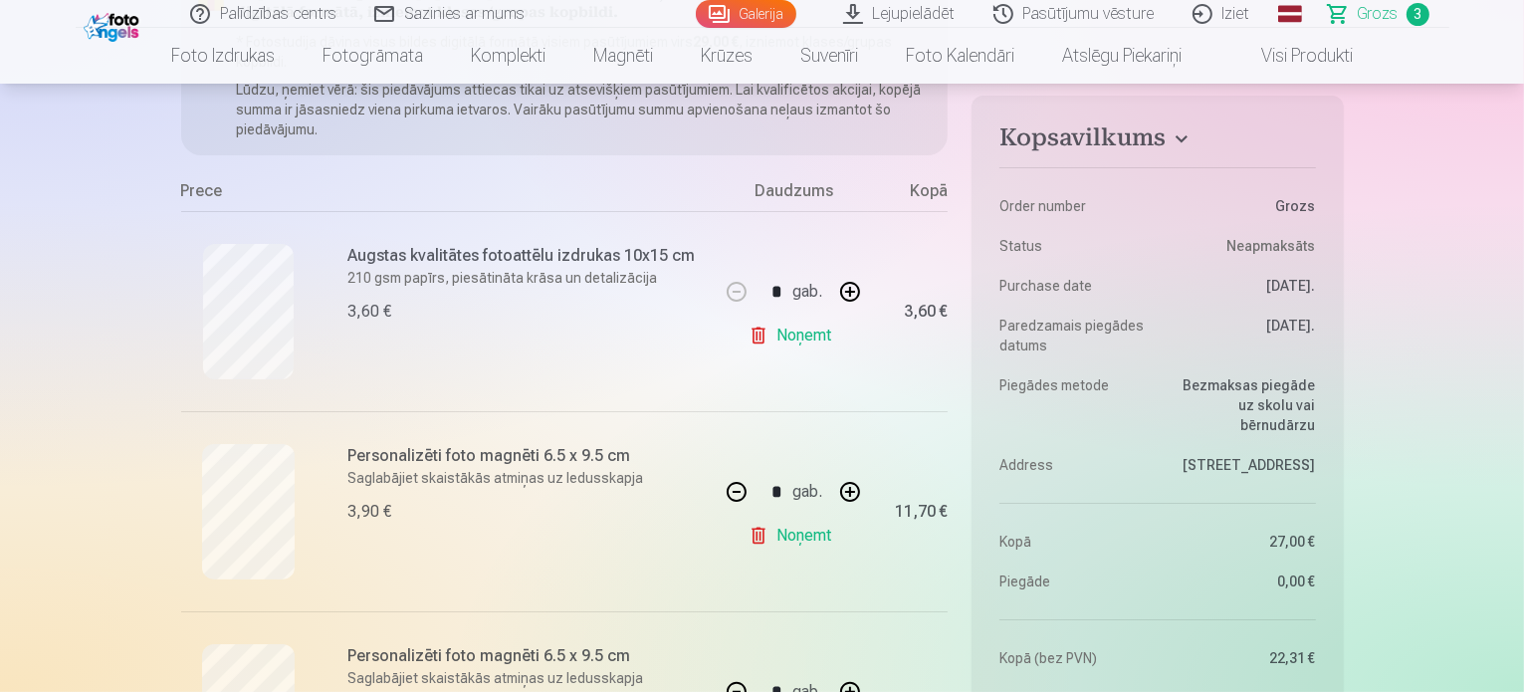
click at [800, 542] on link "Noņemt" at bounding box center [793, 535] width 91 height 40
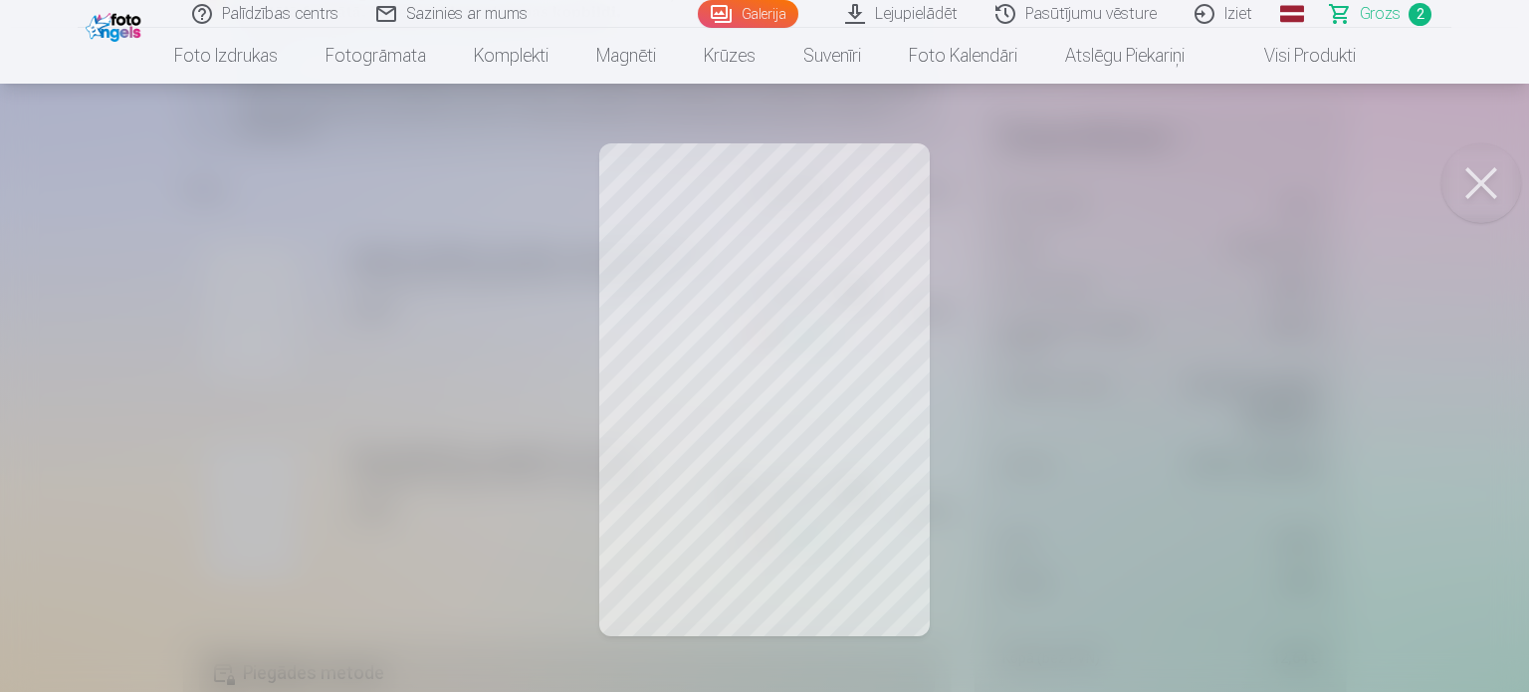
click at [1481, 185] on button at bounding box center [1481, 183] width 80 height 80
click at [1471, 188] on button at bounding box center [1481, 183] width 80 height 80
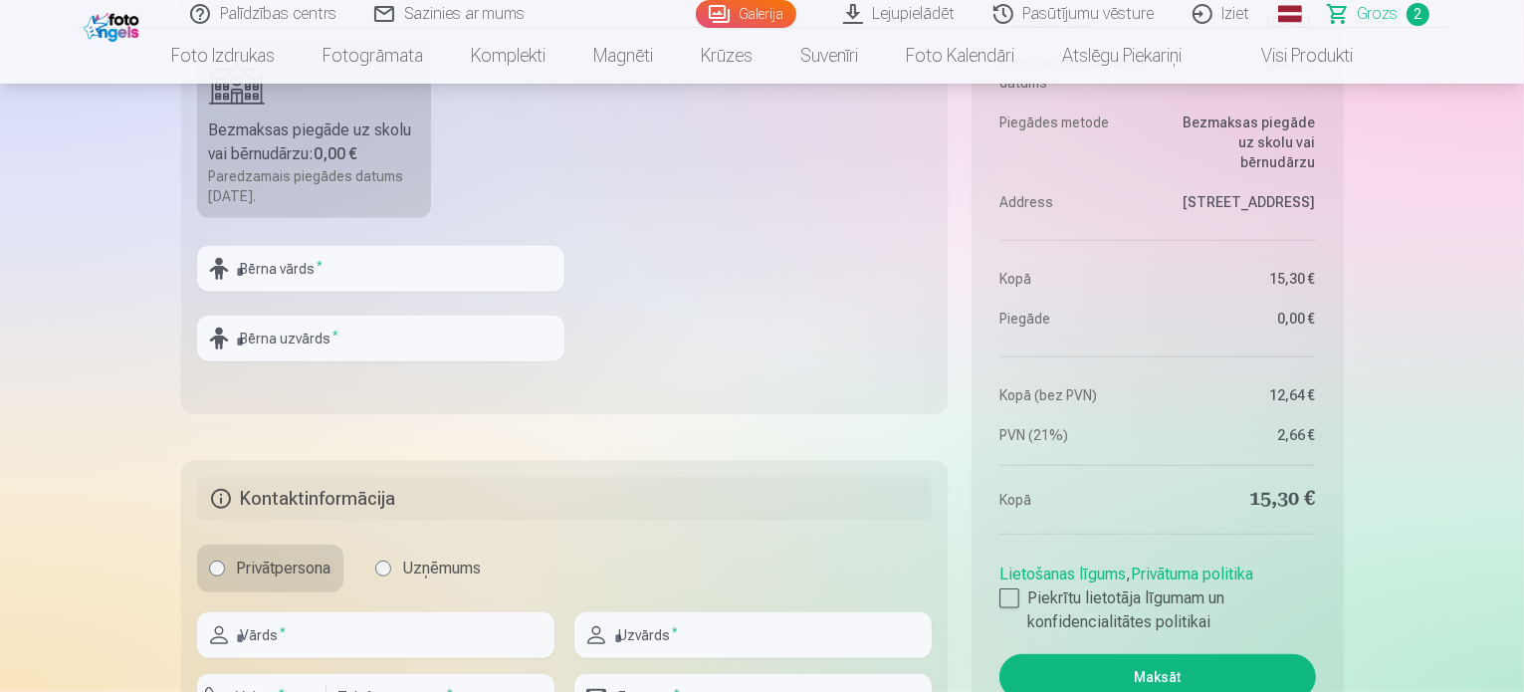
scroll to position [995, 0]
click at [350, 270] on input "text" at bounding box center [380, 268] width 367 height 46
type input "********"
click at [324, 347] on input "text" at bounding box center [380, 337] width 367 height 46
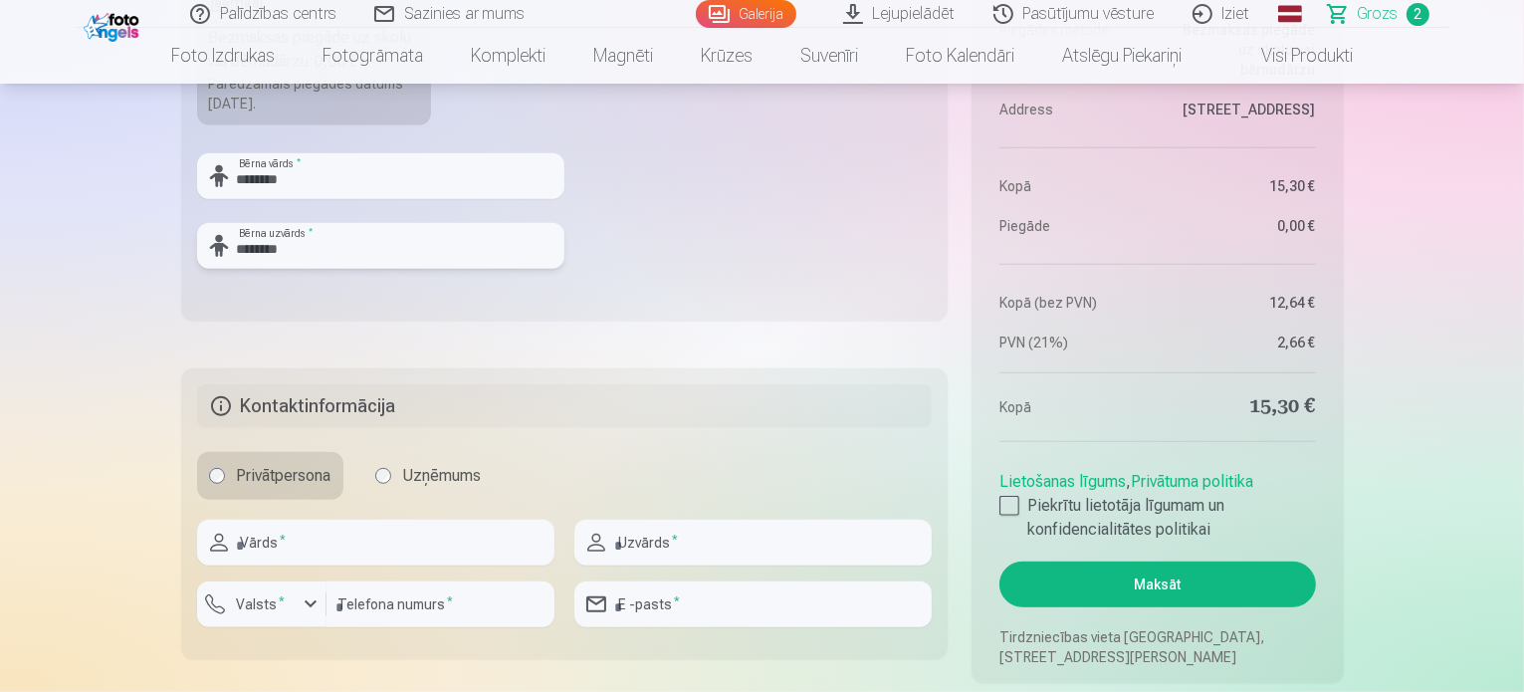
scroll to position [1194, 0]
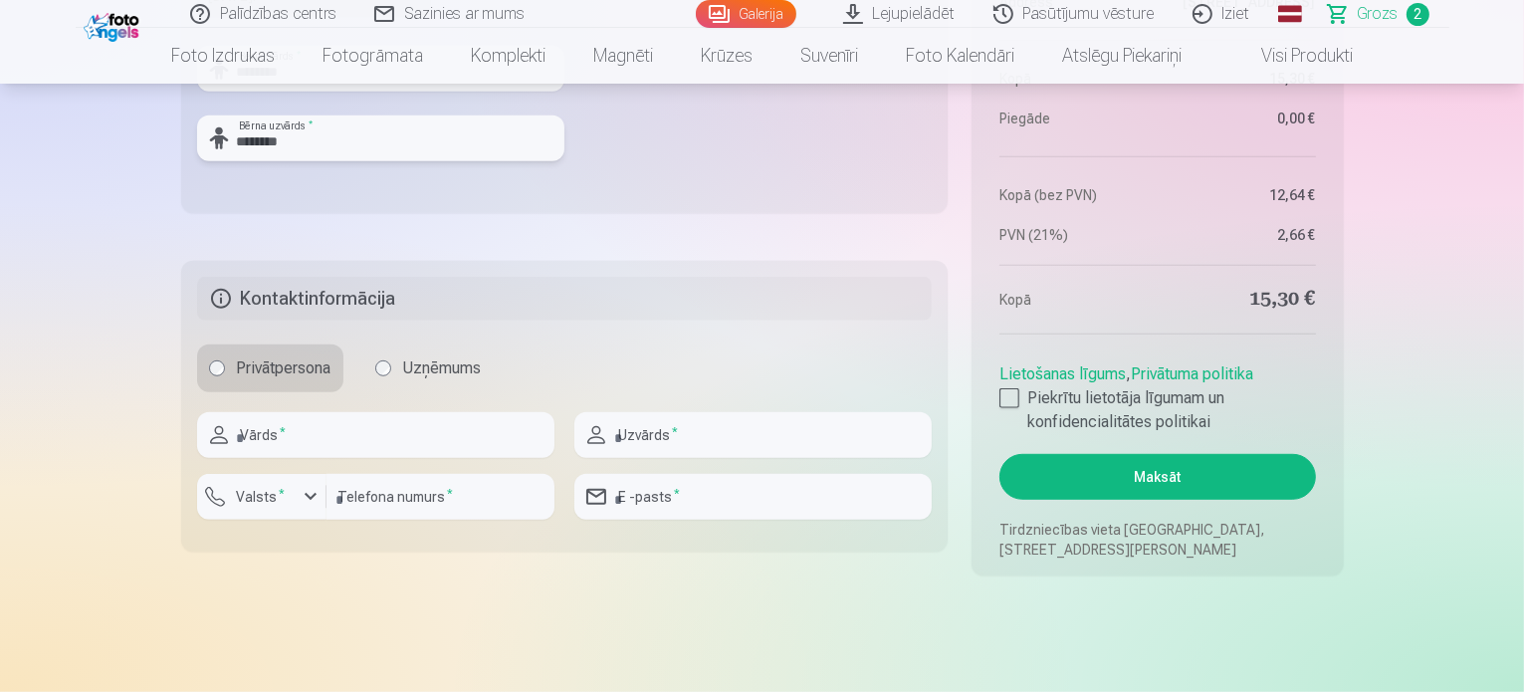
type input "********"
click at [311, 433] on input "text" at bounding box center [375, 435] width 357 height 46
type input "****"
click at [648, 433] on input "text" at bounding box center [752, 435] width 357 height 46
type input "*******"
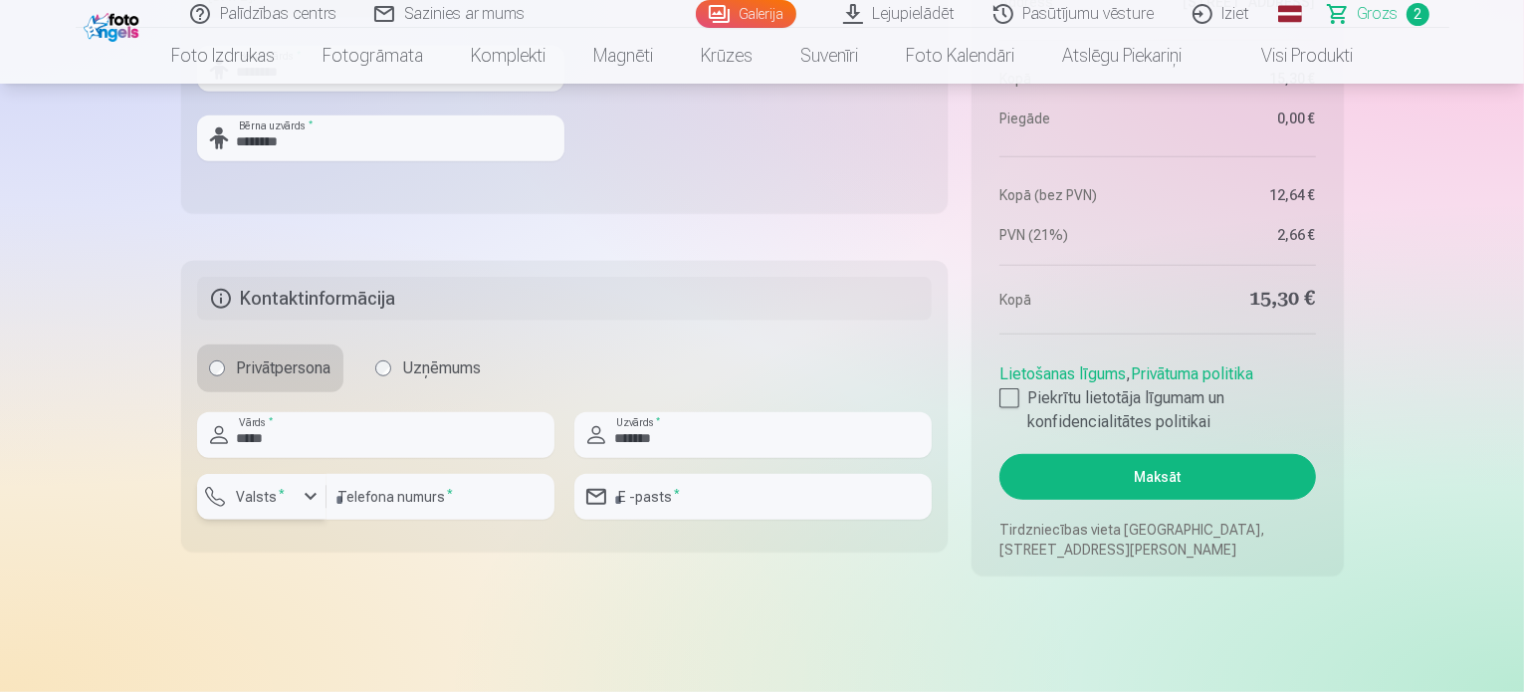
click at [302, 496] on div "button" at bounding box center [311, 497] width 24 height 24
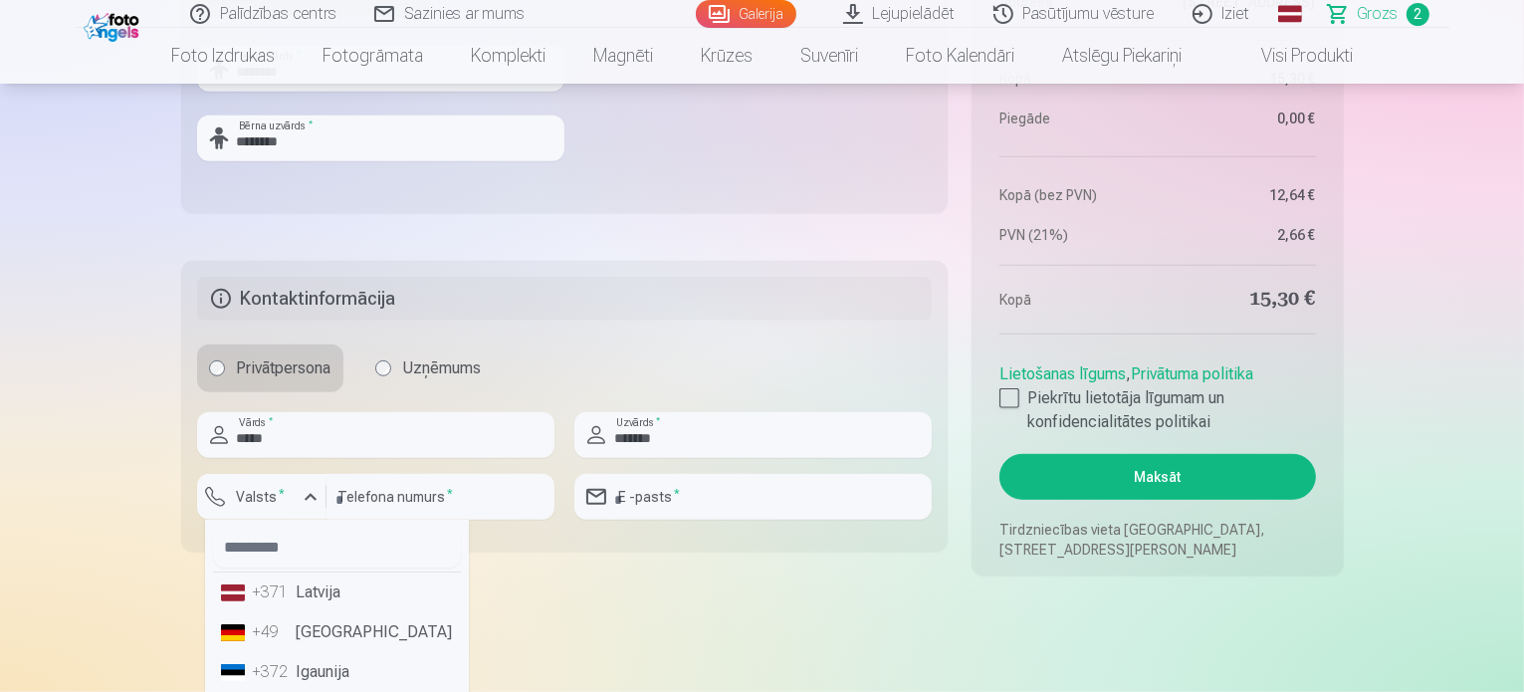
click at [301, 593] on li "+371 Latvija" at bounding box center [337, 592] width 248 height 40
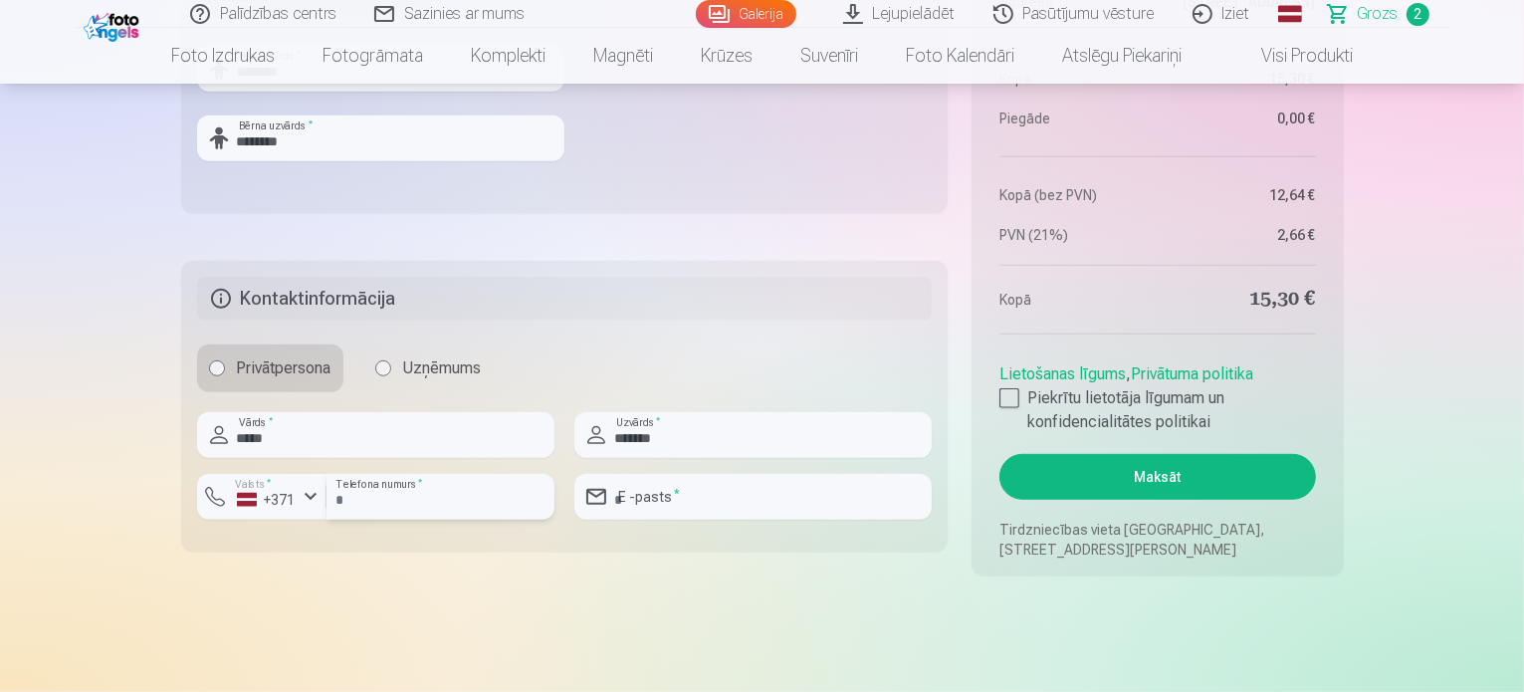
click at [394, 502] on input "number" at bounding box center [440, 497] width 228 height 46
type input "********"
click at [689, 501] on input "email" at bounding box center [752, 497] width 357 height 46
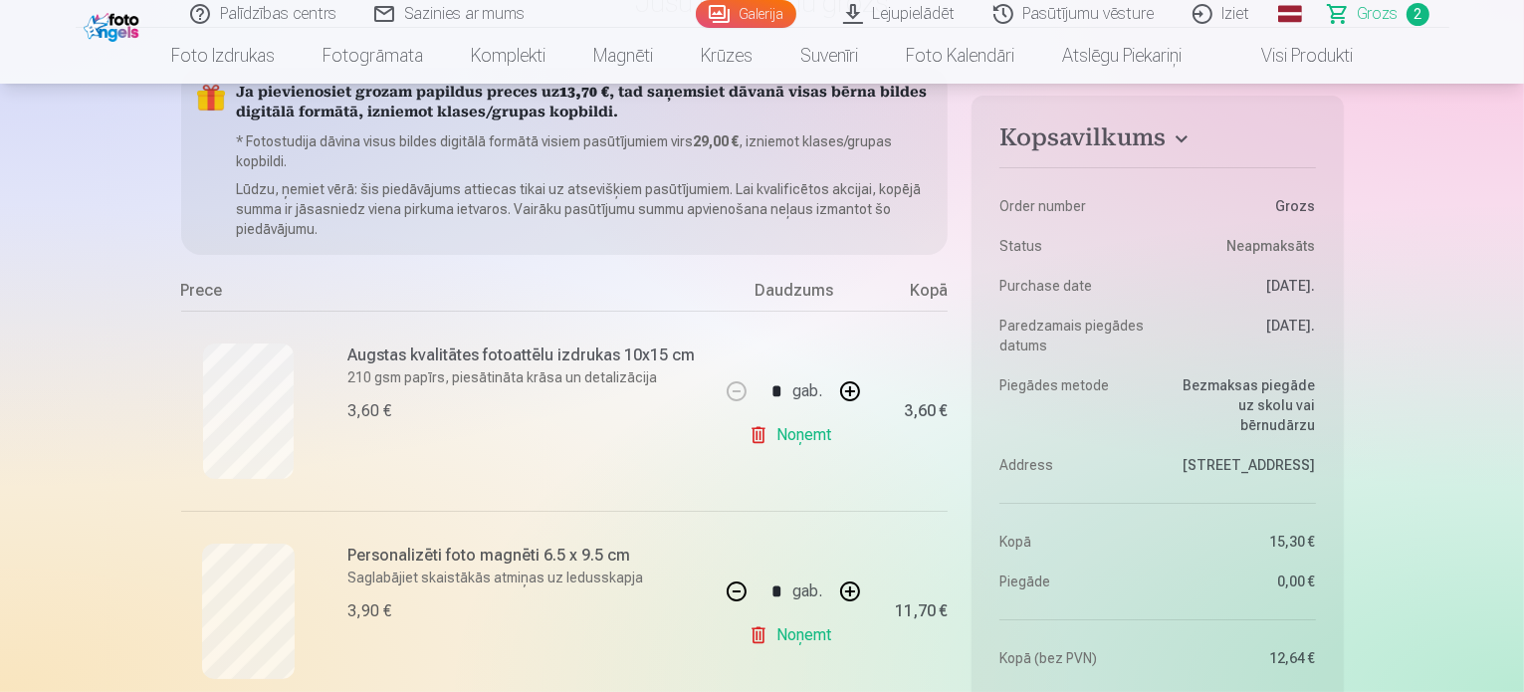
scroll to position [398, 0]
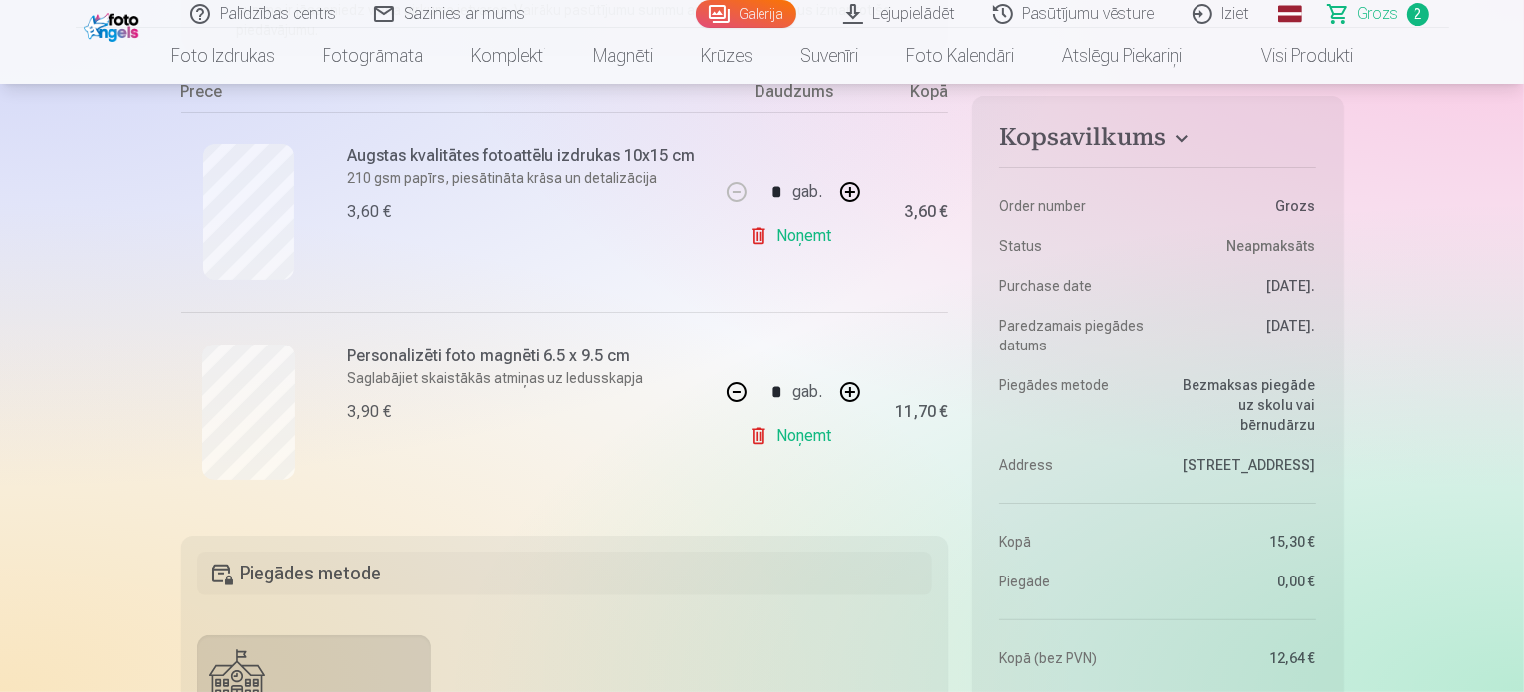
type input "**********"
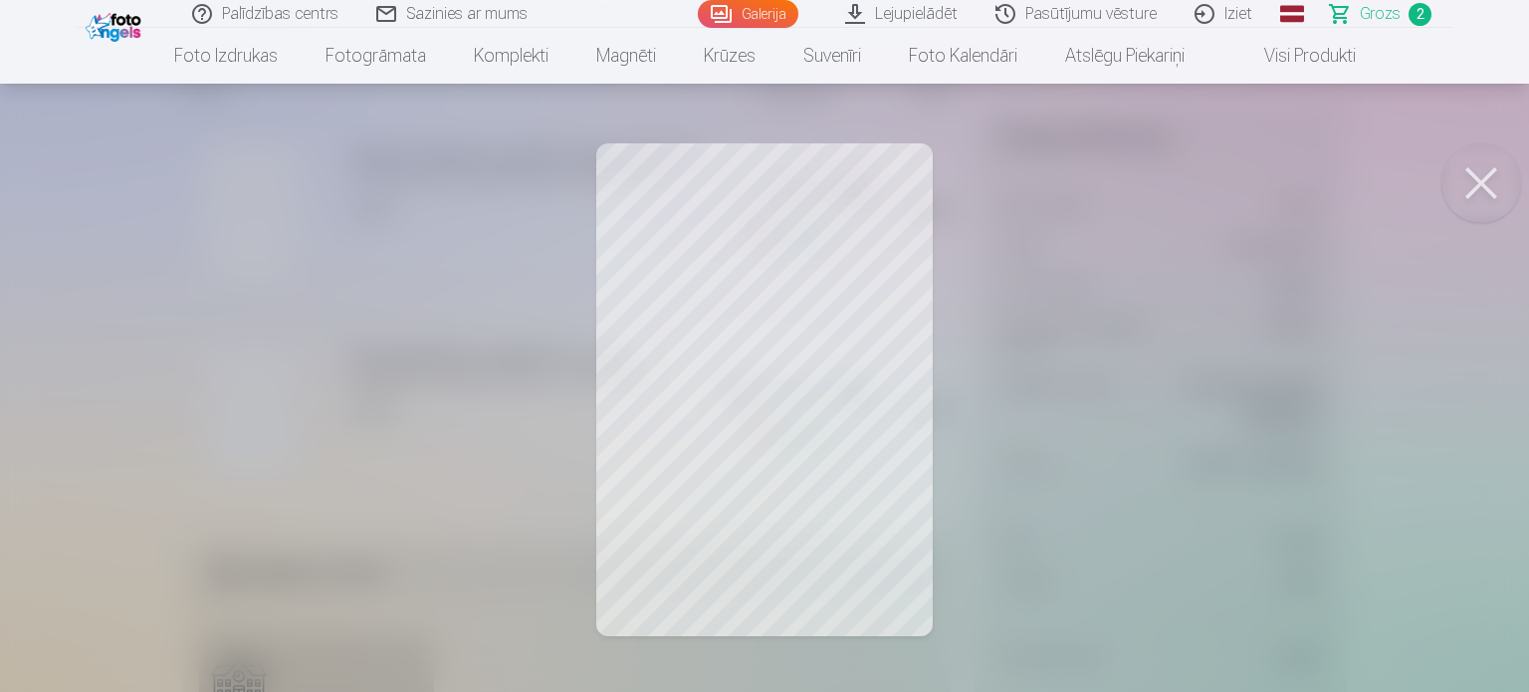
click at [1478, 182] on button at bounding box center [1481, 183] width 80 height 80
click at [1477, 178] on button at bounding box center [1481, 183] width 80 height 80
click at [1492, 170] on button at bounding box center [1481, 183] width 80 height 80
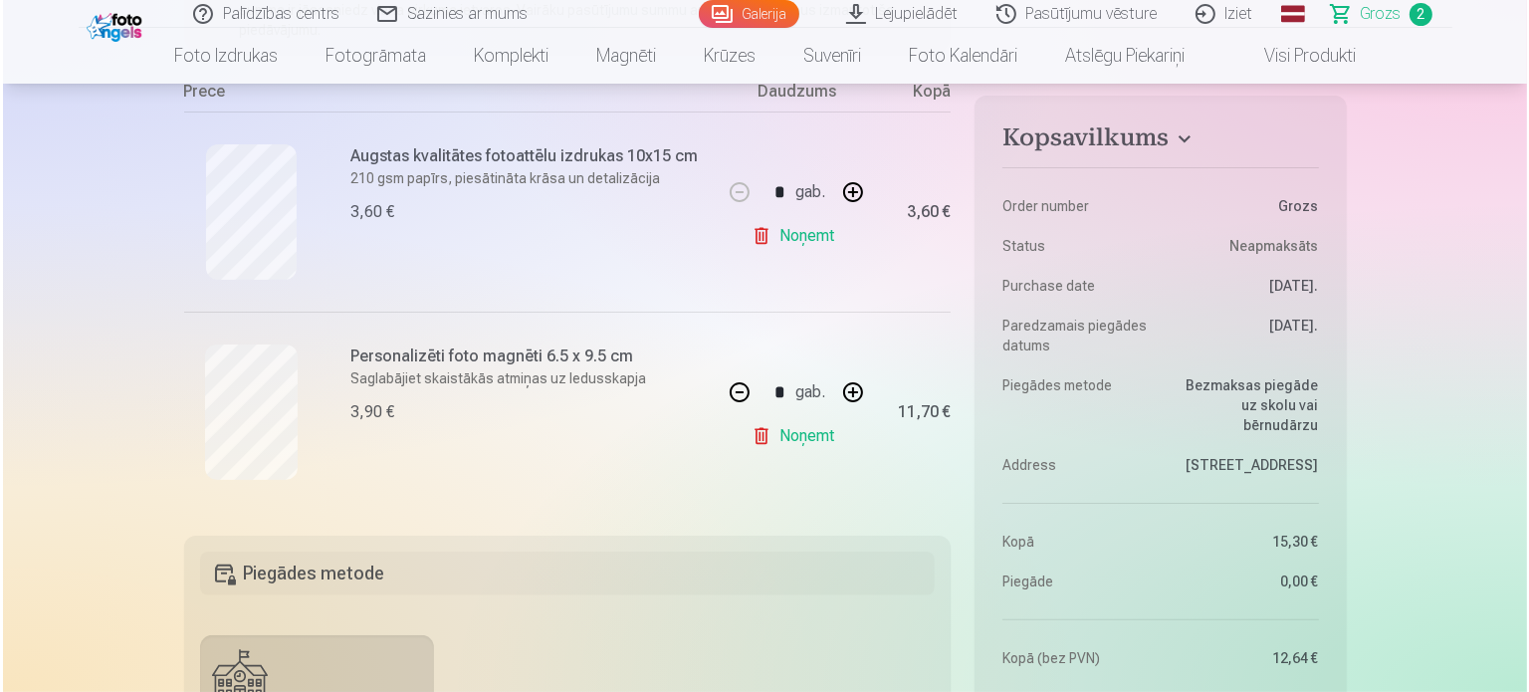
scroll to position [1095, 0]
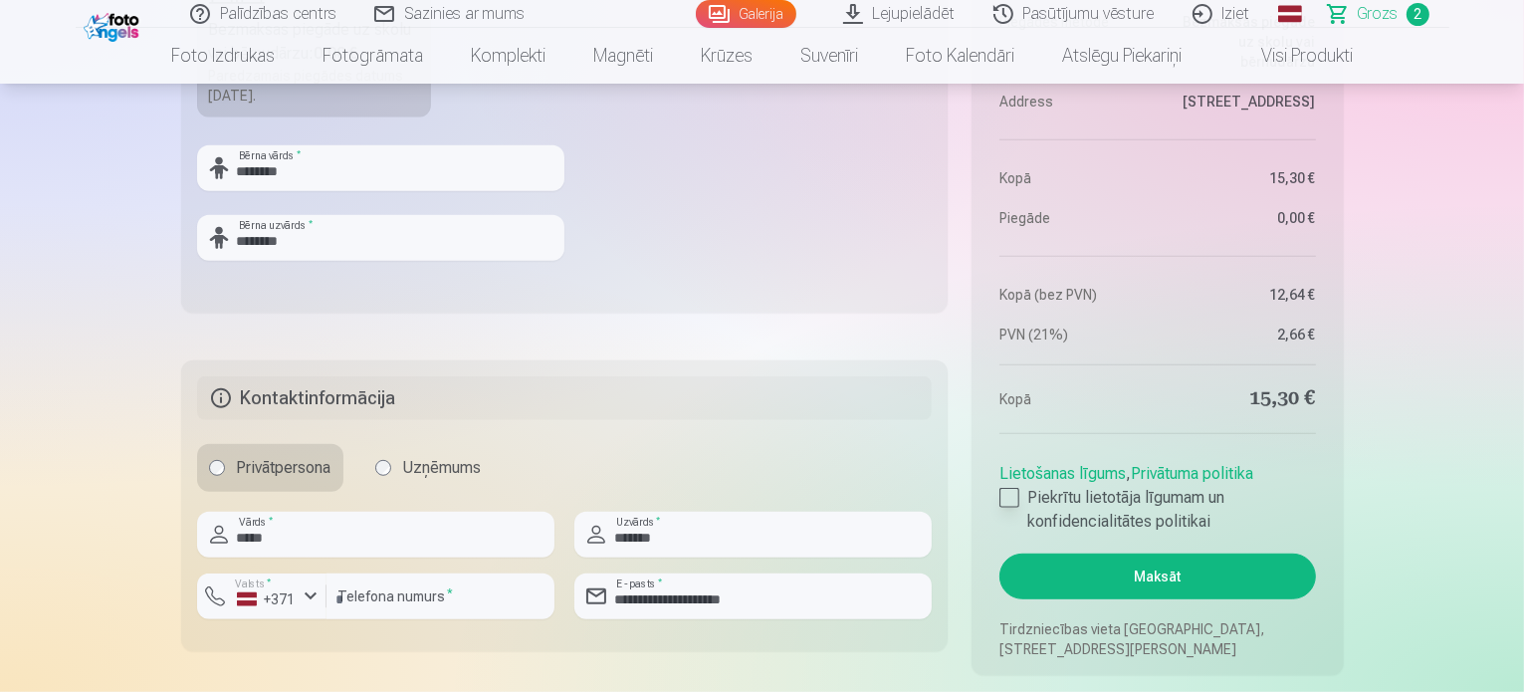
drag, startPoint x: 1018, startPoint y: 497, endPoint x: 1039, endPoint y: 514, distance: 27.5
click at [1018, 497] on div at bounding box center [1009, 498] width 20 height 20
click at [1188, 570] on button "Maksāt" at bounding box center [1156, 576] width 315 height 46
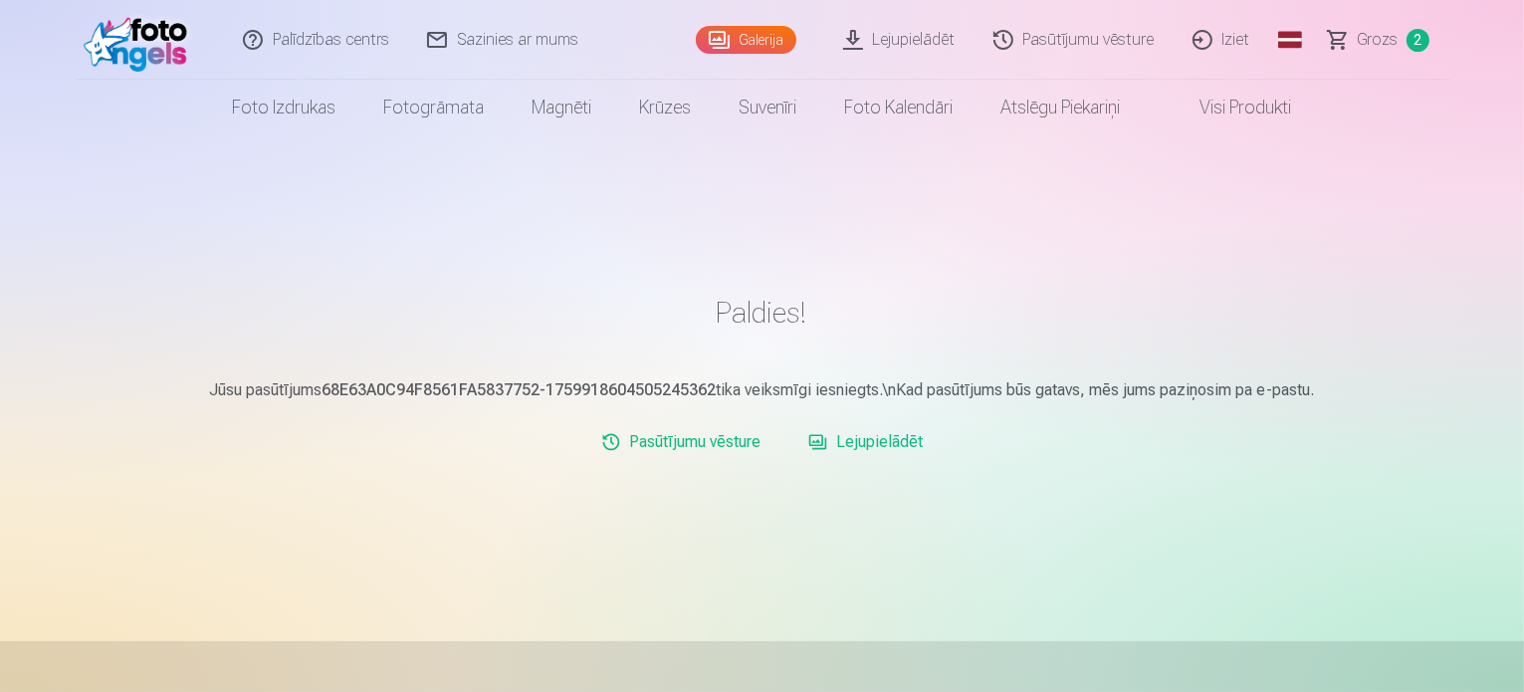
drag, startPoint x: 151, startPoint y: 45, endPoint x: 209, endPoint y: 91, distance: 73.7
click at [151, 45] on img at bounding box center [141, 40] width 114 height 64
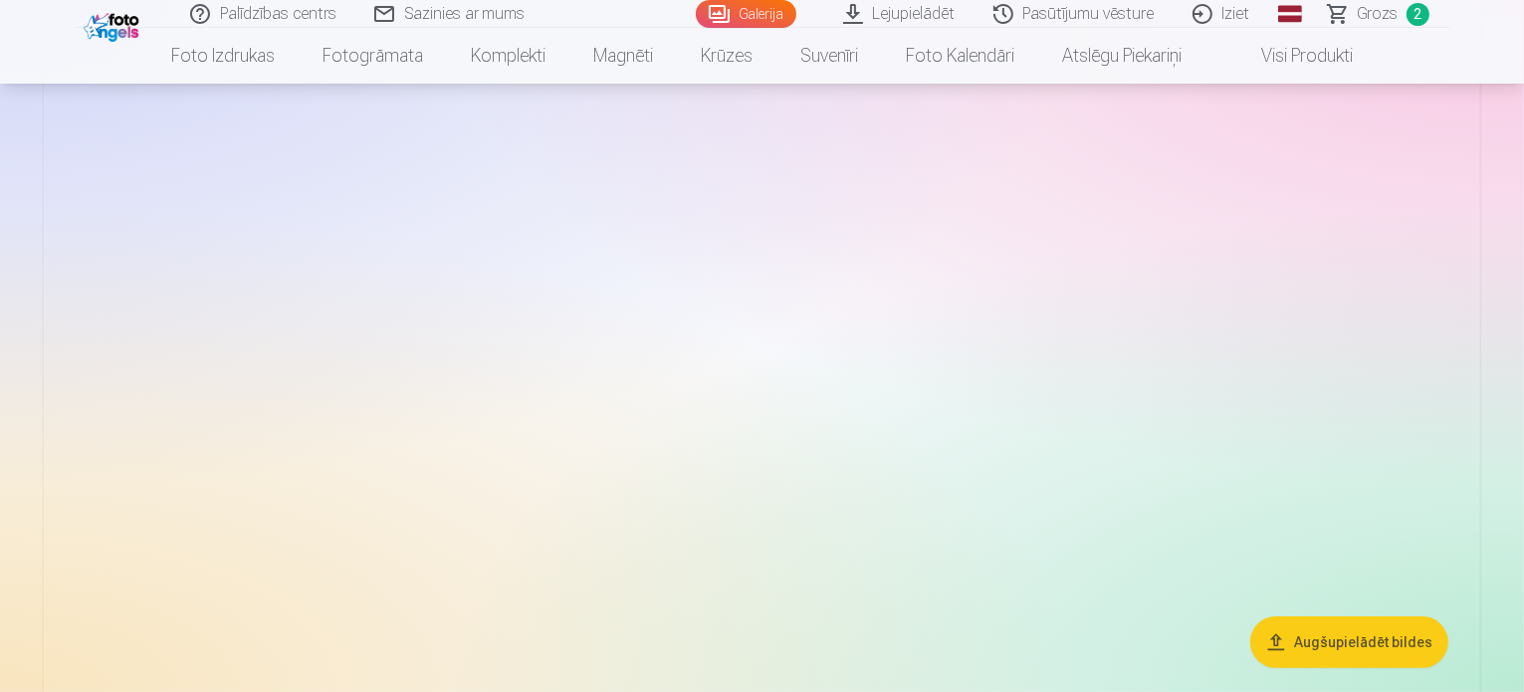
scroll to position [299, 0]
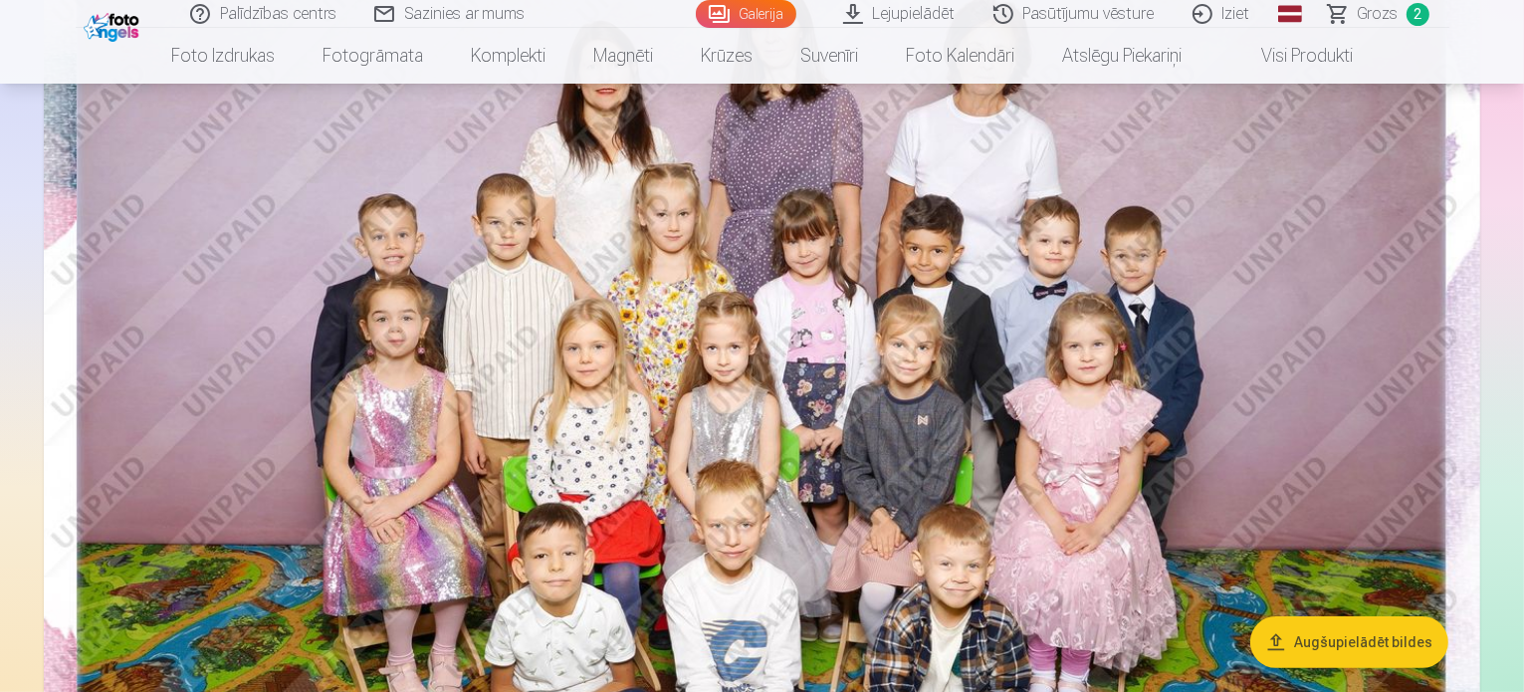
click at [1306, 644] on button "Augšupielādēt bildes" at bounding box center [1349, 642] width 198 height 52
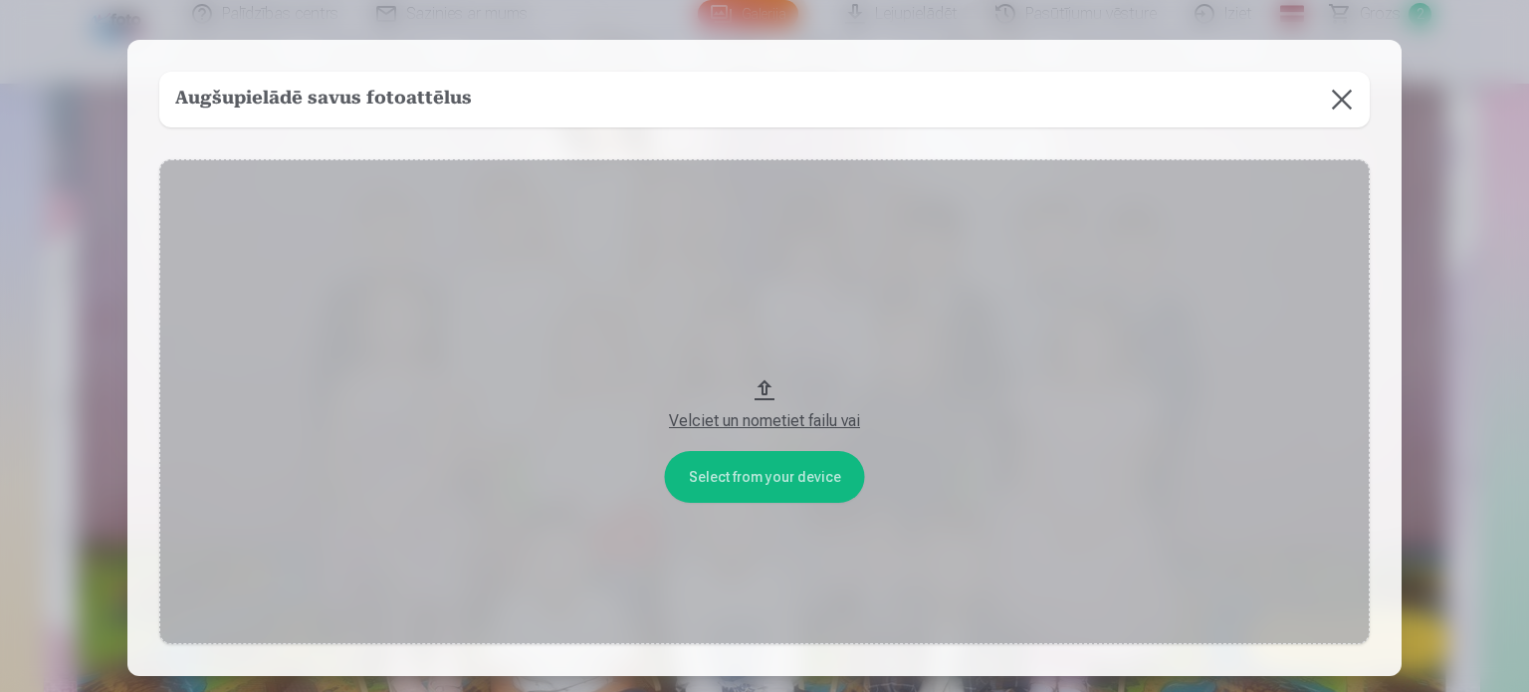
click at [1329, 102] on button at bounding box center [1342, 100] width 56 height 56
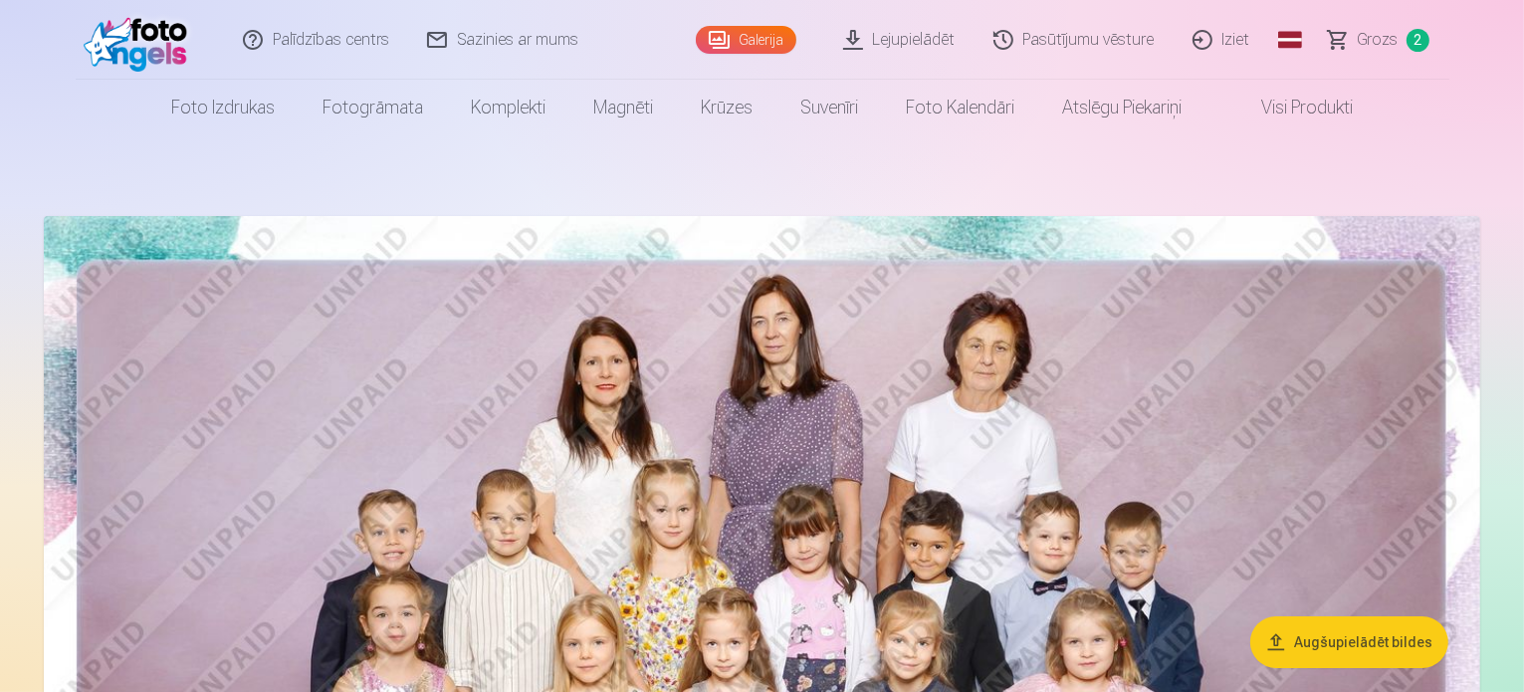
scroll to position [0, 0]
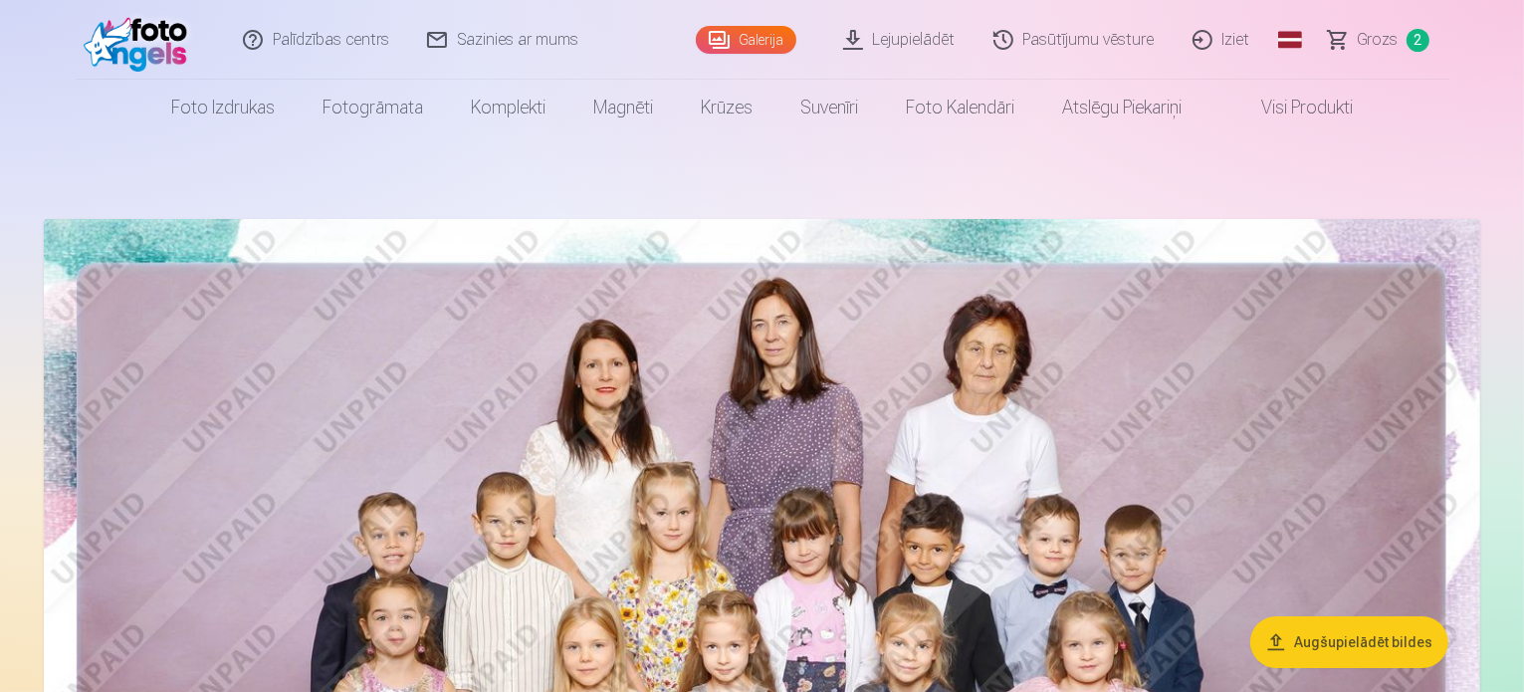
click at [1386, 47] on span "Grozs" at bounding box center [1377, 40] width 41 height 24
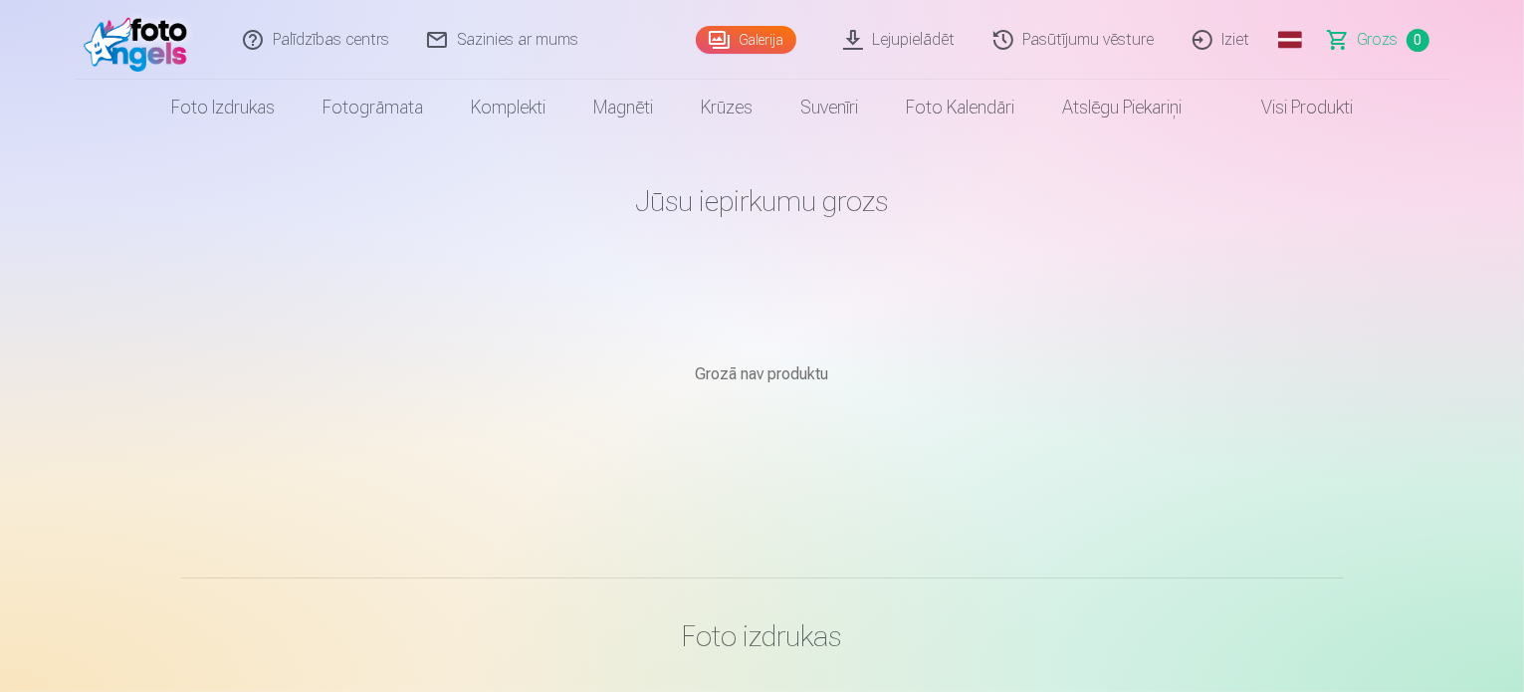
click at [1231, 37] on link "Iziet" at bounding box center [1222, 40] width 96 height 80
